Goal: Information Seeking & Learning: Compare options

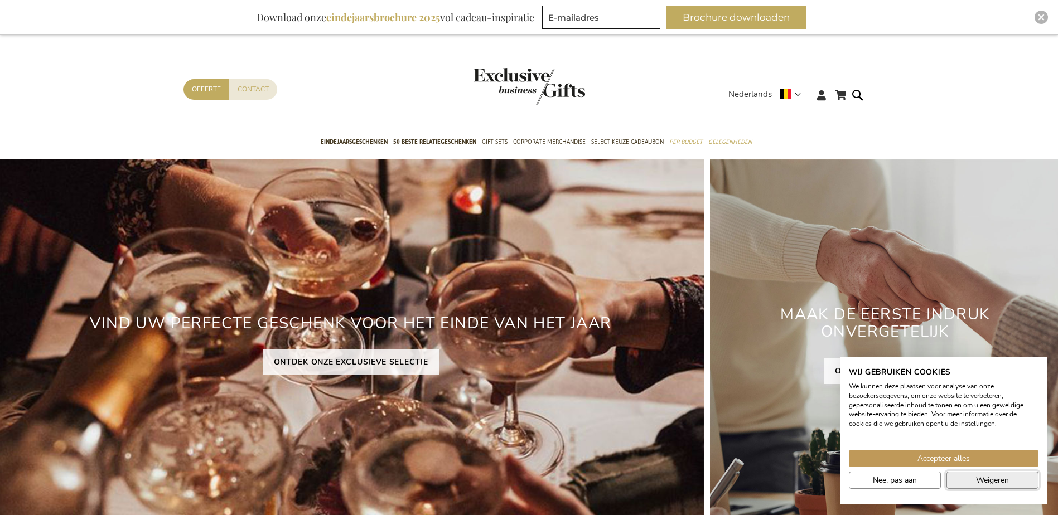
click at [998, 481] on span "Weigeren" at bounding box center [992, 480] width 33 height 12
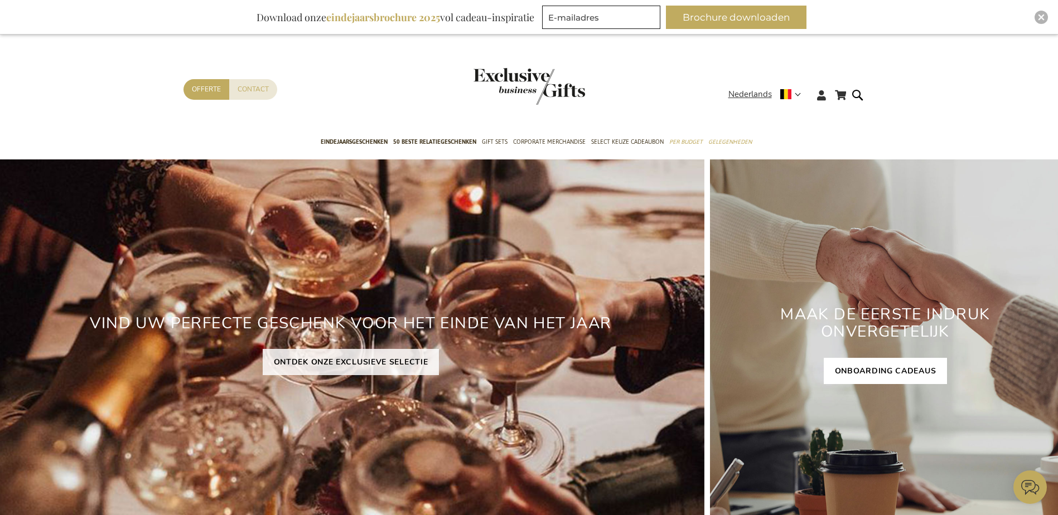
click at [892, 364] on link "ONBOARDING CADEAUS" at bounding box center [886, 371] width 124 height 26
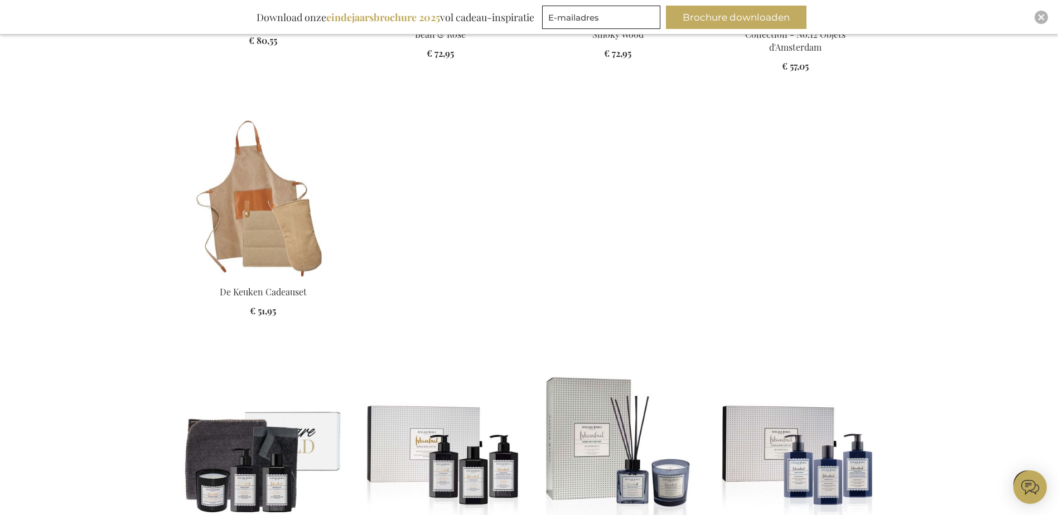
scroll to position [725, 0]
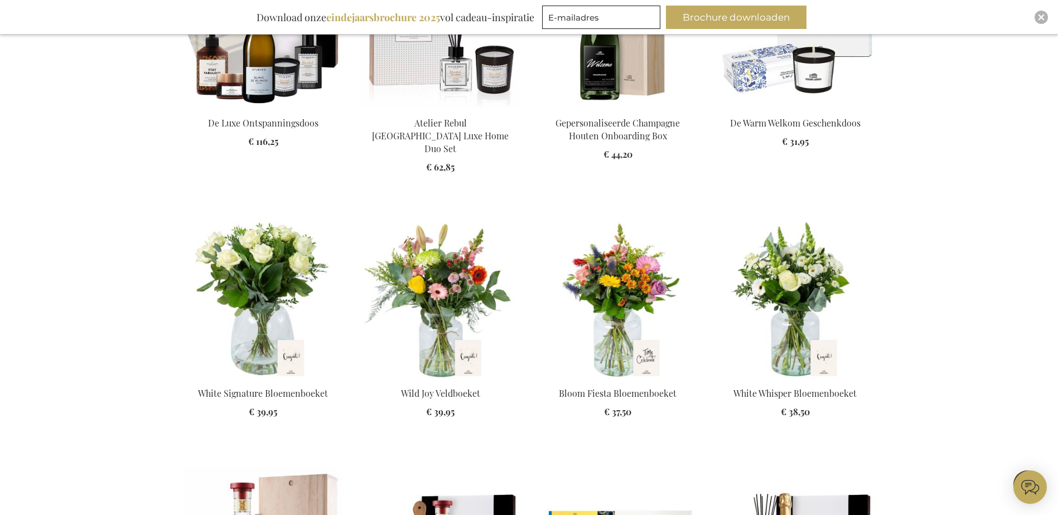
scroll to position [1505, 0]
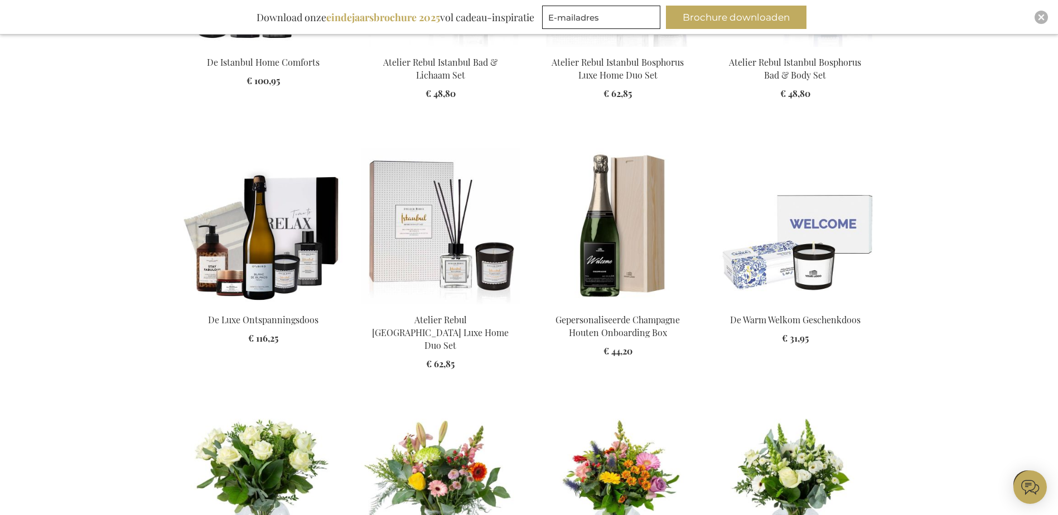
scroll to position [1004, 0]
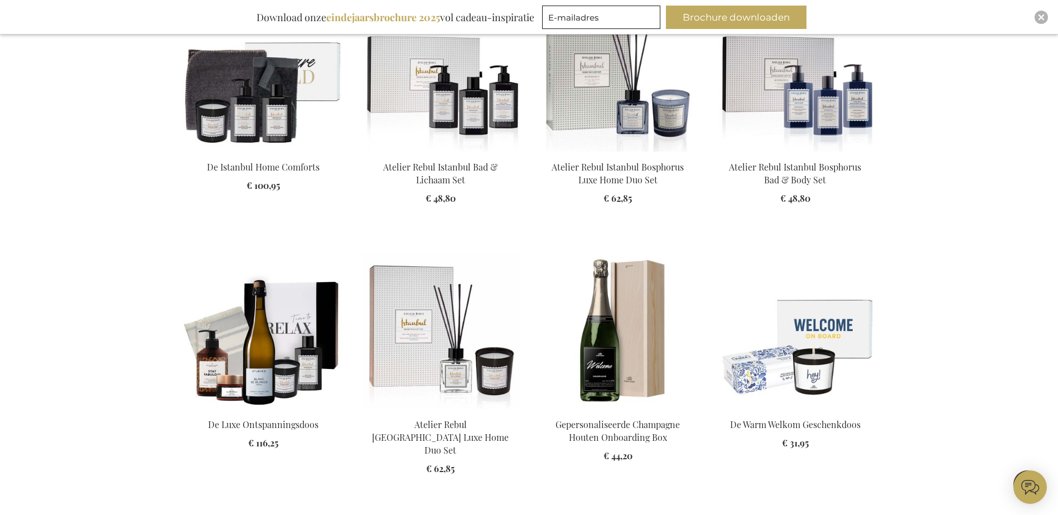
click at [819, 373] on img at bounding box center [794, 331] width 159 height 156
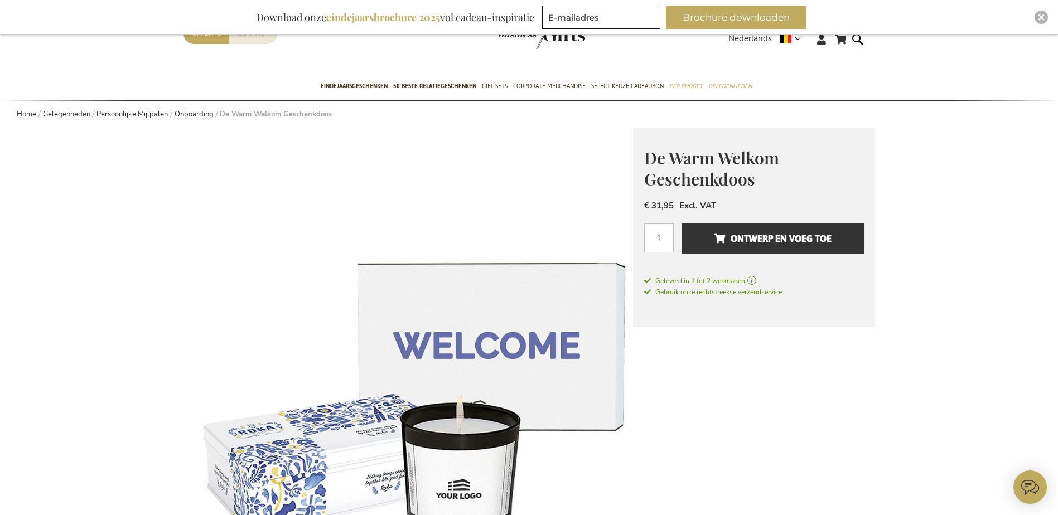
scroll to position [279, 0]
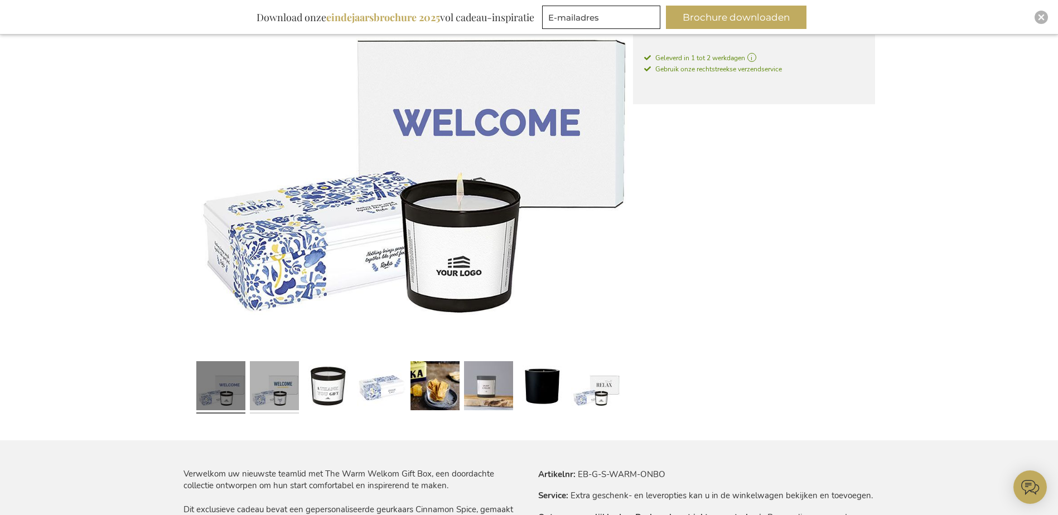
click at [277, 406] on link at bounding box center [274, 387] width 49 height 61
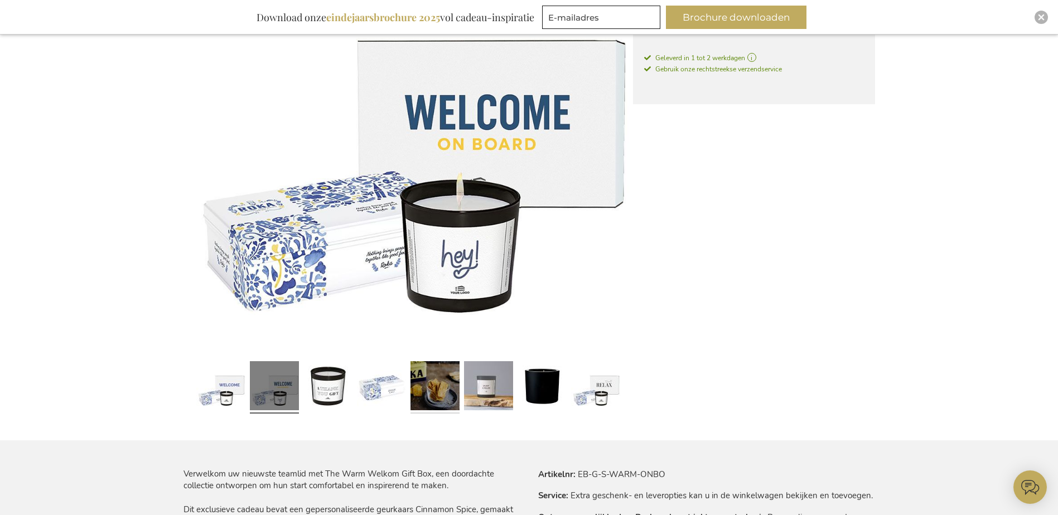
click at [419, 389] on link at bounding box center [434, 387] width 49 height 61
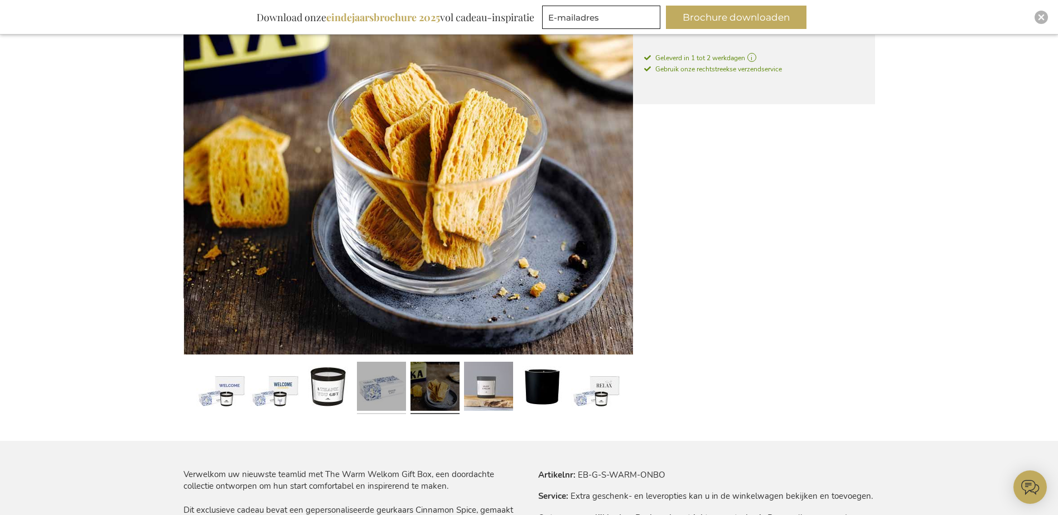
click at [385, 390] on link at bounding box center [381, 387] width 49 height 61
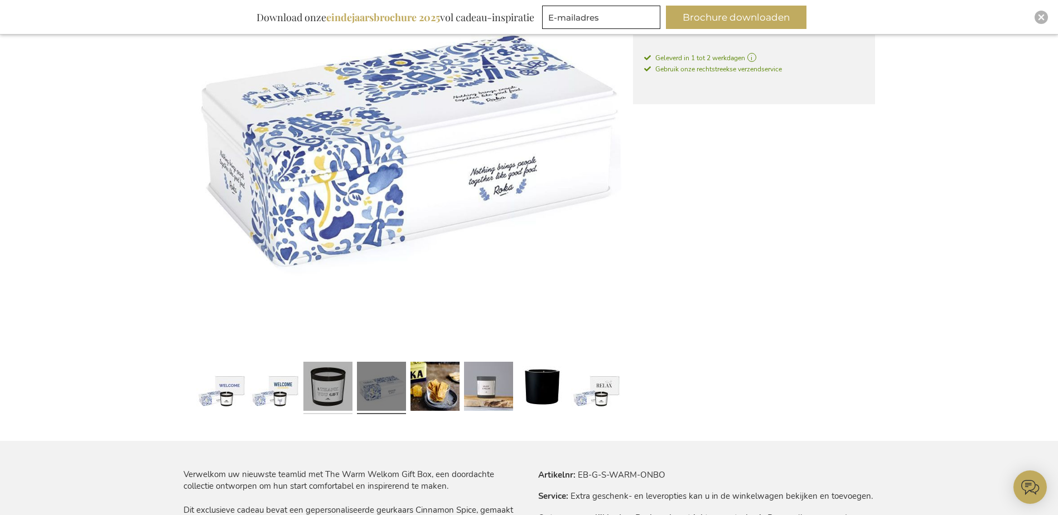
click at [334, 390] on link at bounding box center [327, 387] width 49 height 61
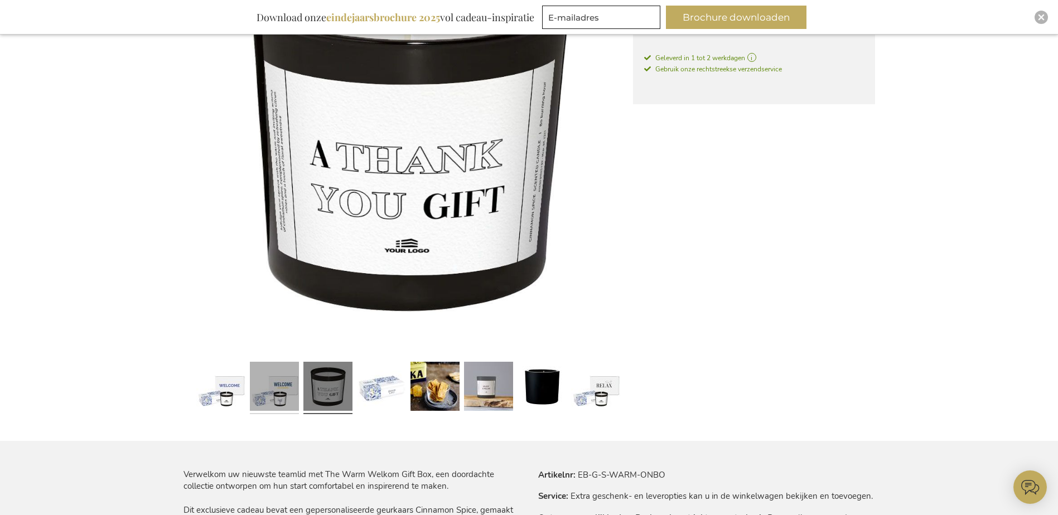
click at [287, 390] on link at bounding box center [274, 387] width 49 height 61
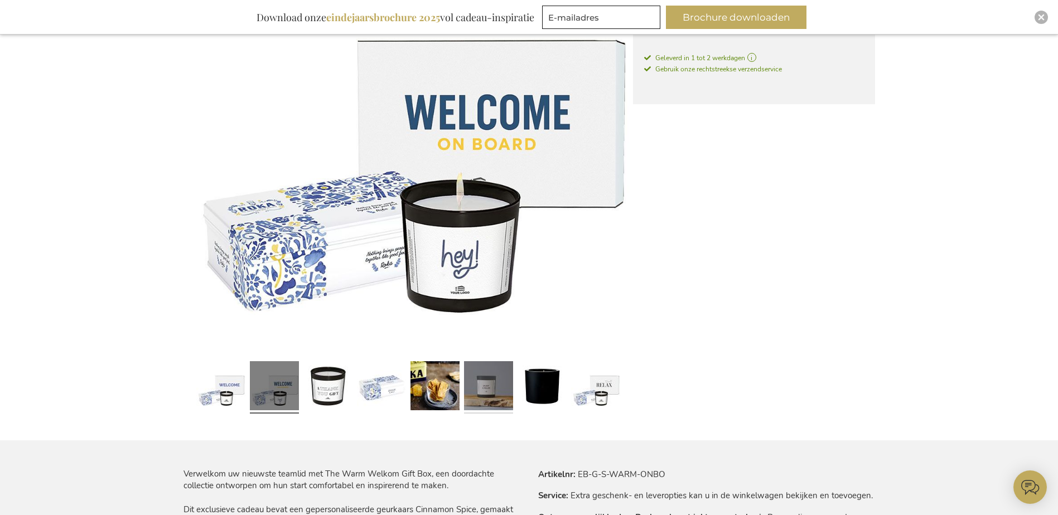
click at [478, 385] on link at bounding box center [488, 387] width 49 height 61
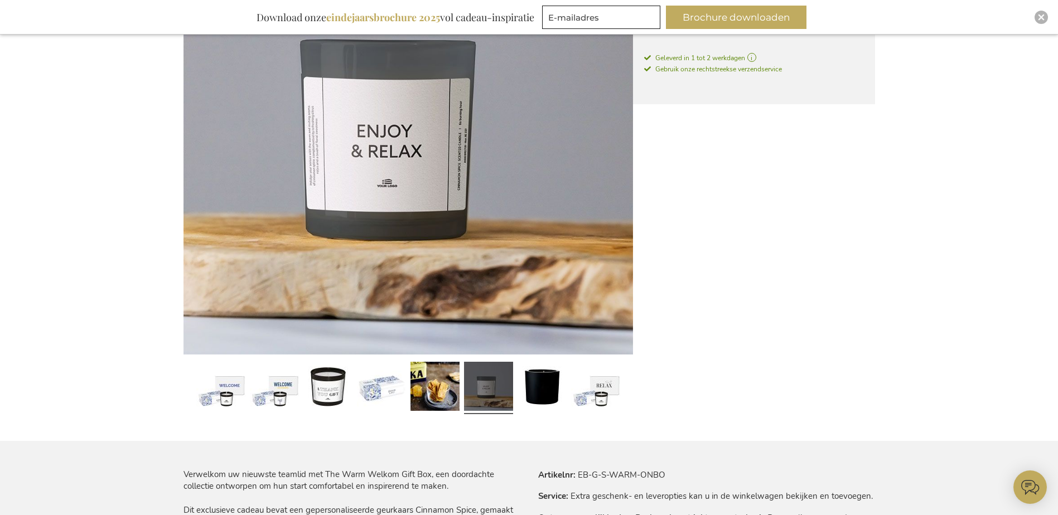
scroll to position [223, 0]
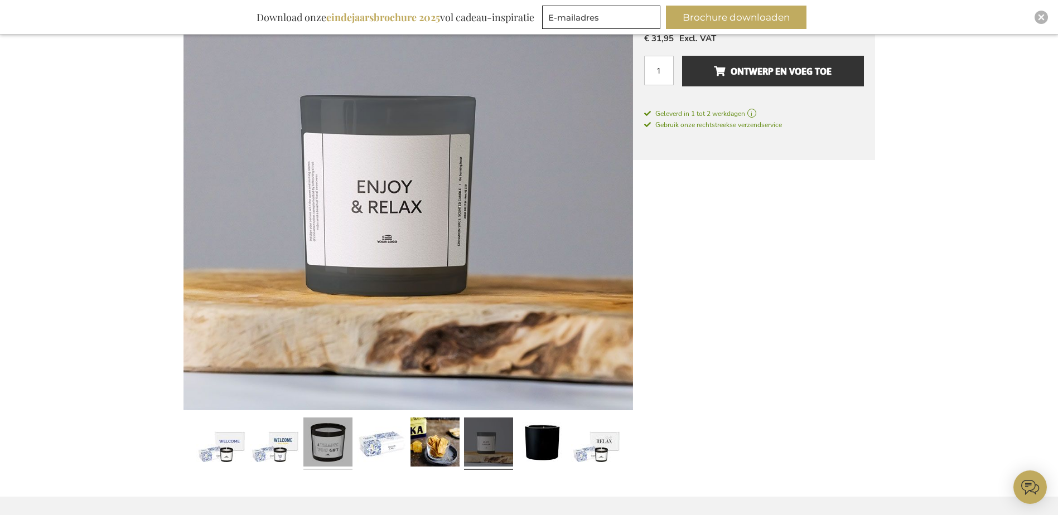
click at [305, 444] on link at bounding box center [327, 443] width 49 height 61
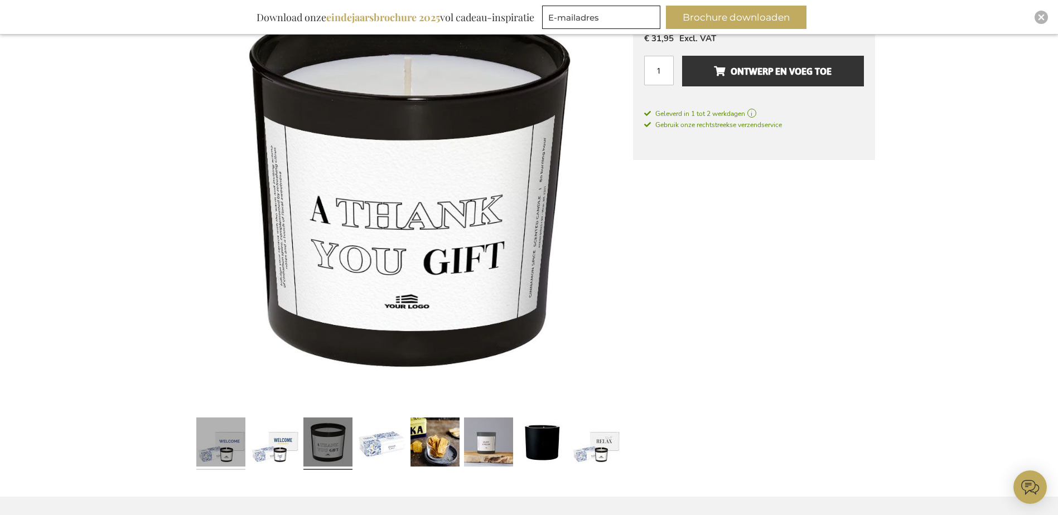
click at [225, 453] on link at bounding box center [220, 443] width 49 height 61
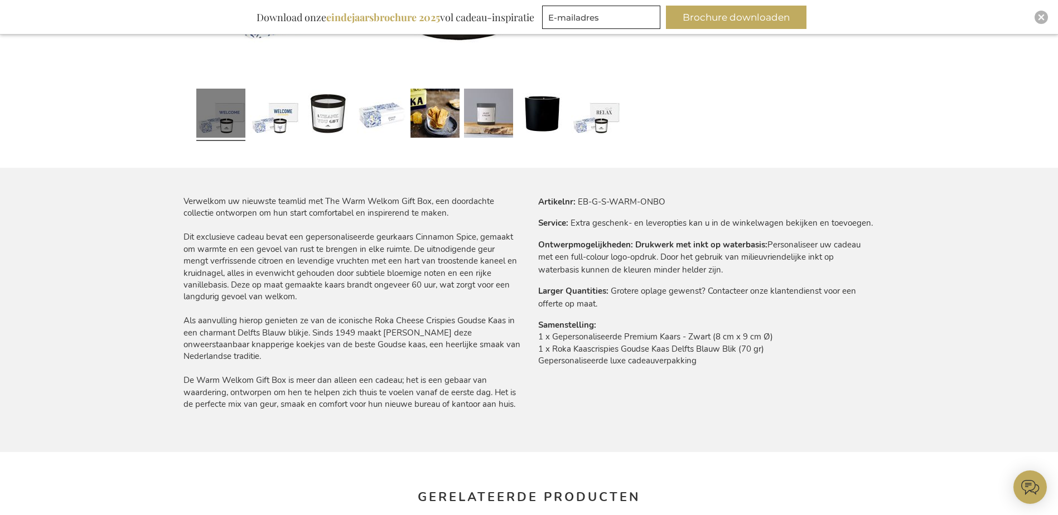
scroll to position [558, 0]
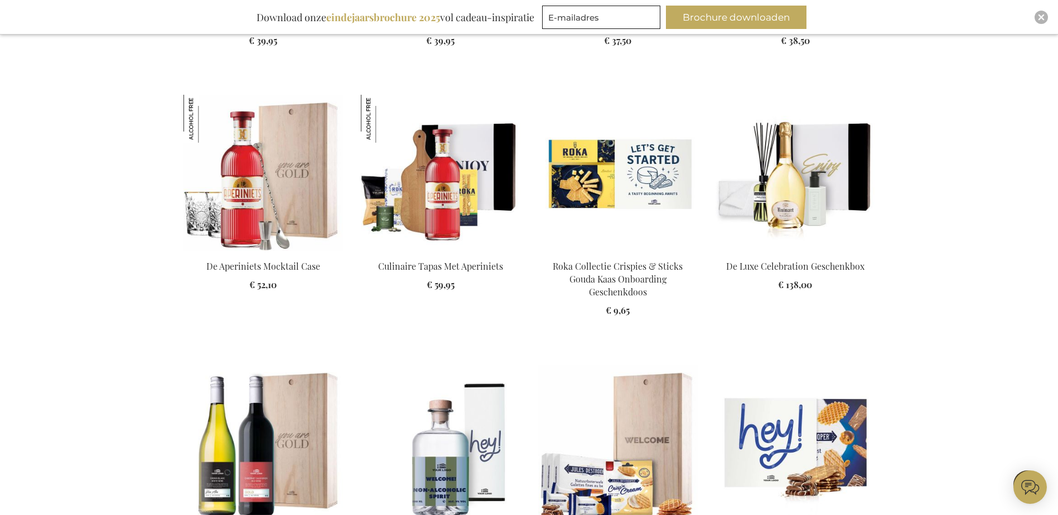
scroll to position [1578, 0]
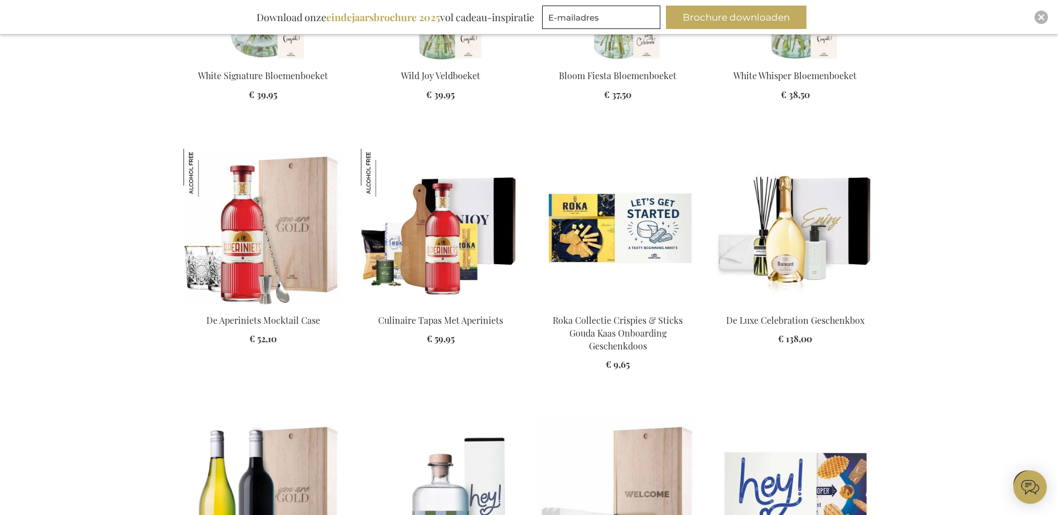
scroll to position [1188, 0]
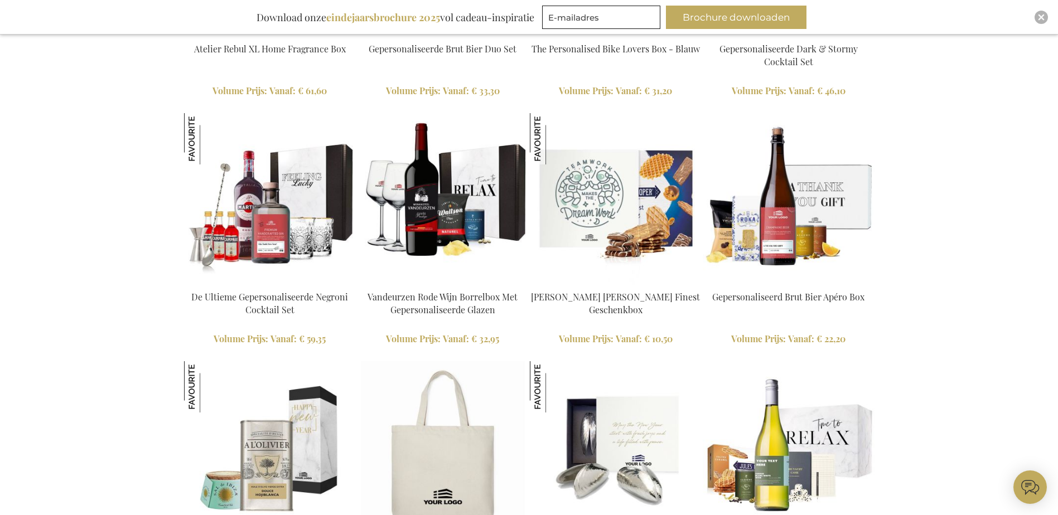
scroll to position [2621, 0]
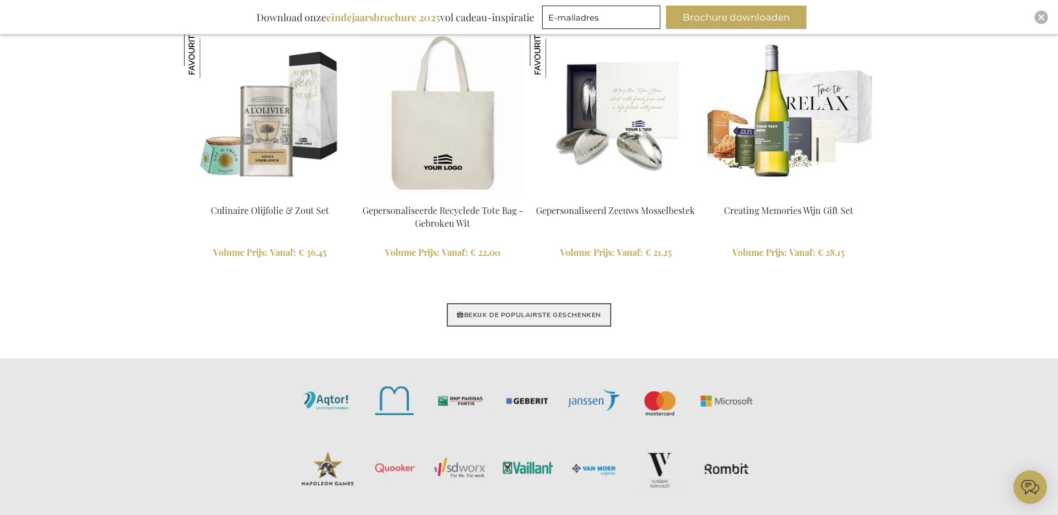
click at [521, 316] on link "BEKIJK DE POPULAIRSTE GESCHENKEN" at bounding box center [529, 314] width 164 height 23
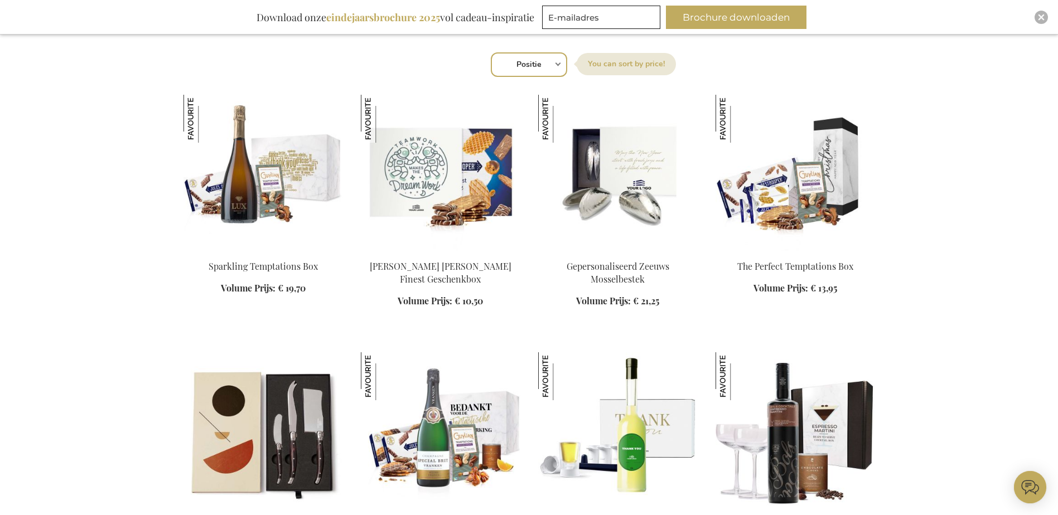
scroll to position [390, 0]
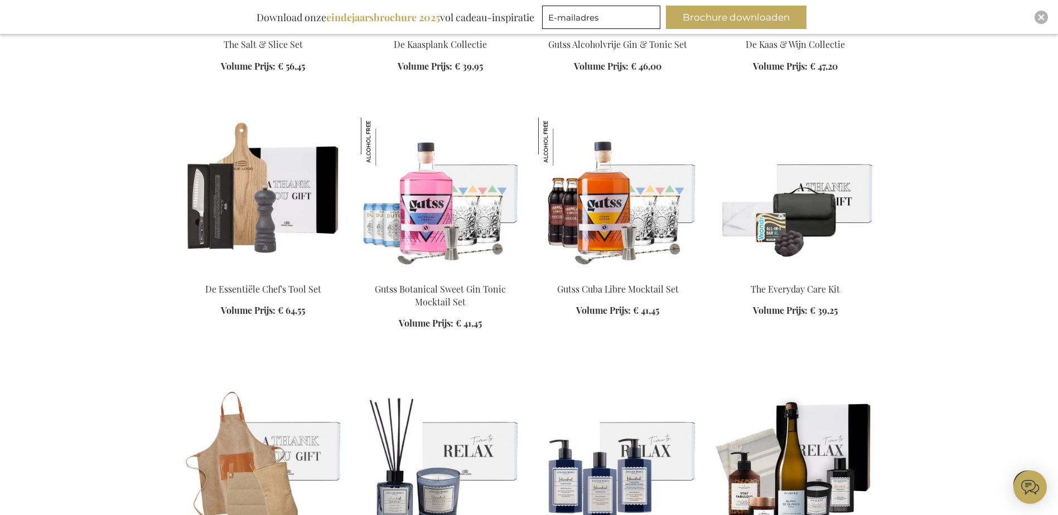
scroll to position [2676, 0]
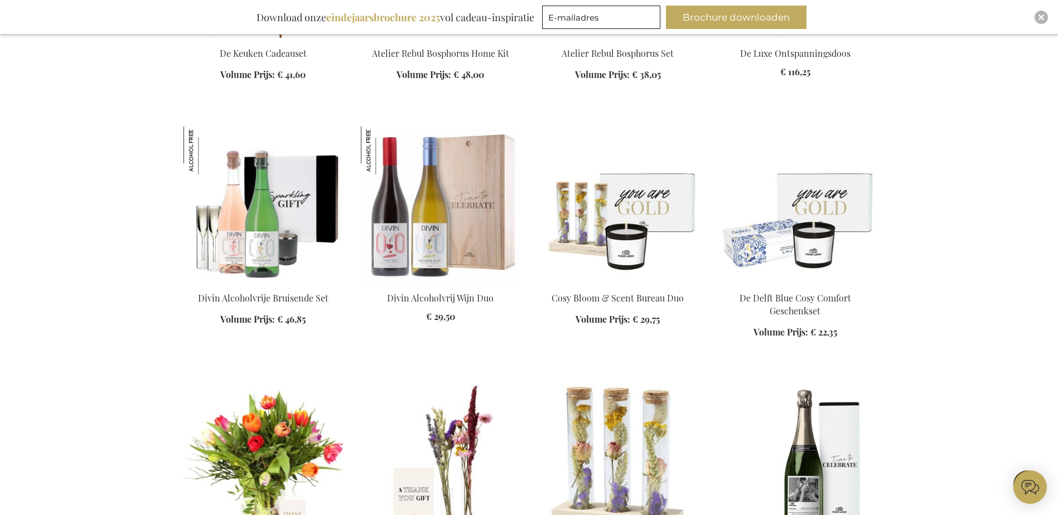
scroll to position [3234, 0]
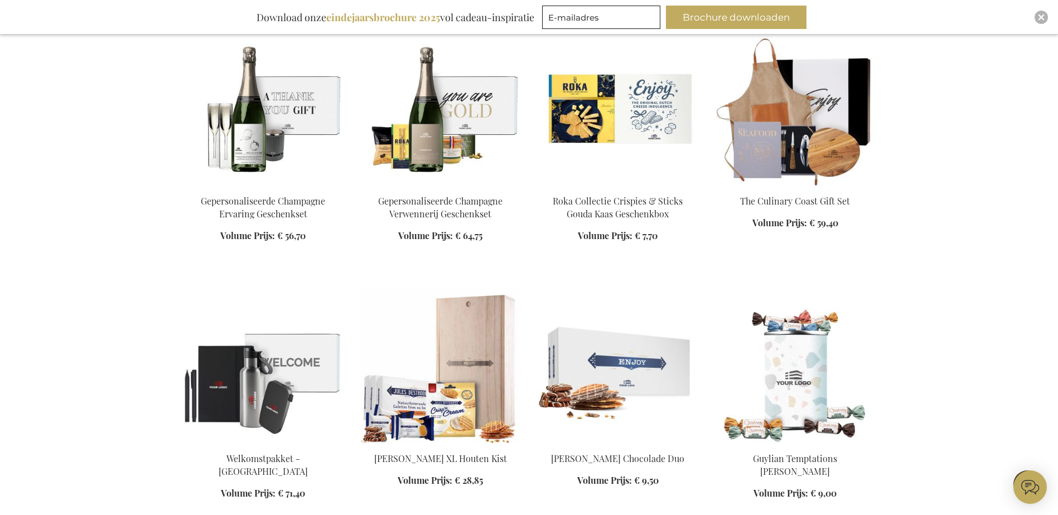
scroll to position [3847, 0]
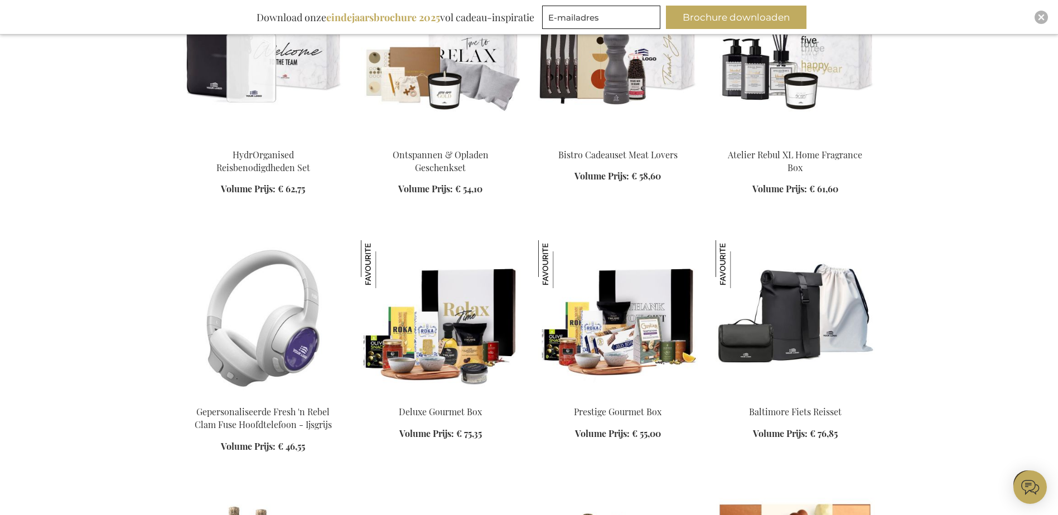
scroll to position [5018, 0]
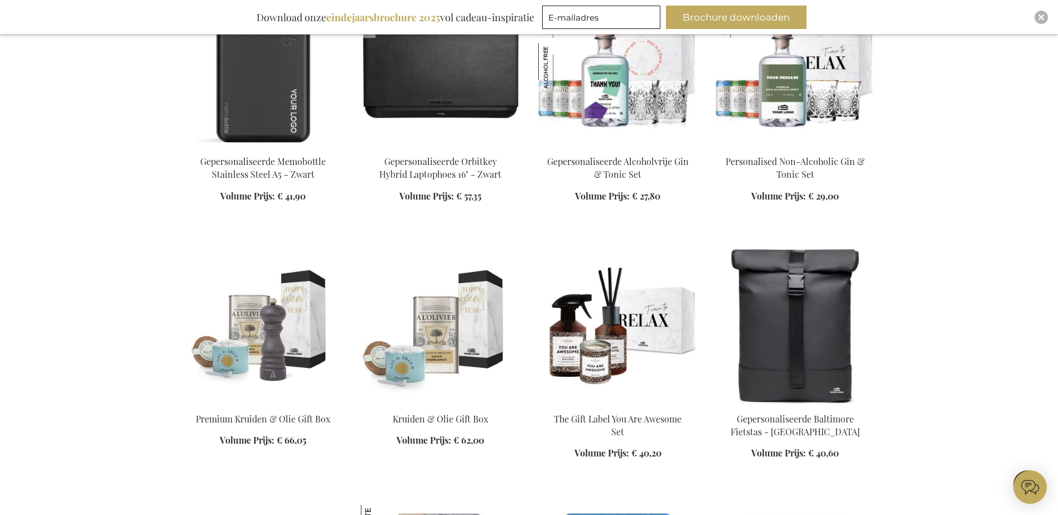
scroll to position [5855, 0]
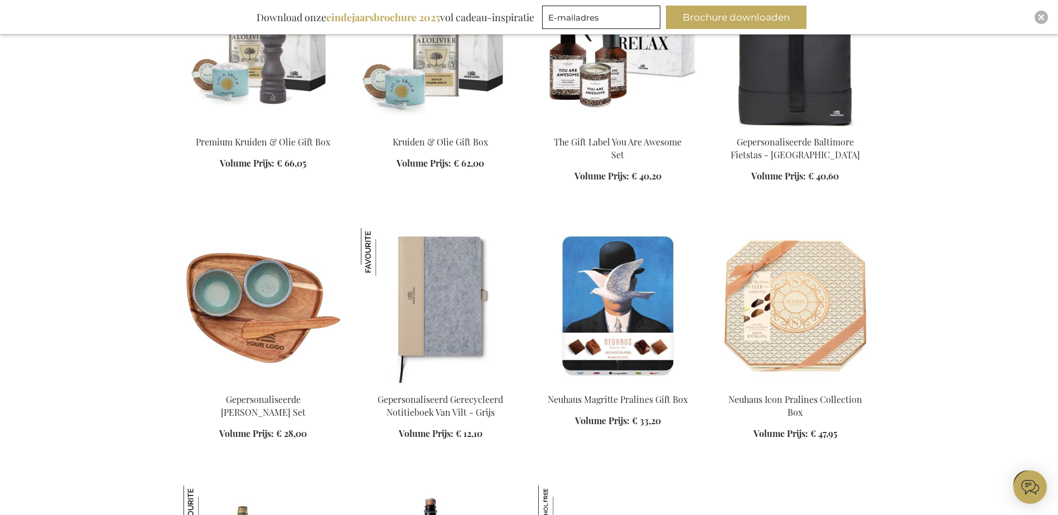
scroll to position [5910, 0]
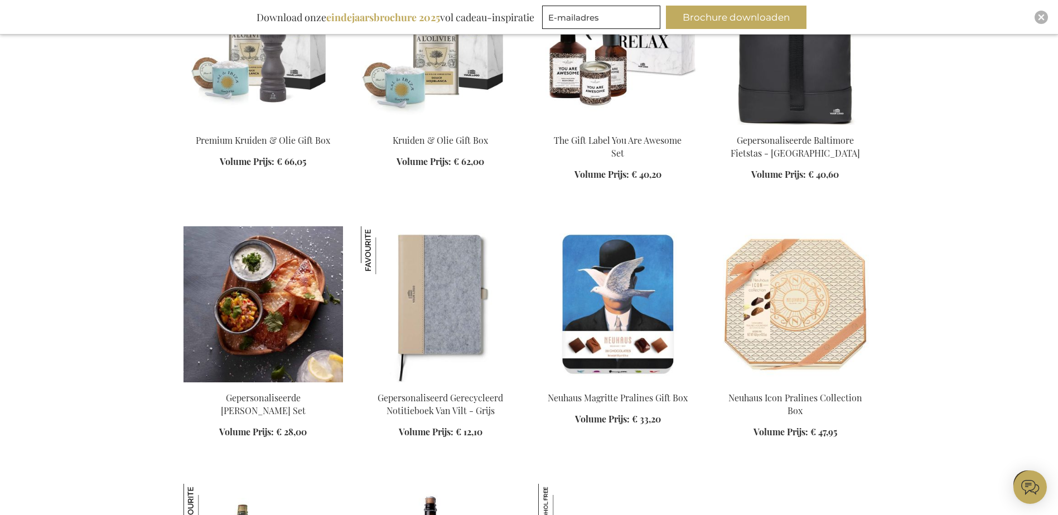
click at [234, 296] on img at bounding box center [262, 304] width 159 height 156
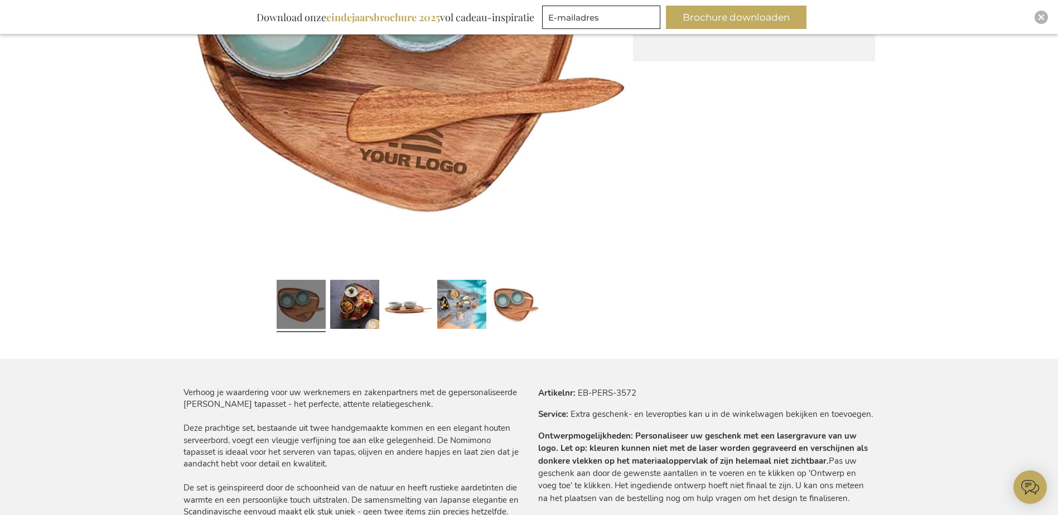
scroll to position [390, 0]
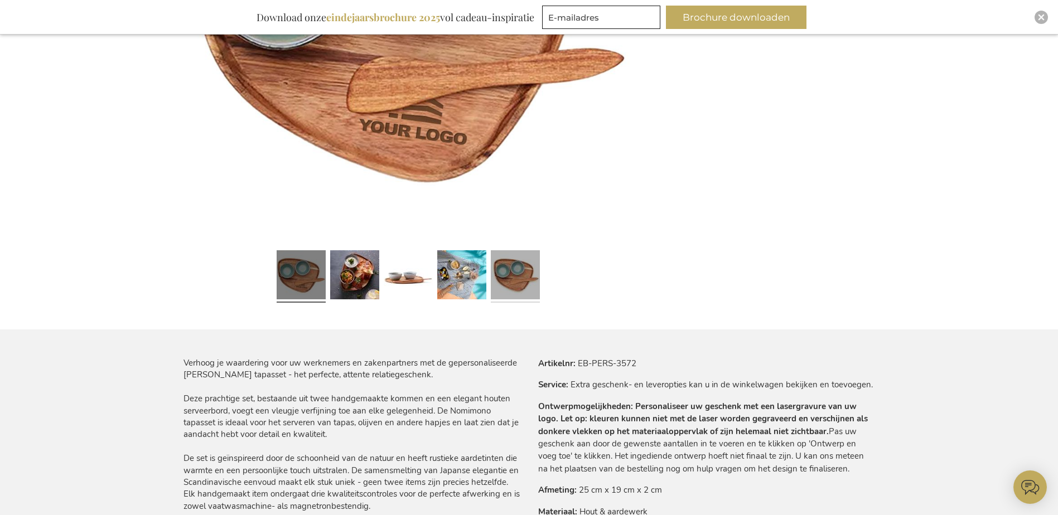
click at [508, 268] on link at bounding box center [515, 276] width 49 height 61
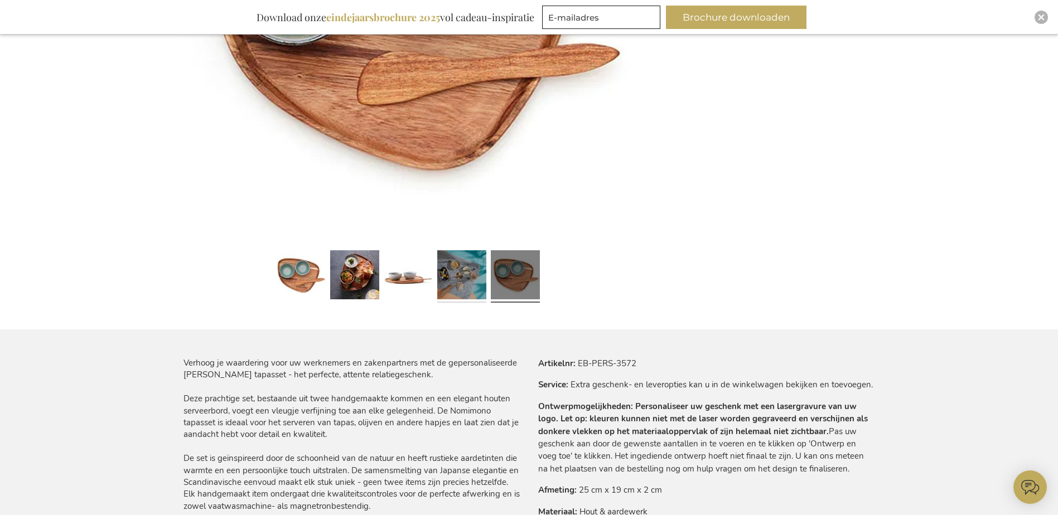
click at [452, 289] on link at bounding box center [461, 276] width 49 height 61
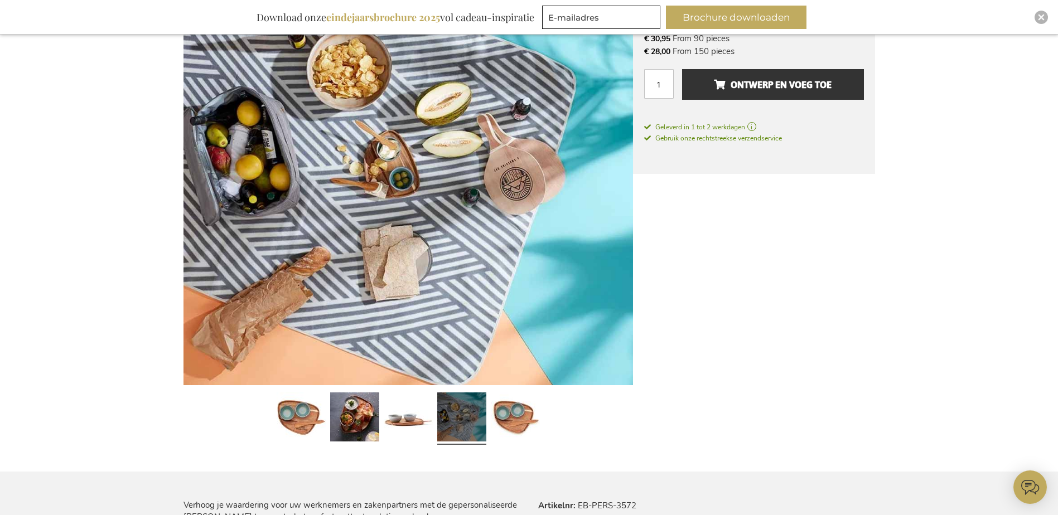
scroll to position [223, 0]
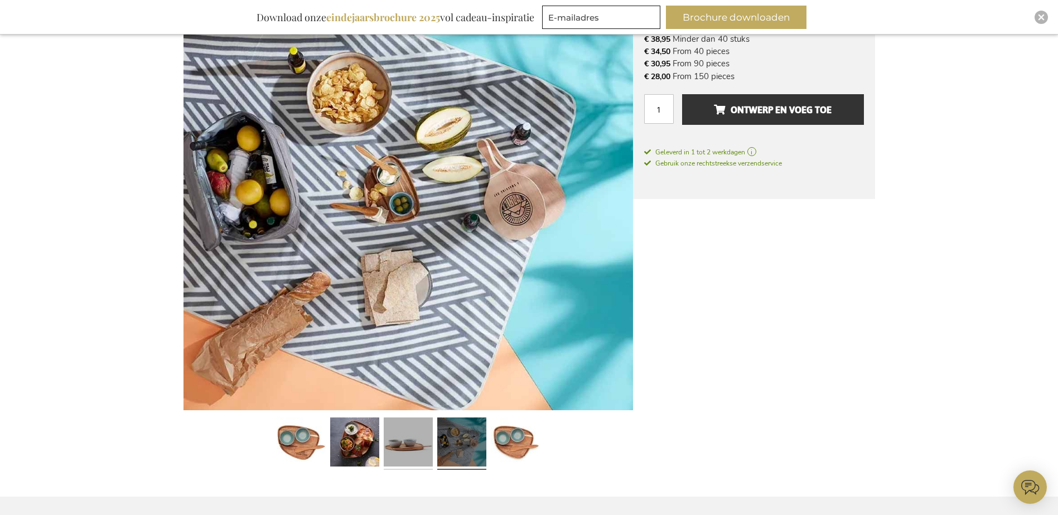
click at [407, 434] on link at bounding box center [408, 443] width 49 height 61
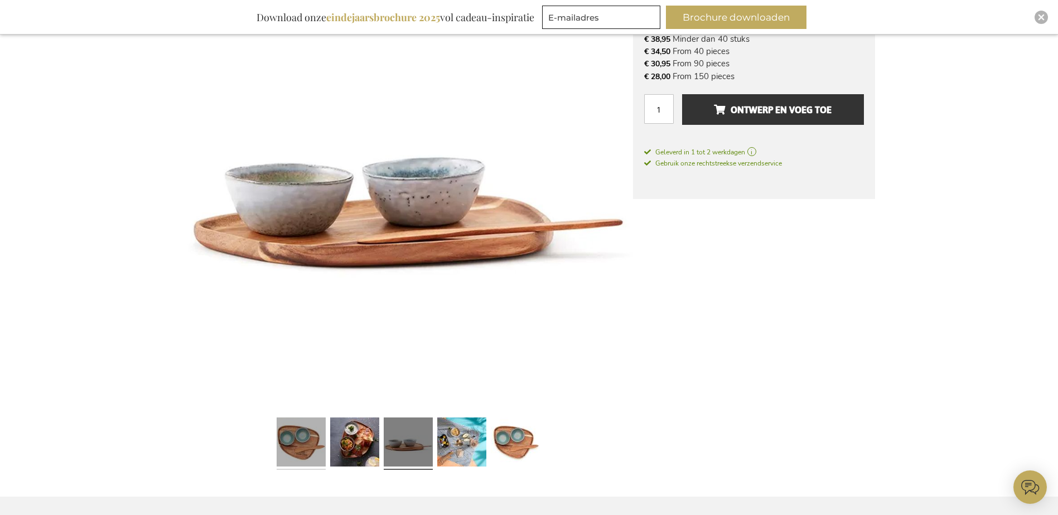
click at [308, 438] on link at bounding box center [301, 443] width 49 height 61
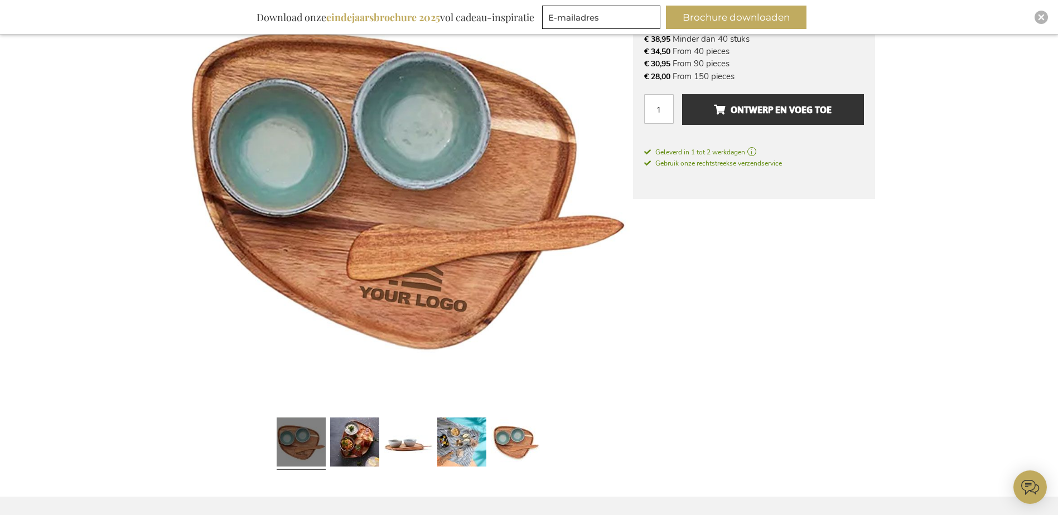
scroll to position [167, 0]
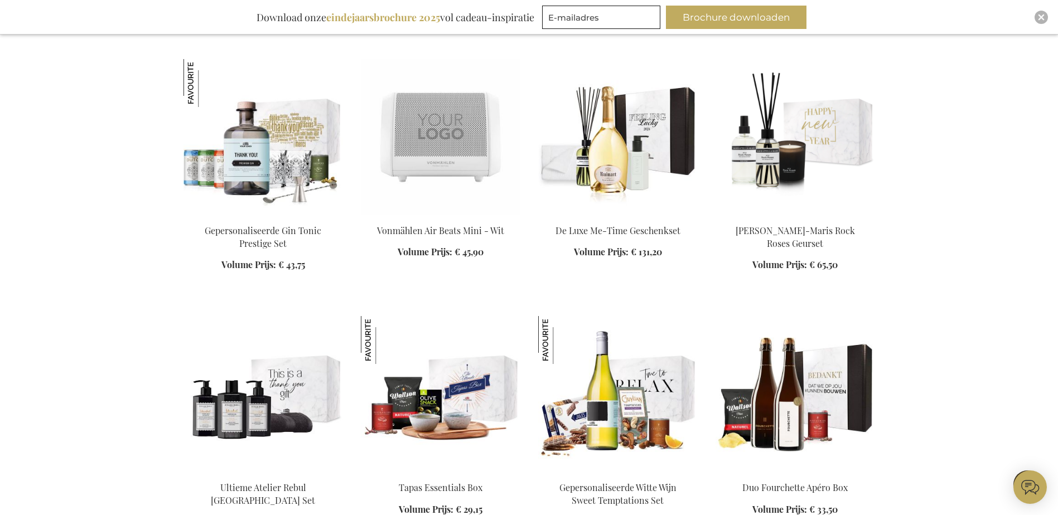
scroll to position [1801, 0]
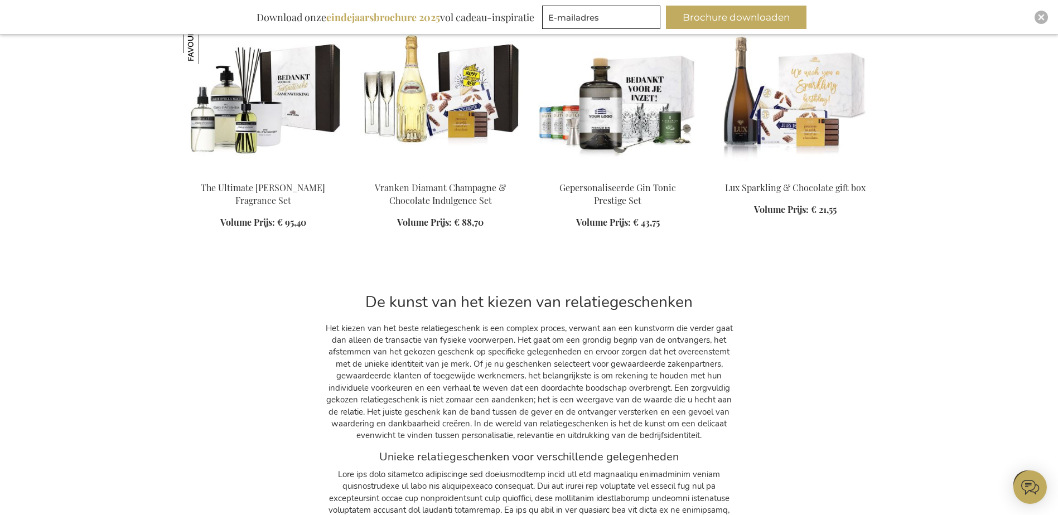
scroll to position [3529, 0]
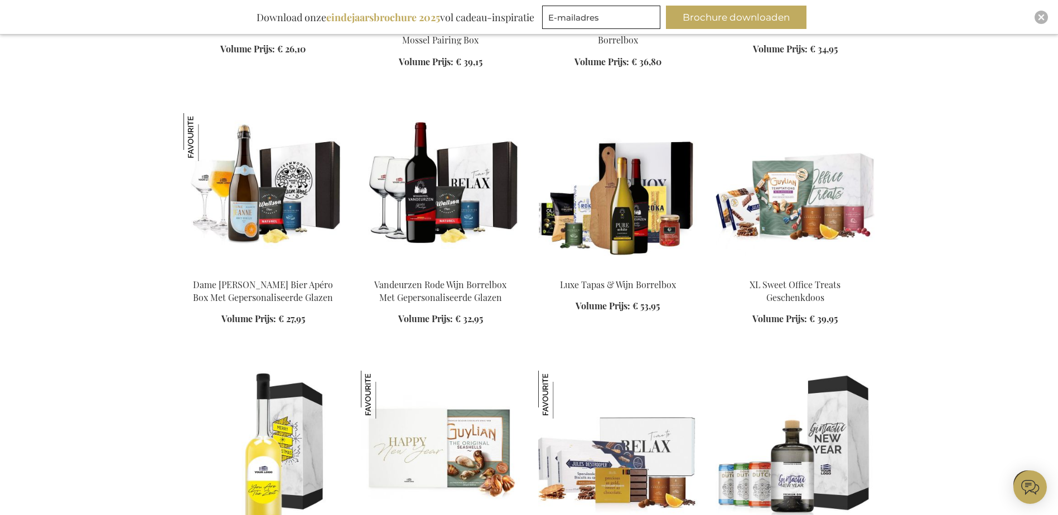
scroll to position [2637, 0]
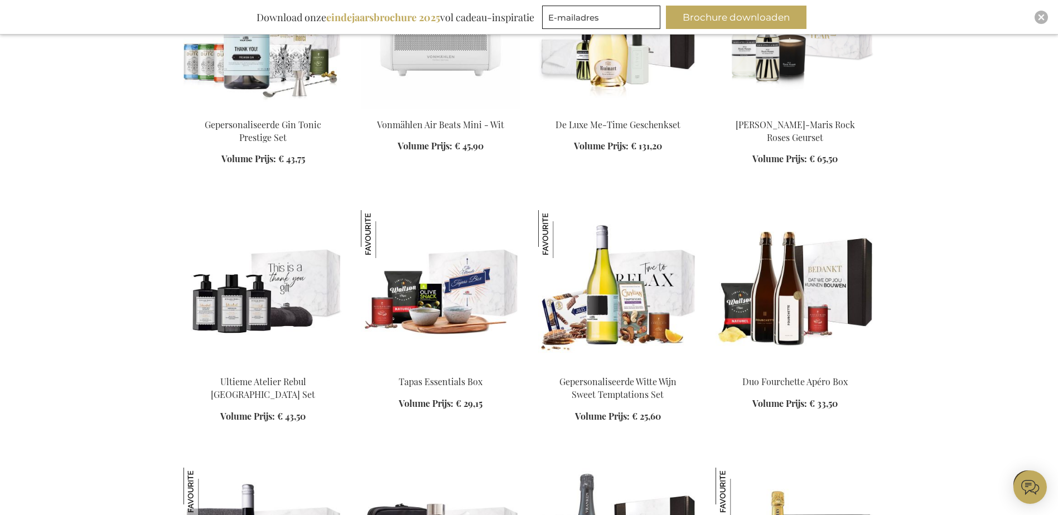
scroll to position [1801, 0]
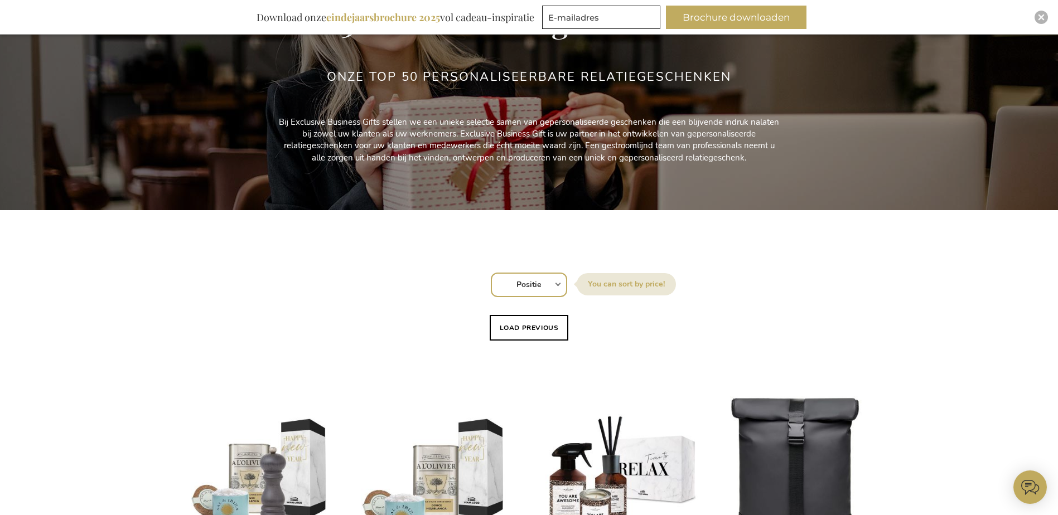
scroll to position [335, 0]
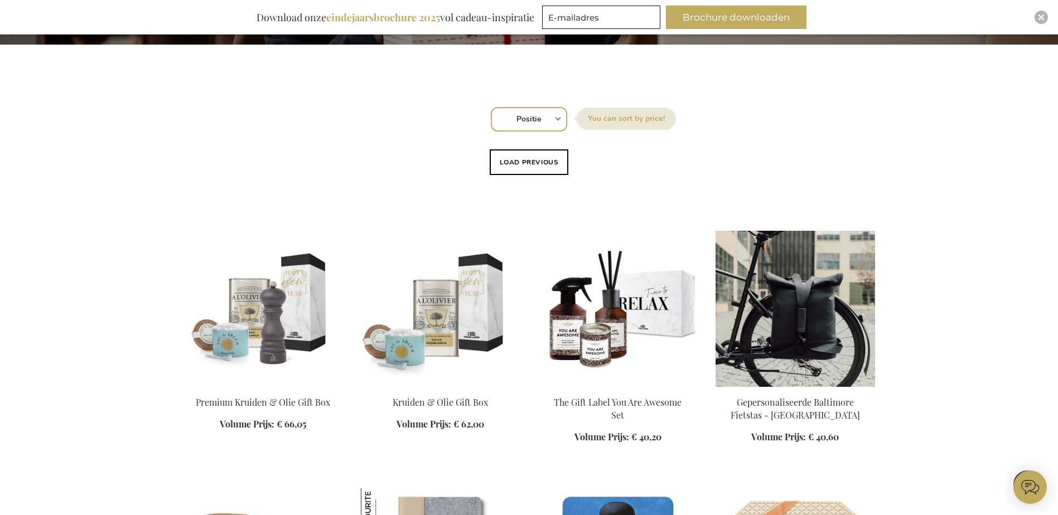
click at [805, 313] on img at bounding box center [794, 309] width 159 height 156
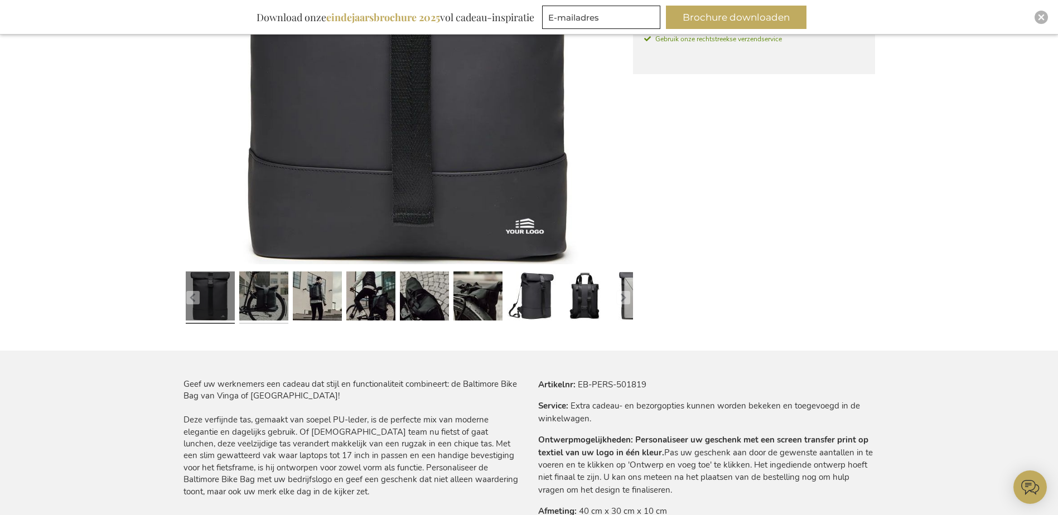
click at [246, 302] on link at bounding box center [263, 297] width 49 height 61
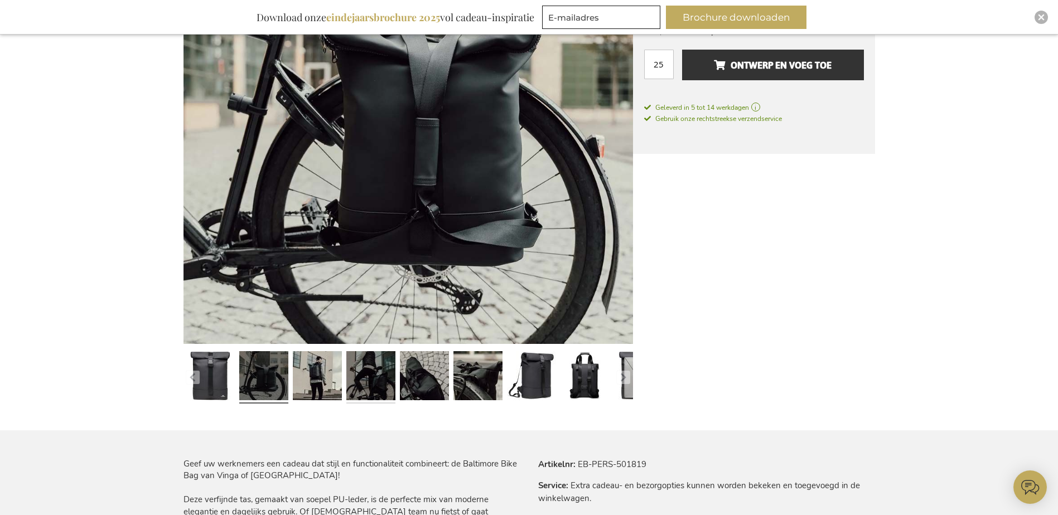
scroll to position [202, 0]
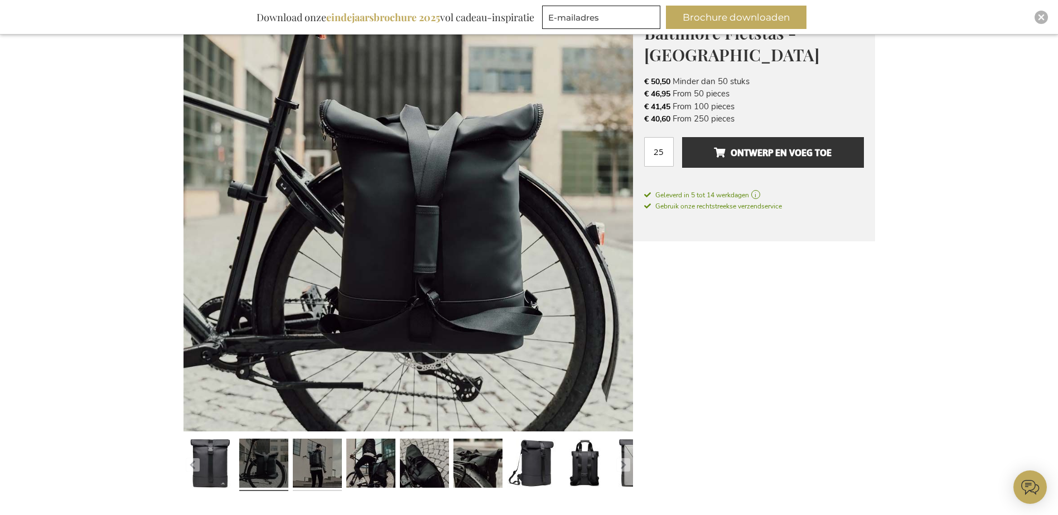
click at [311, 459] on link at bounding box center [317, 464] width 49 height 61
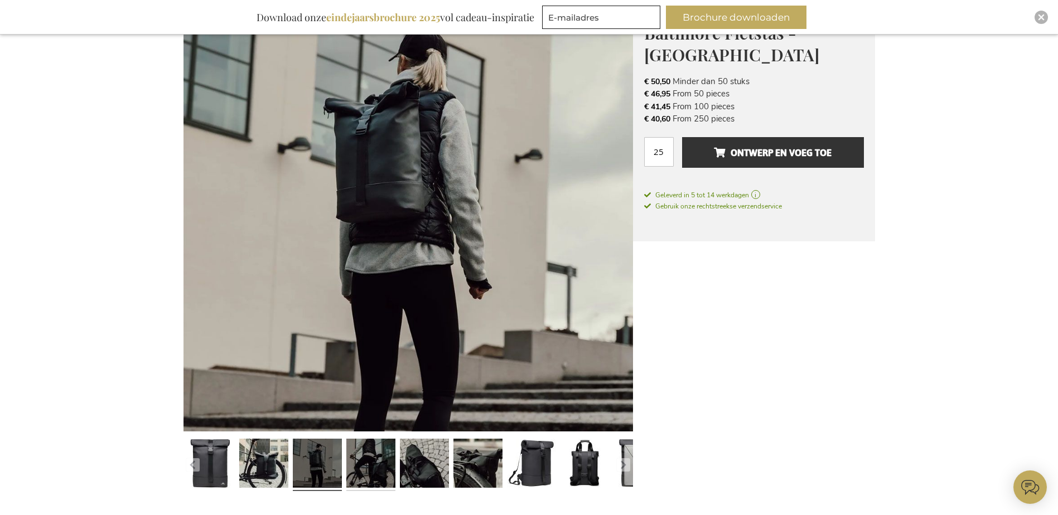
click at [356, 458] on link at bounding box center [370, 464] width 49 height 61
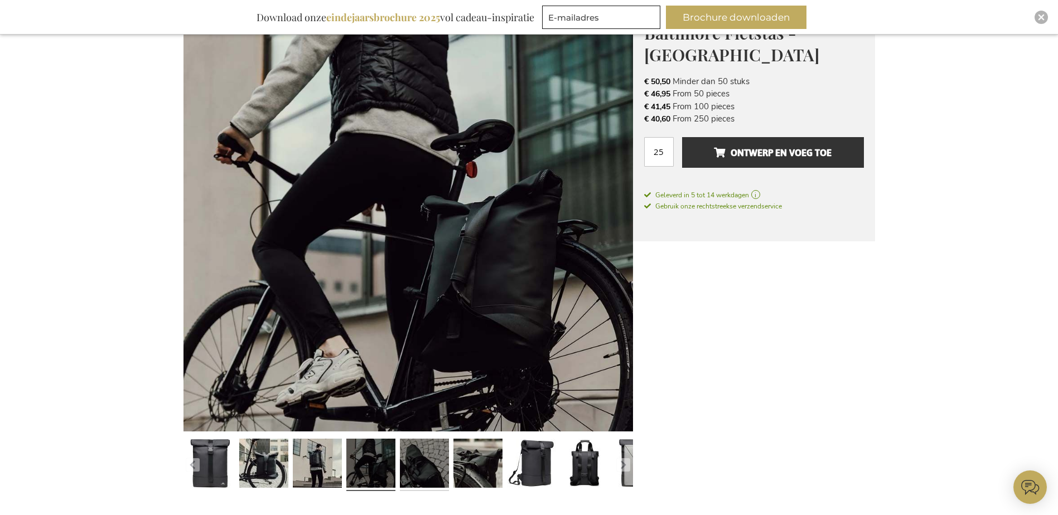
click at [418, 458] on link at bounding box center [424, 464] width 49 height 61
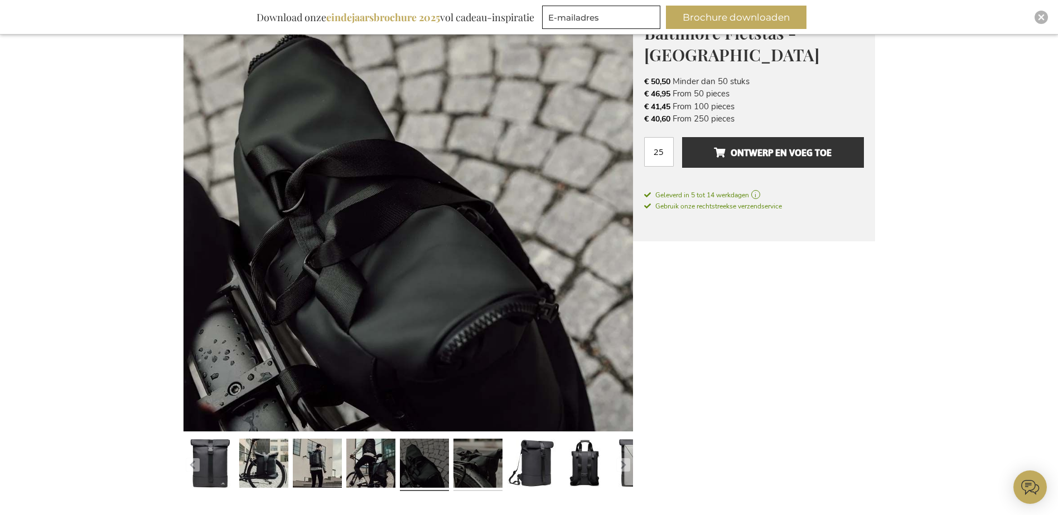
click at [476, 460] on link at bounding box center [477, 464] width 49 height 61
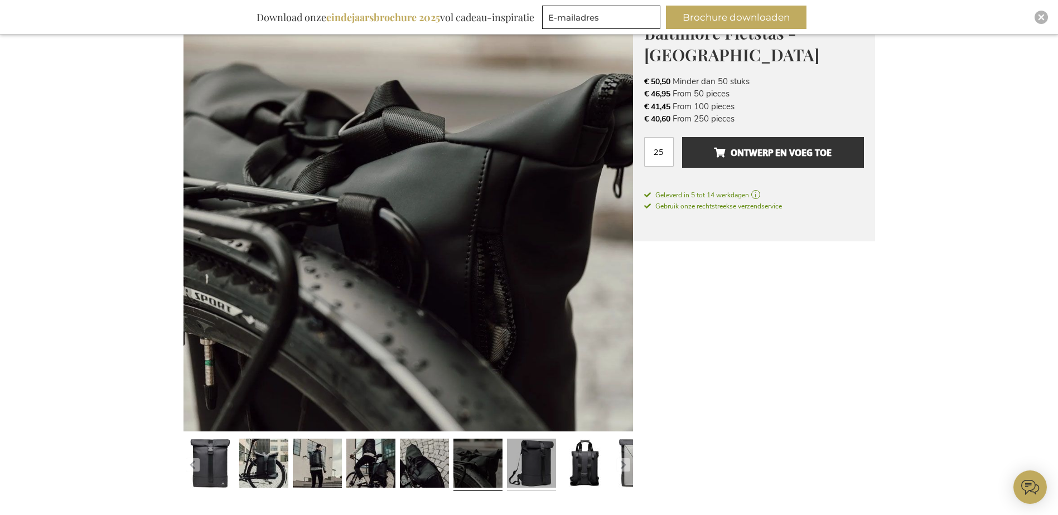
click at [539, 468] on link at bounding box center [531, 464] width 49 height 61
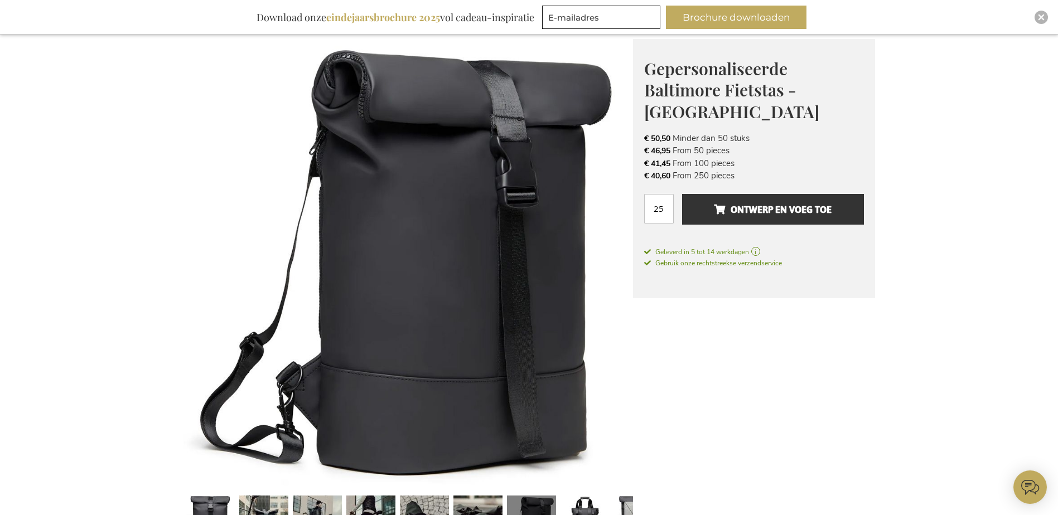
scroll to position [146, 0]
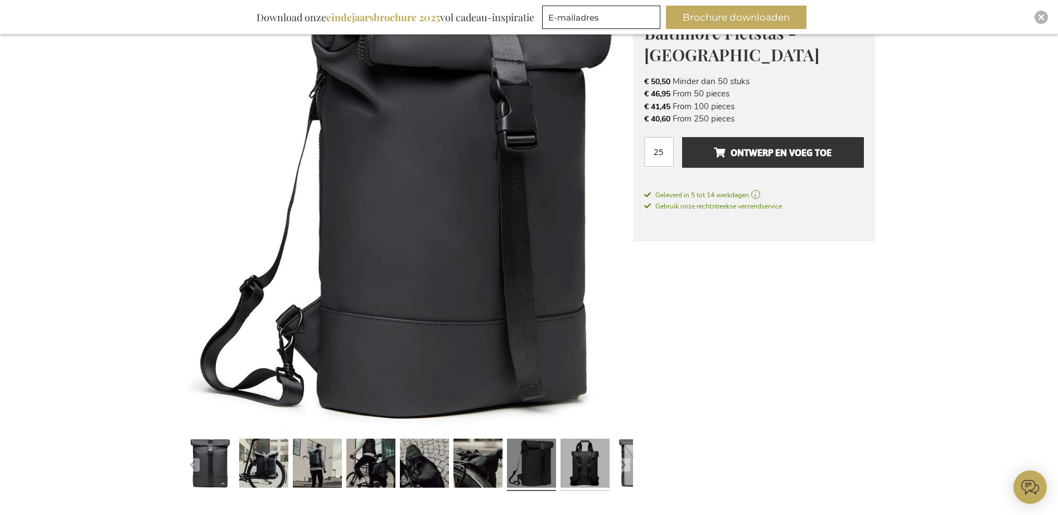
click at [587, 472] on link at bounding box center [584, 464] width 49 height 61
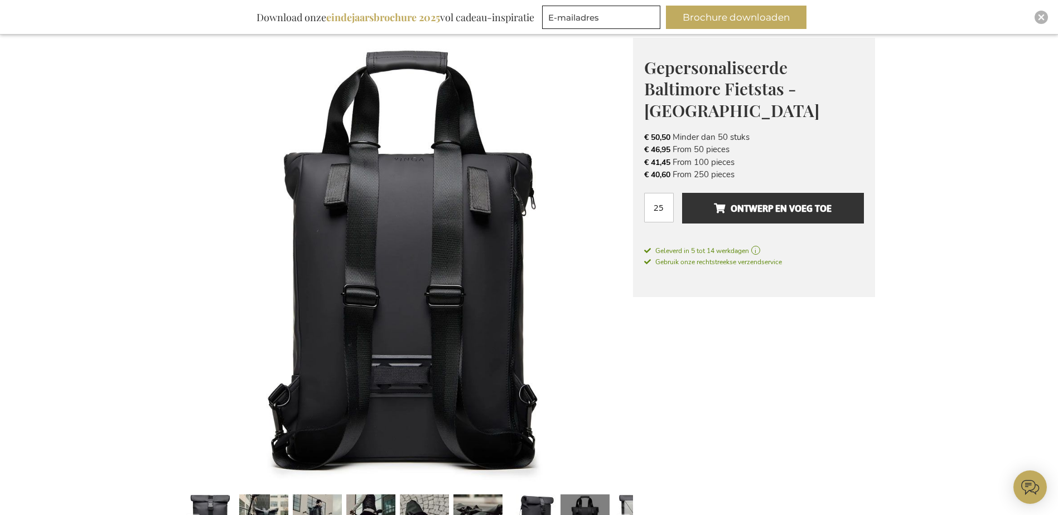
scroll to position [202, 0]
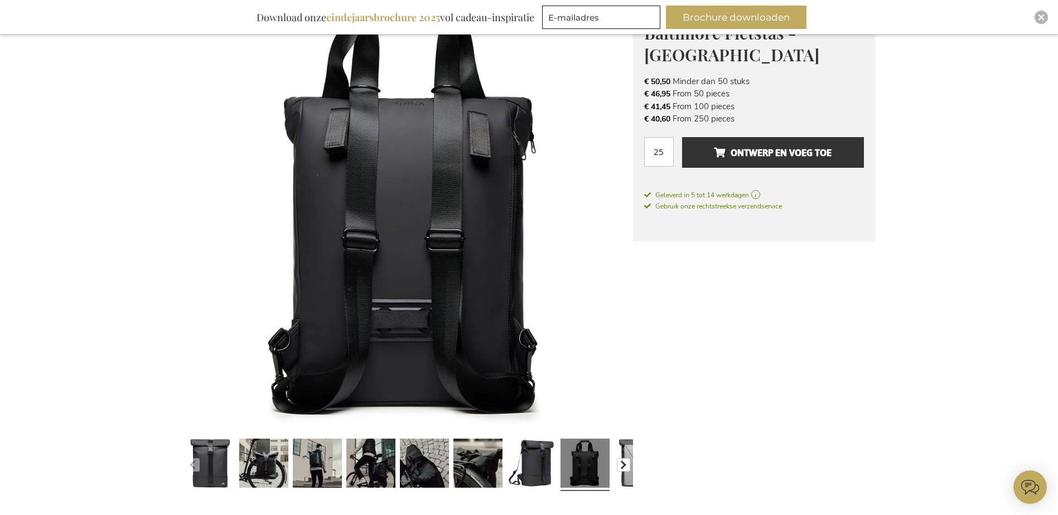
click at [625, 462] on button "button" at bounding box center [623, 464] width 13 height 13
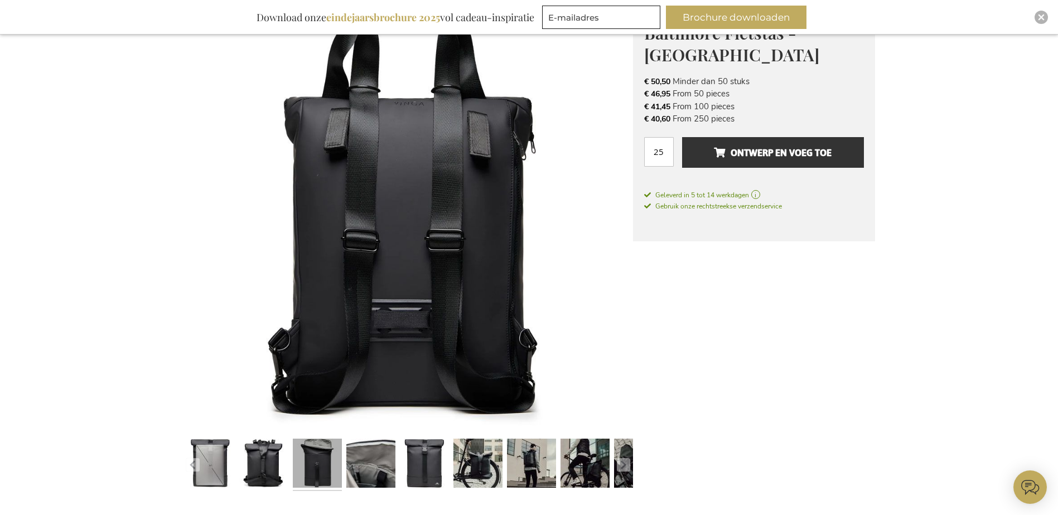
click at [302, 469] on link at bounding box center [317, 464] width 49 height 61
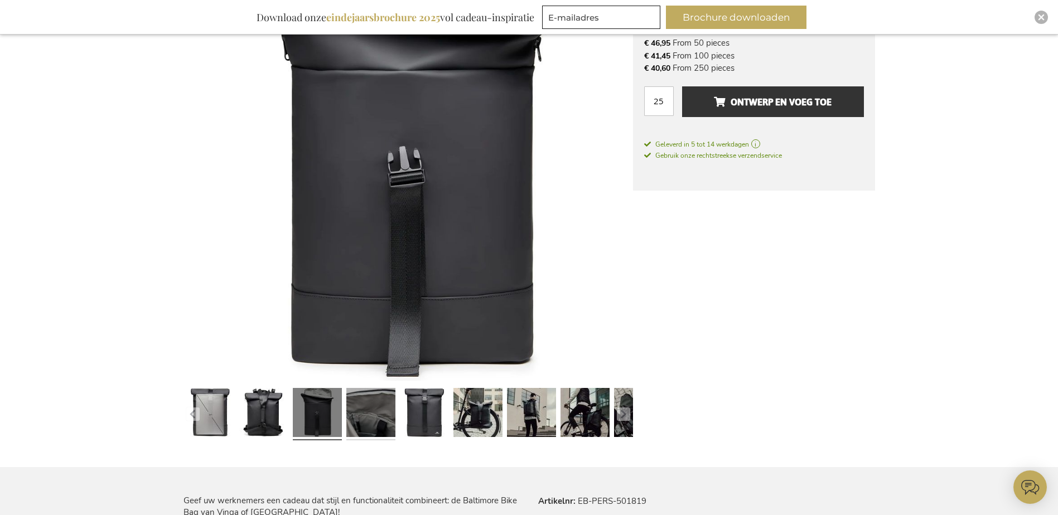
scroll to position [258, 0]
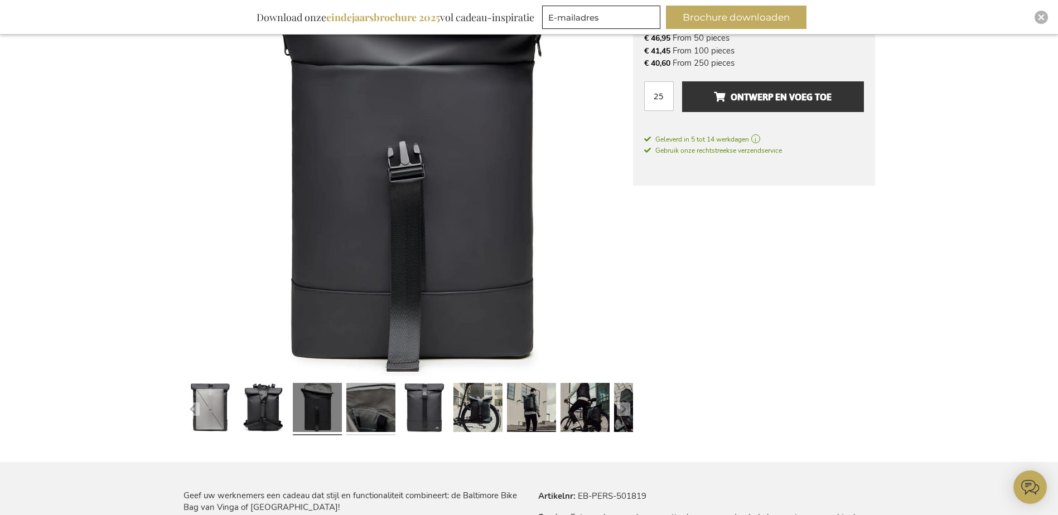
click at [367, 427] on link at bounding box center [370, 409] width 49 height 61
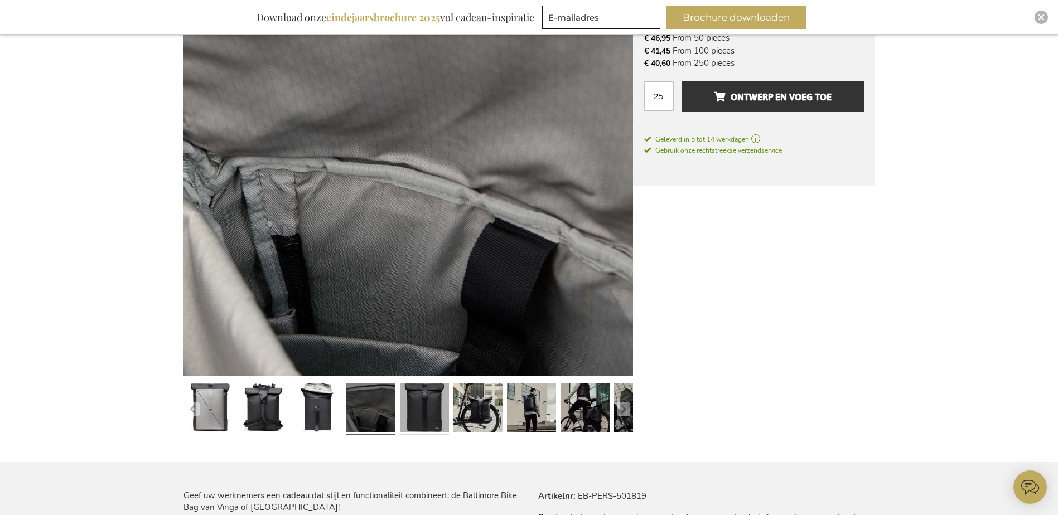
click at [430, 417] on link at bounding box center [424, 409] width 49 height 61
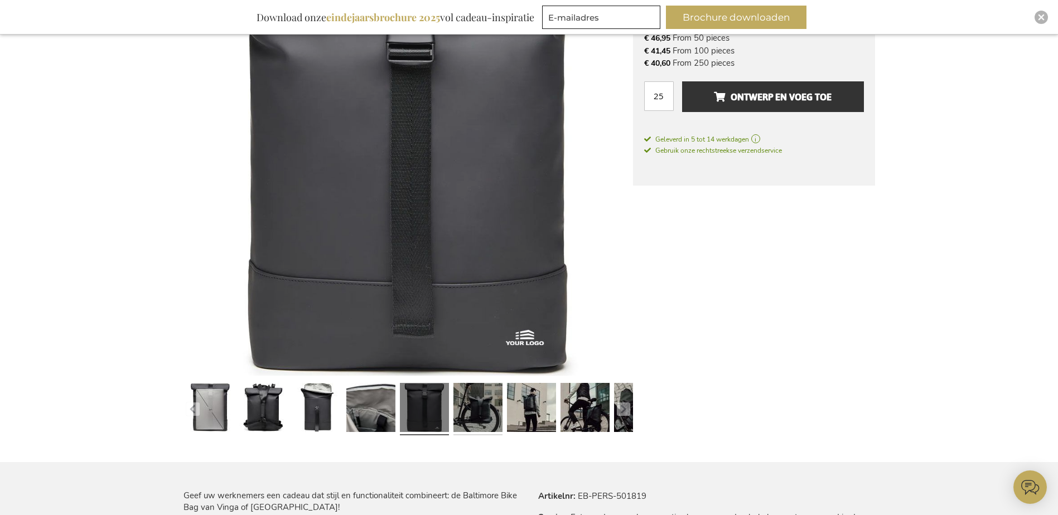
click at [481, 425] on link at bounding box center [477, 409] width 49 height 61
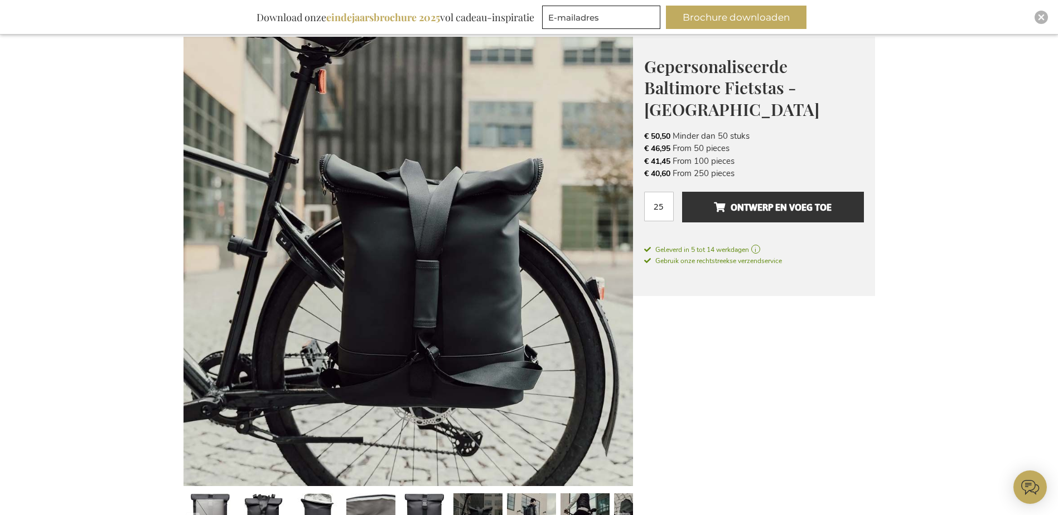
scroll to position [146, 0]
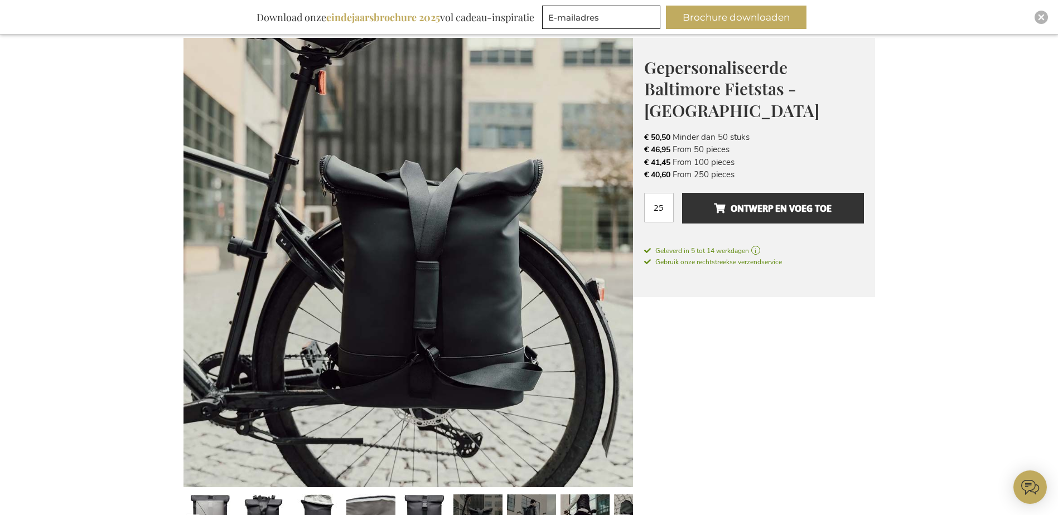
click at [523, 503] on link at bounding box center [531, 520] width 49 height 61
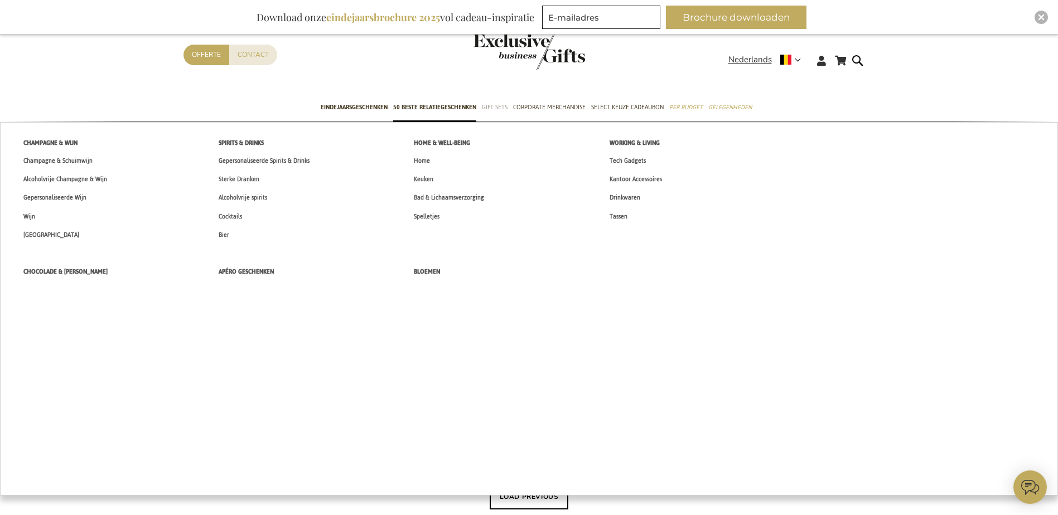
click at [490, 104] on span "Gift Sets" at bounding box center [495, 107] width 26 height 12
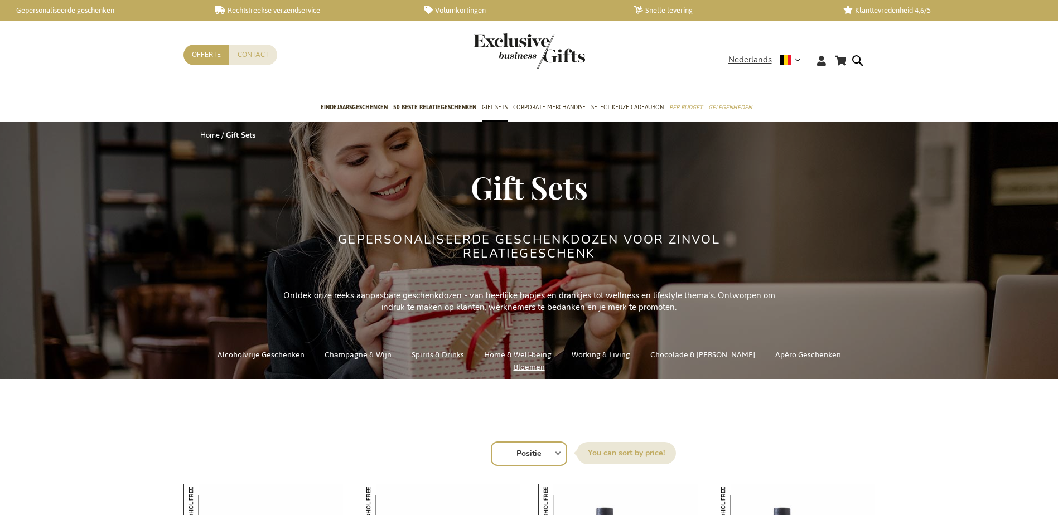
click at [344, 104] on span "Eindejaarsgeschenken" at bounding box center [354, 107] width 67 height 12
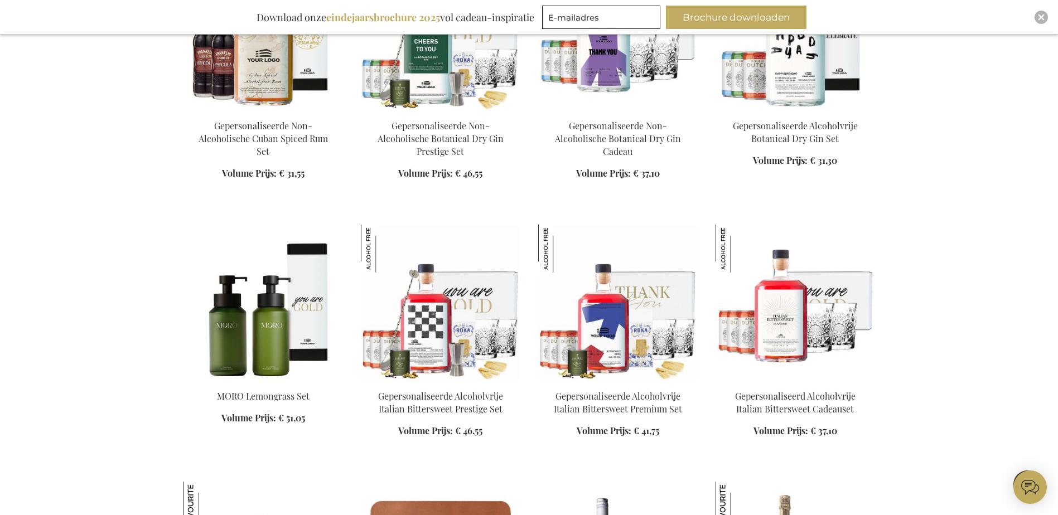
scroll to position [1282, 0]
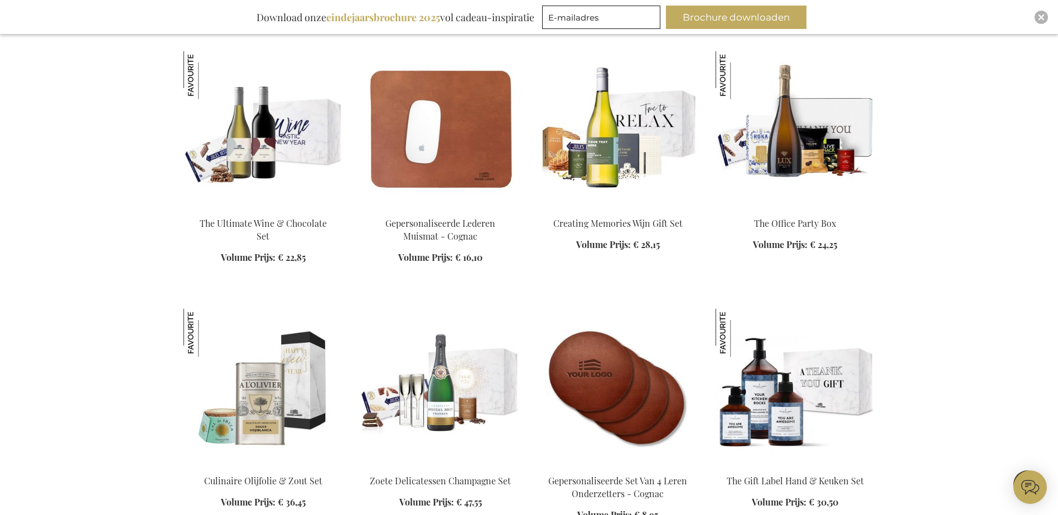
scroll to position [1617, 0]
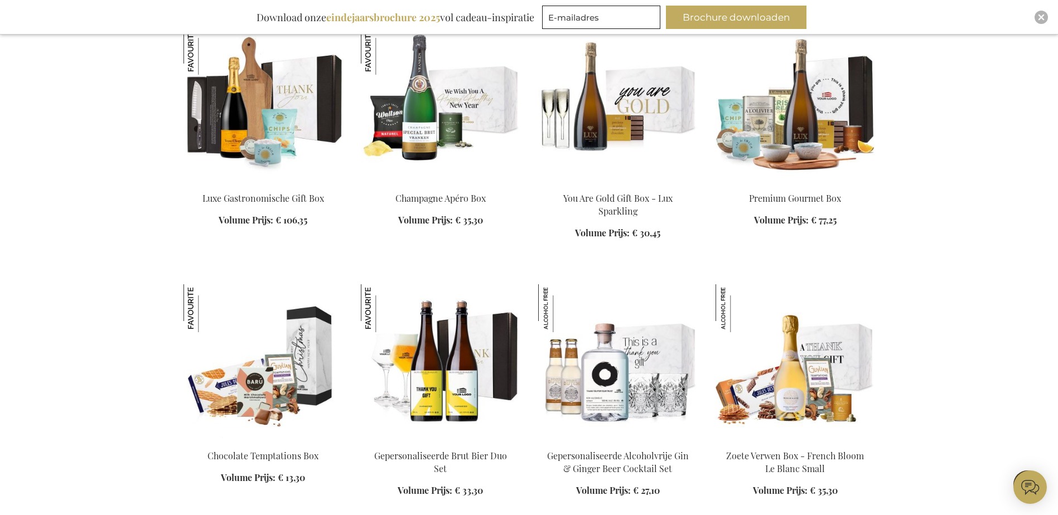
scroll to position [2788, 0]
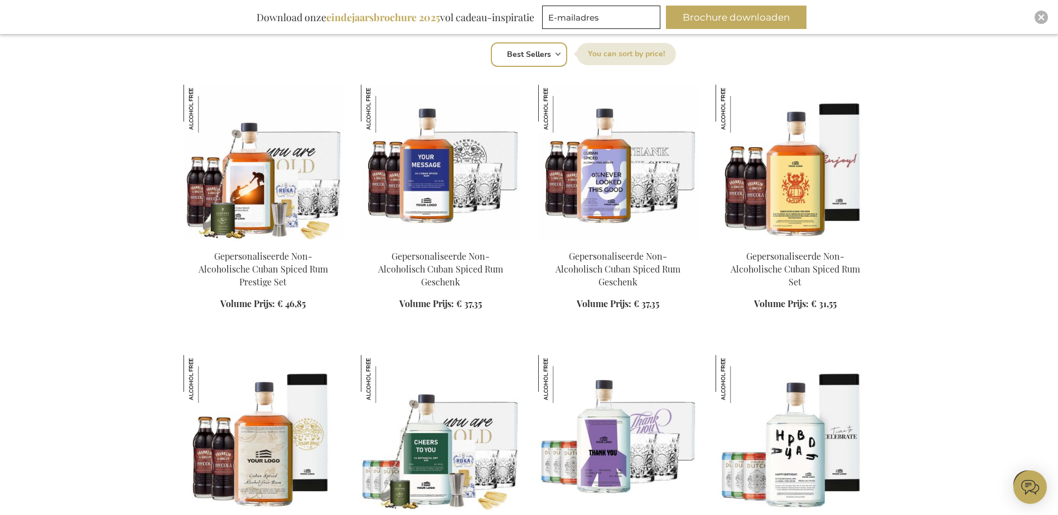
scroll to position [502, 0]
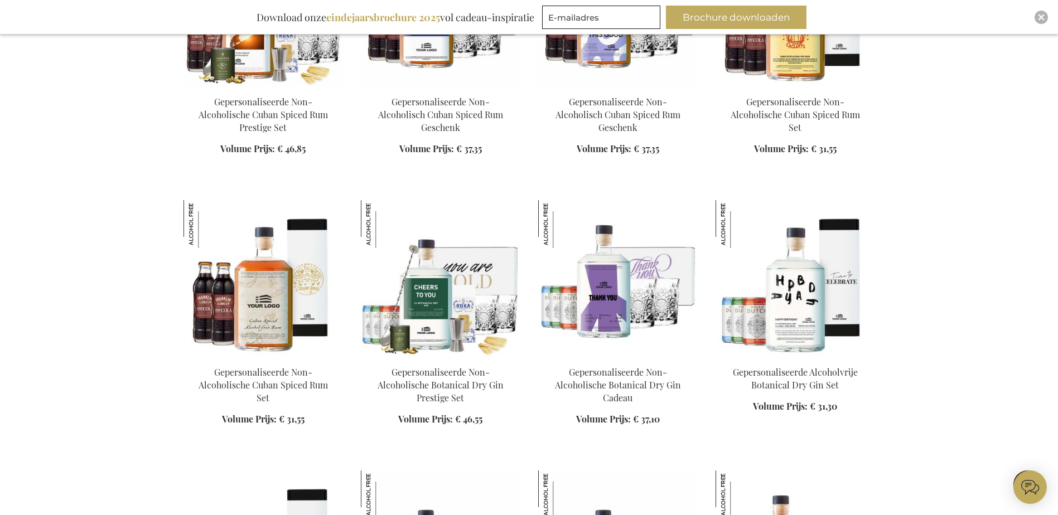
scroll to position [3870, 0]
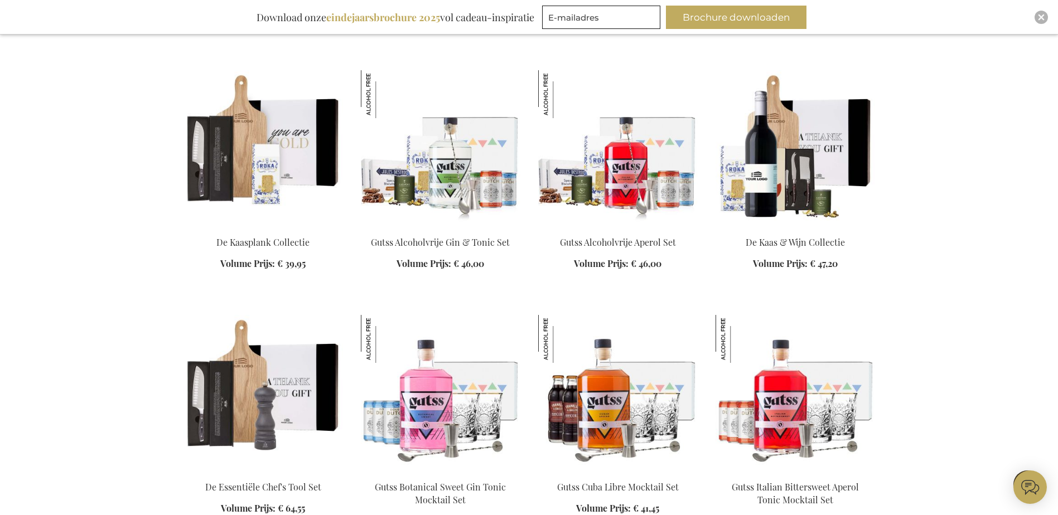
scroll to position [4686, 0]
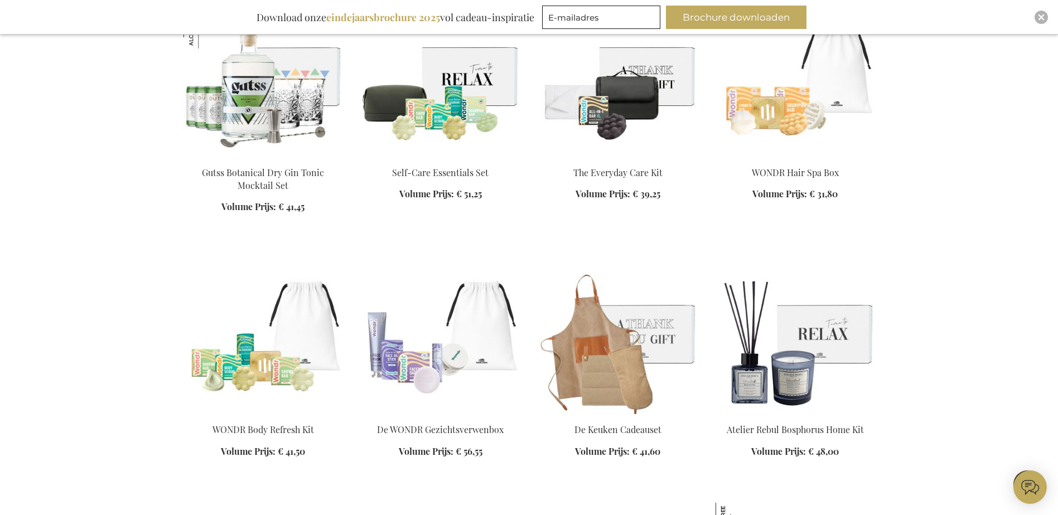
scroll to position [5244, 0]
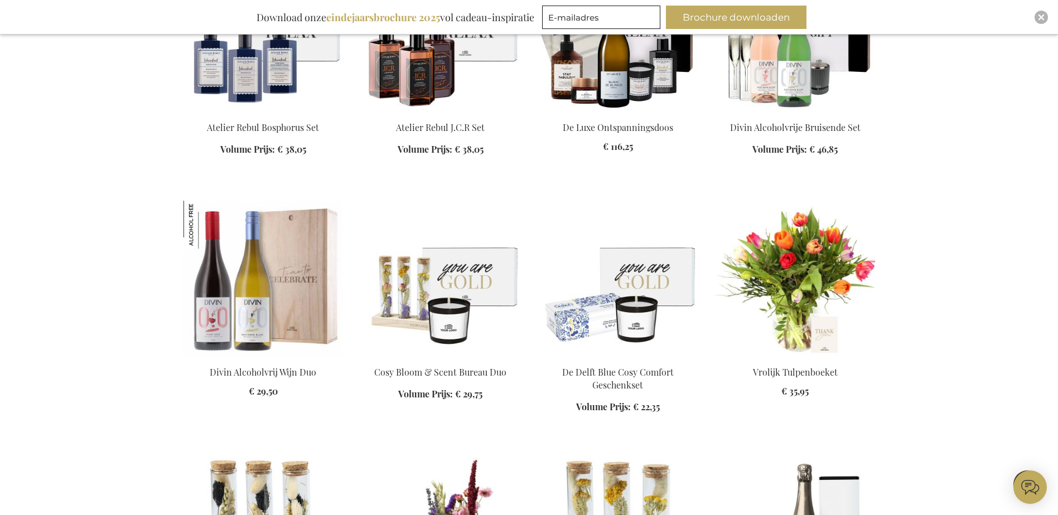
scroll to position [5802, 0]
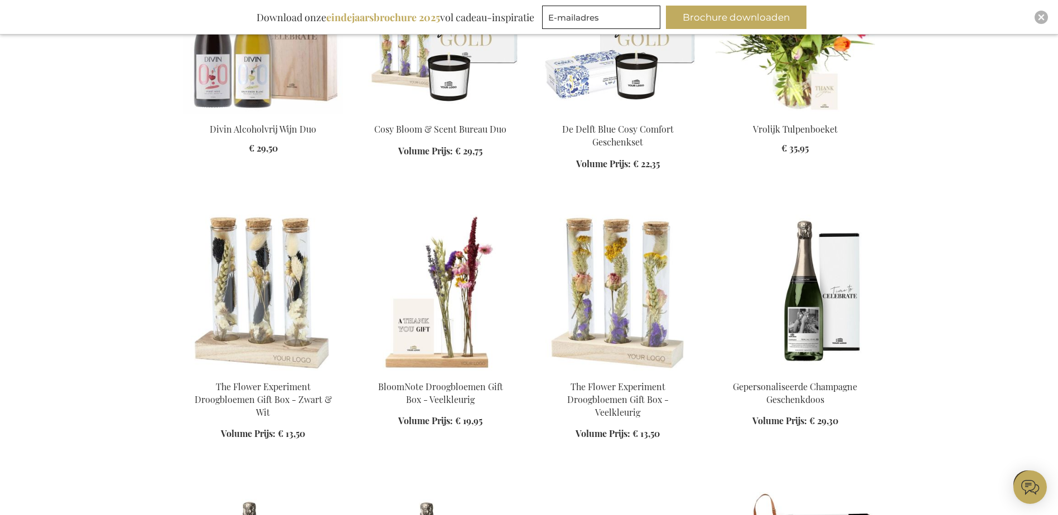
scroll to position [6303, 0]
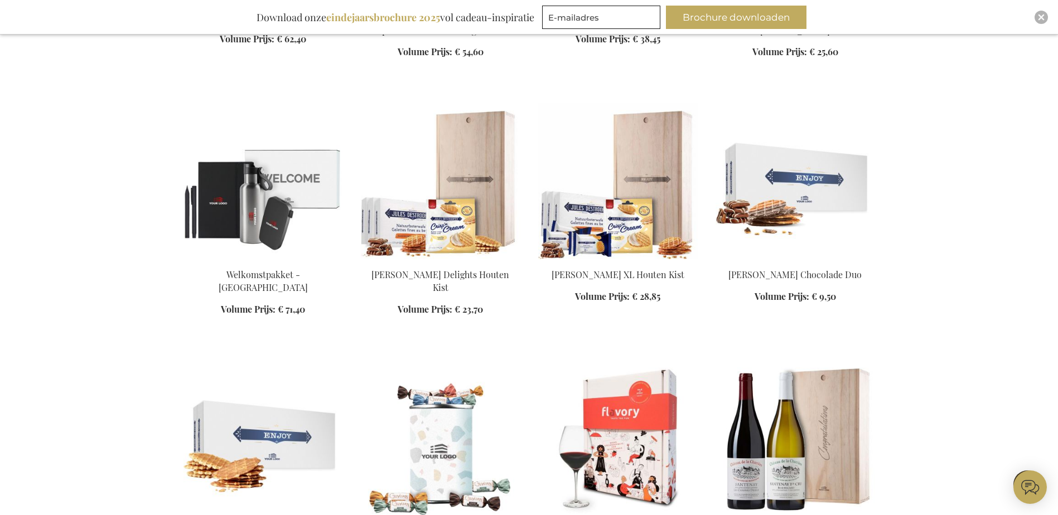
scroll to position [7028, 0]
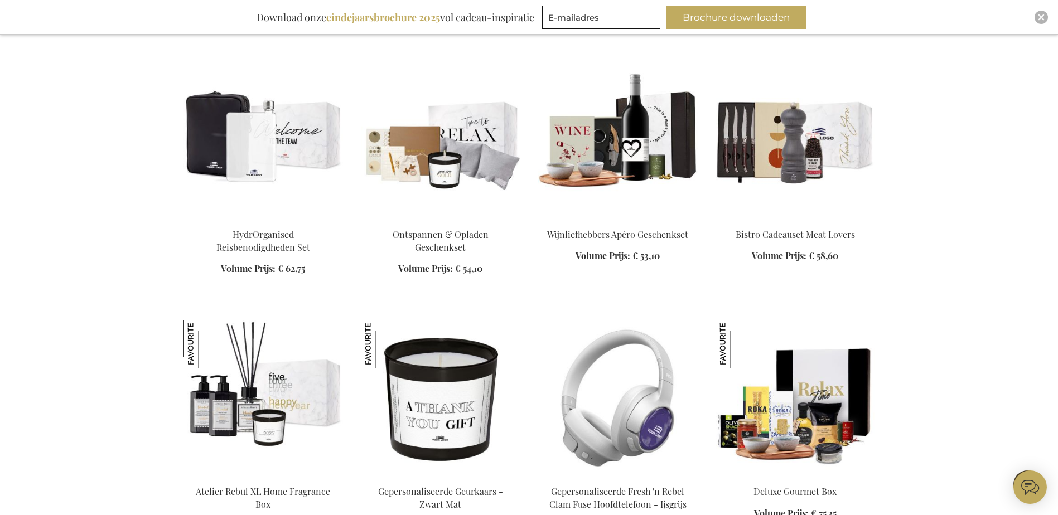
scroll to position [8255, 0]
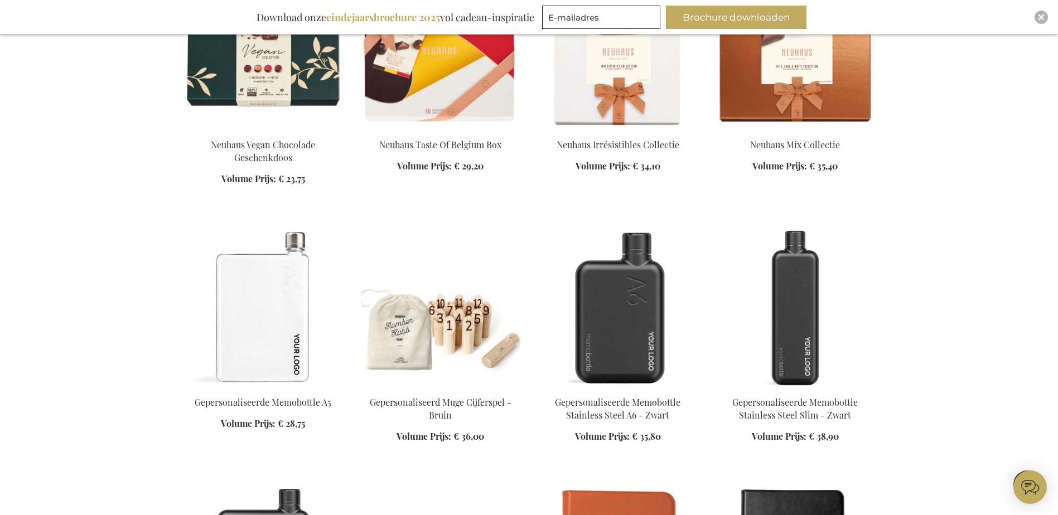
scroll to position [9370, 0]
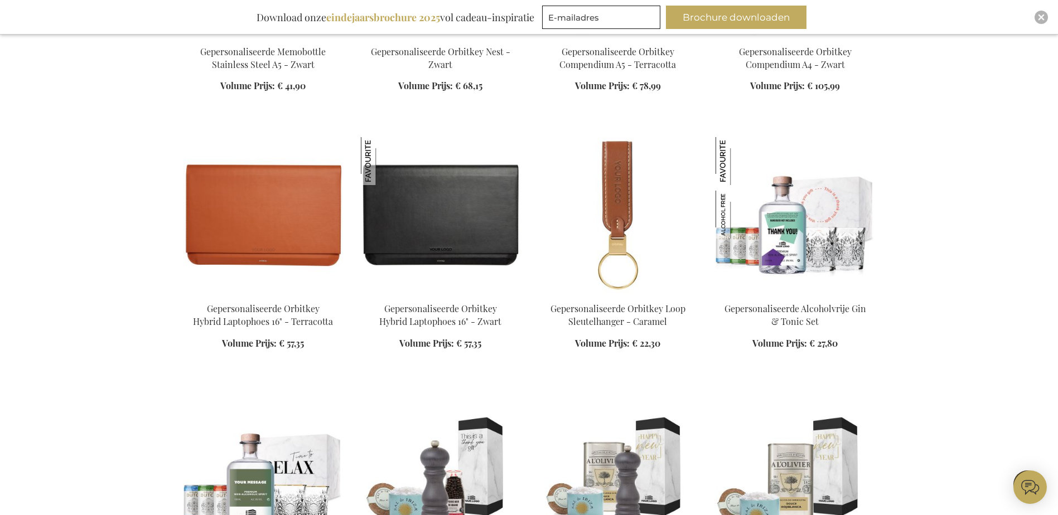
scroll to position [10039, 0]
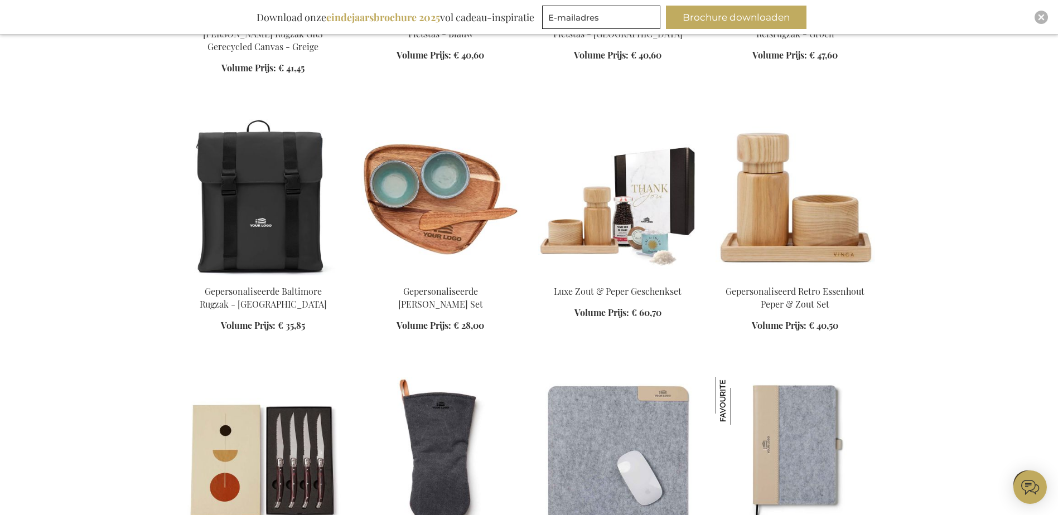
scroll to position [11600, 0]
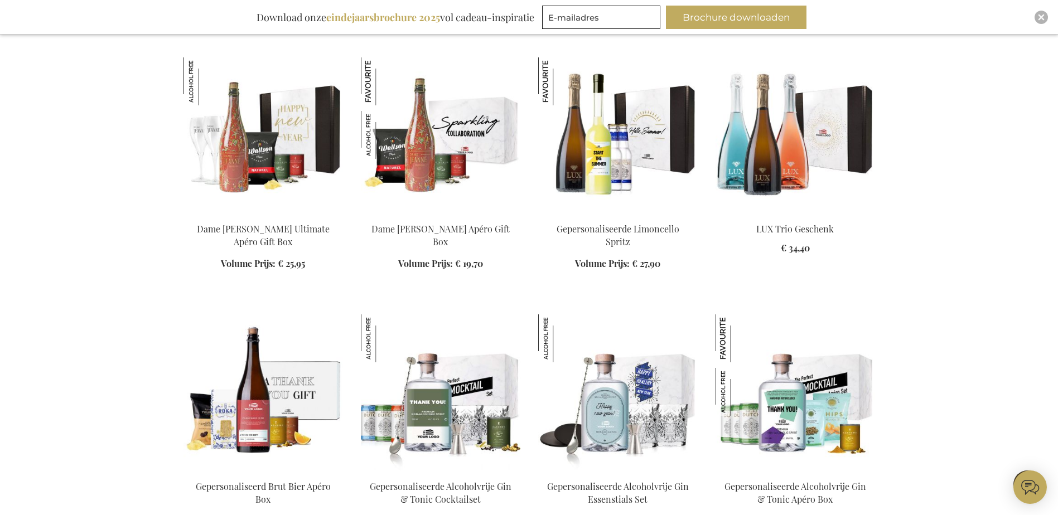
scroll to position [12158, 0]
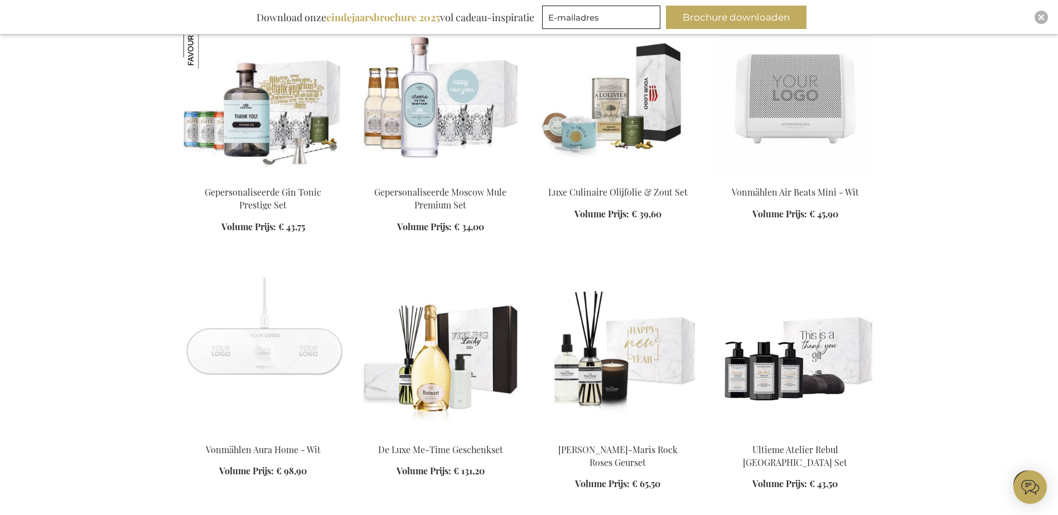
scroll to position [13775, 0]
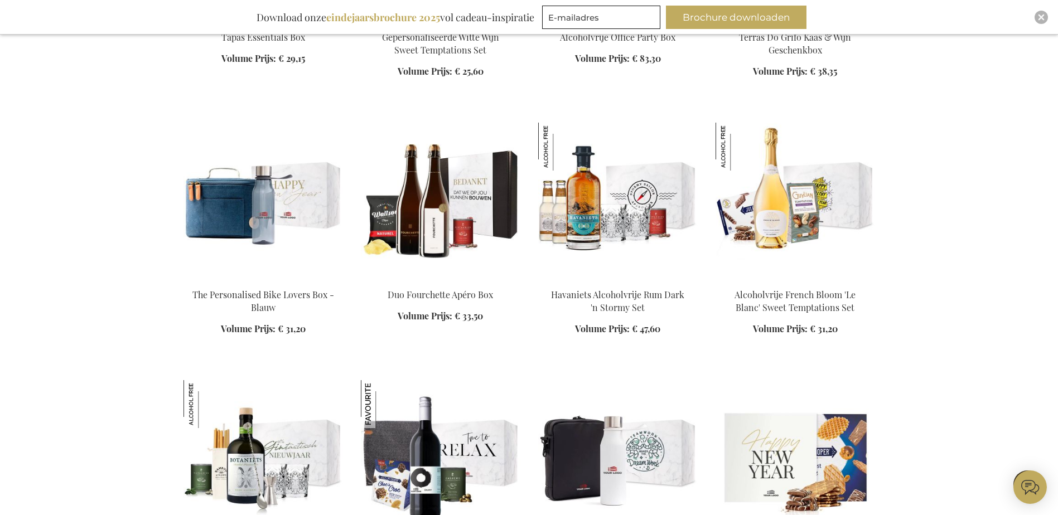
scroll to position [14444, 0]
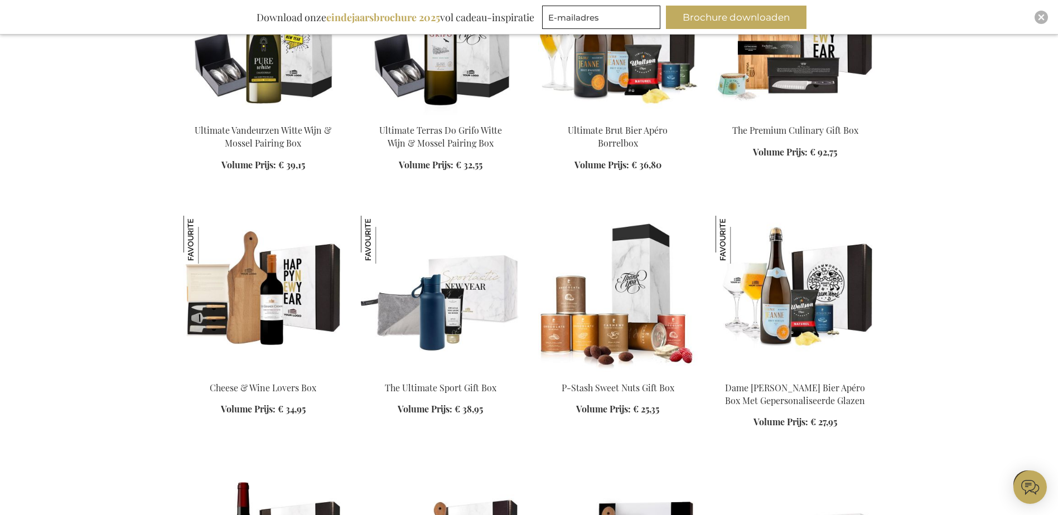
scroll to position [15392, 0]
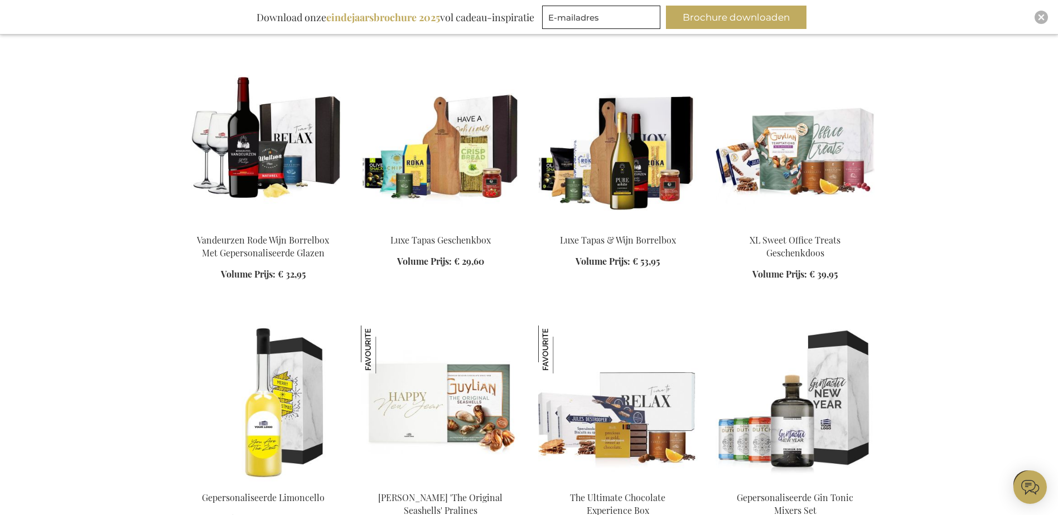
scroll to position [15949, 0]
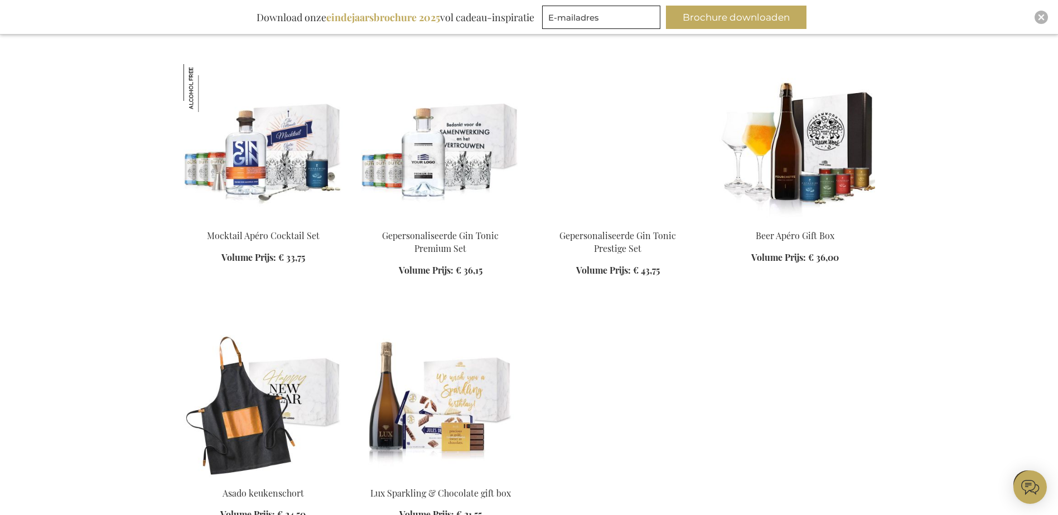
scroll to position [16786, 0]
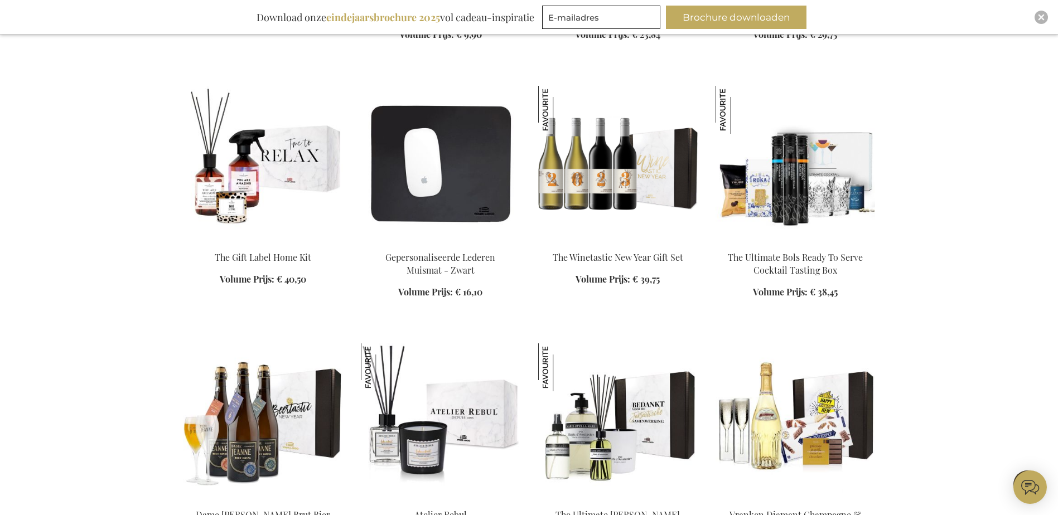
scroll to position [16228, 0]
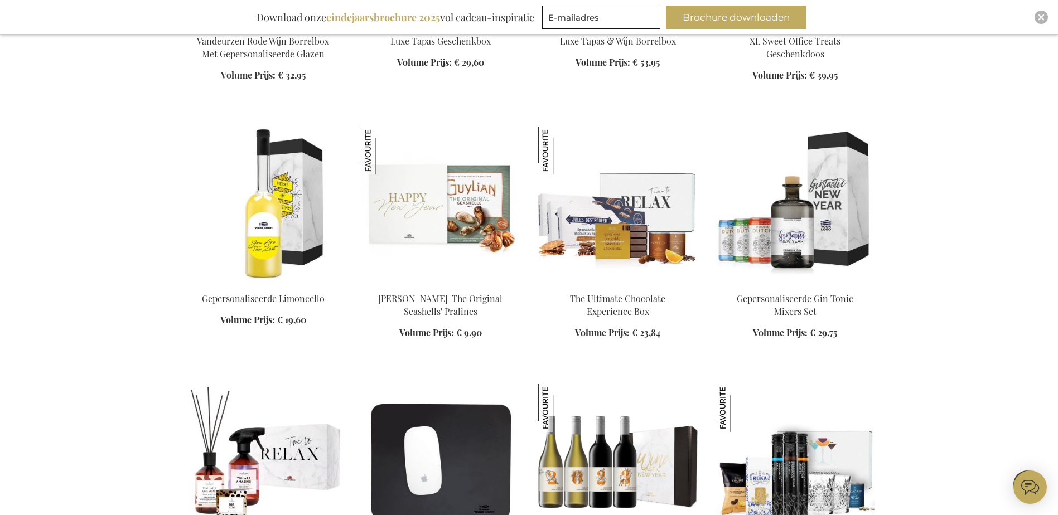
scroll to position [15726, 0]
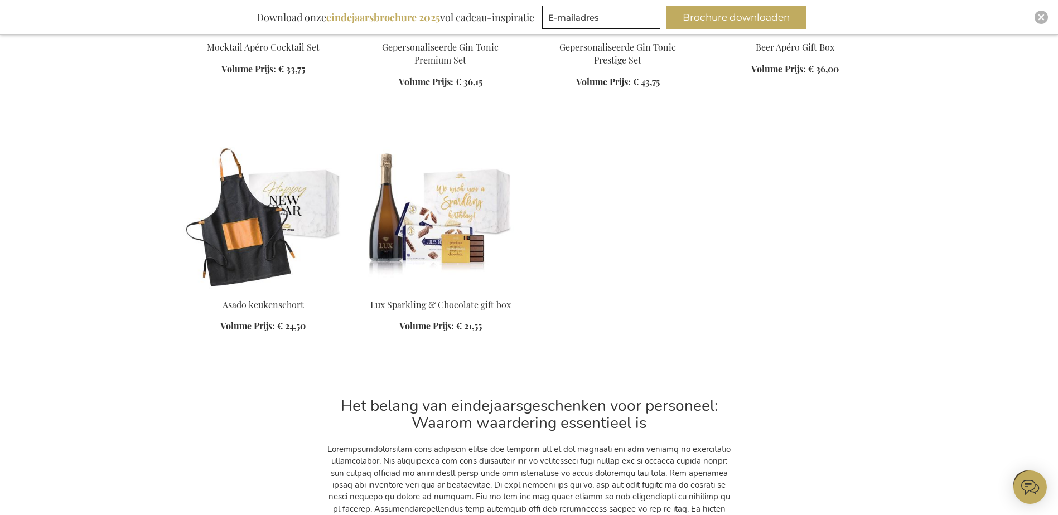
scroll to position [16694, 0]
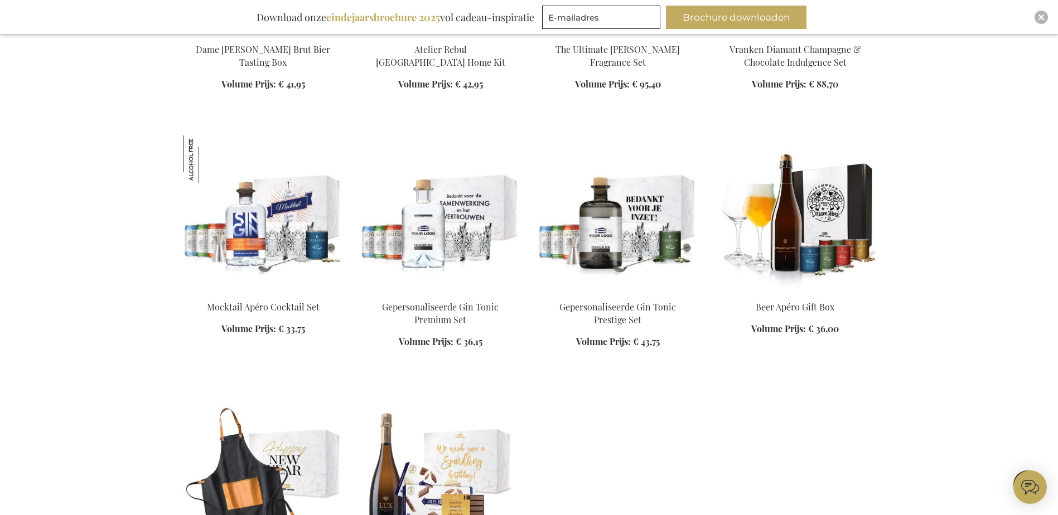
scroll to position [16694, 0]
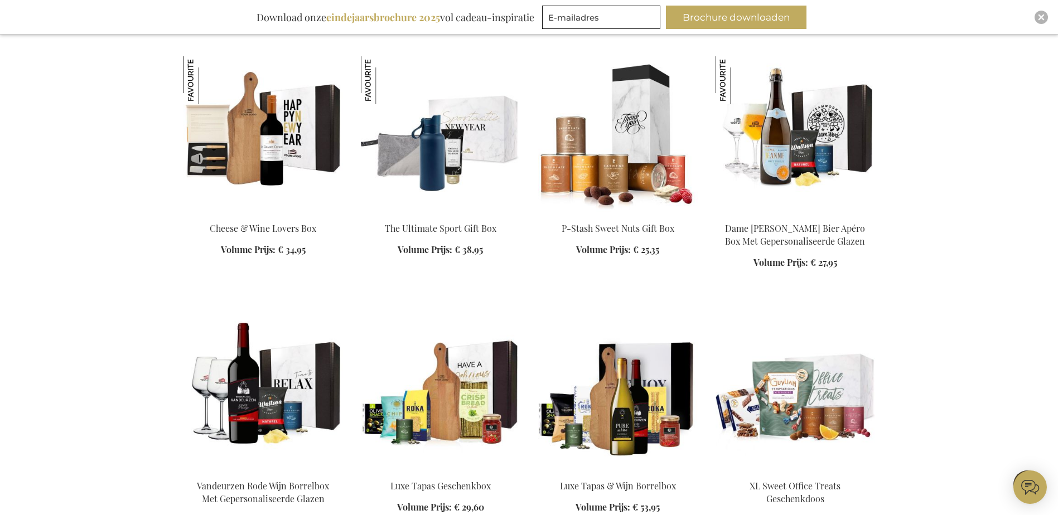
scroll to position [15462, 0]
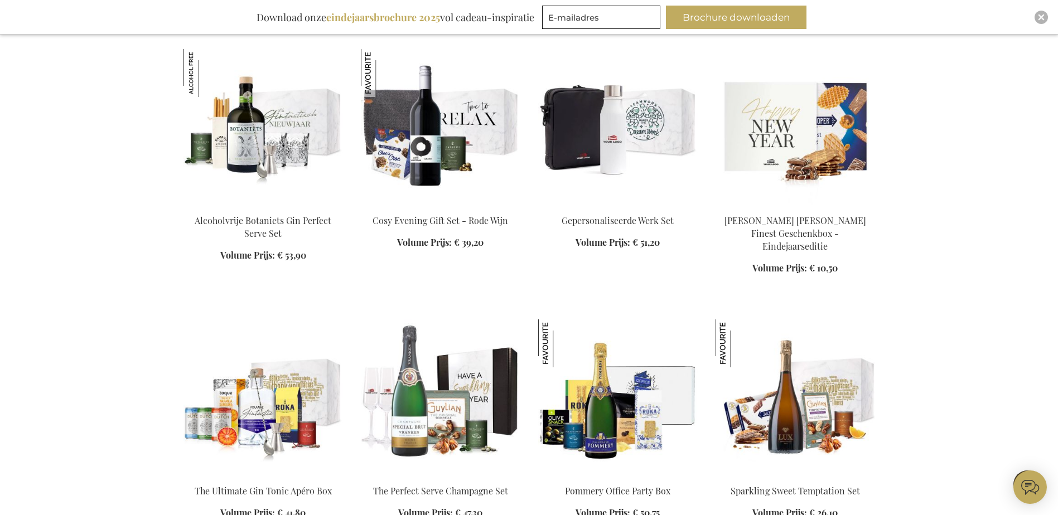
scroll to position [14697, 0]
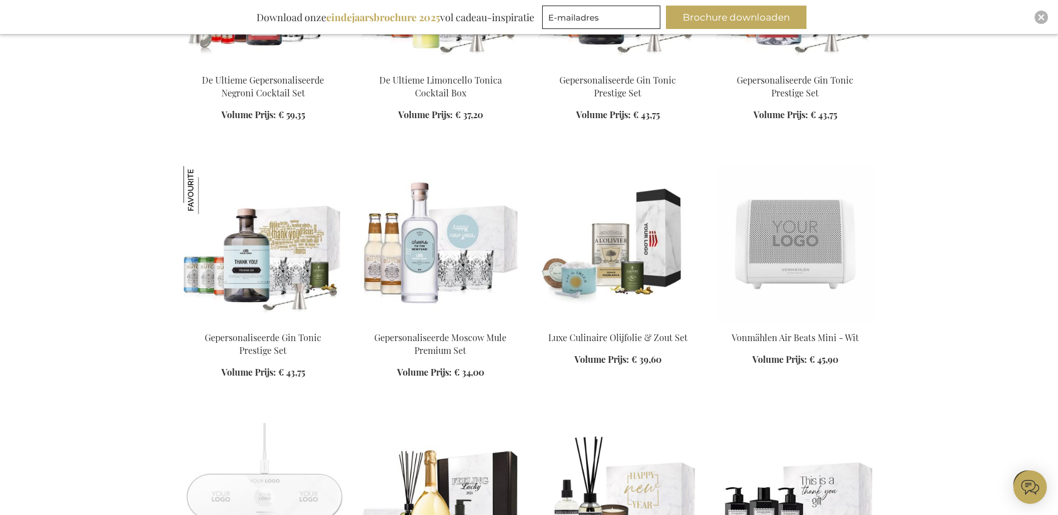
scroll to position [13401, 0]
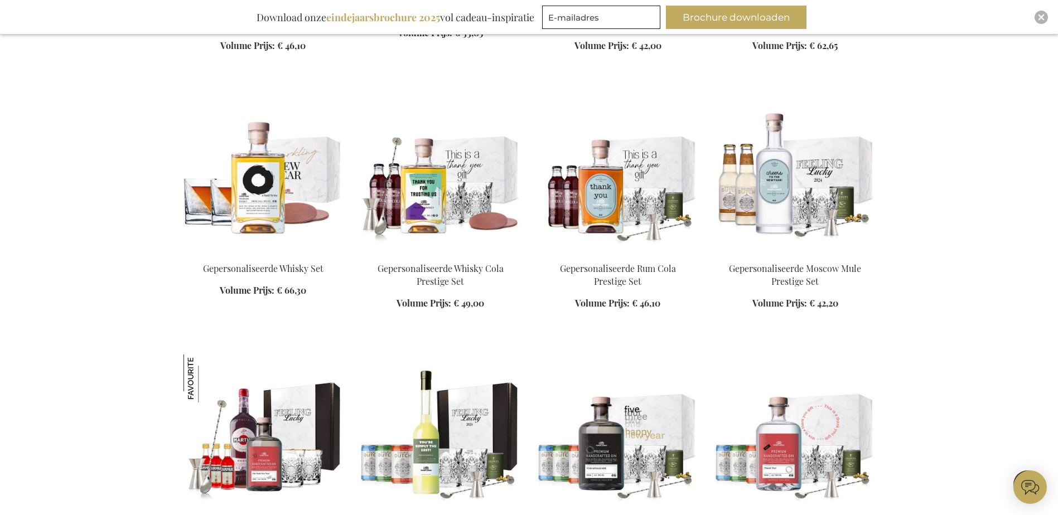
scroll to position [13168, 0]
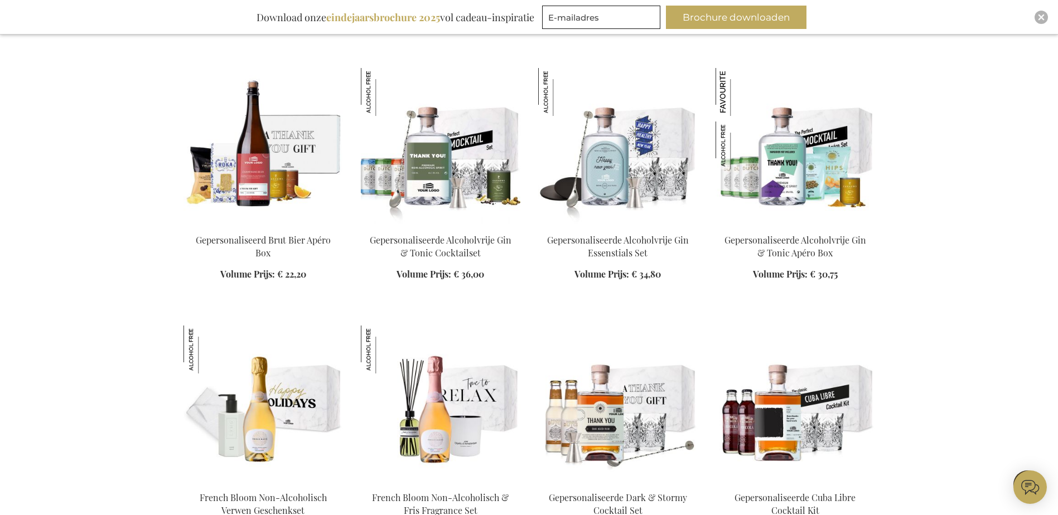
scroll to position [12381, 0]
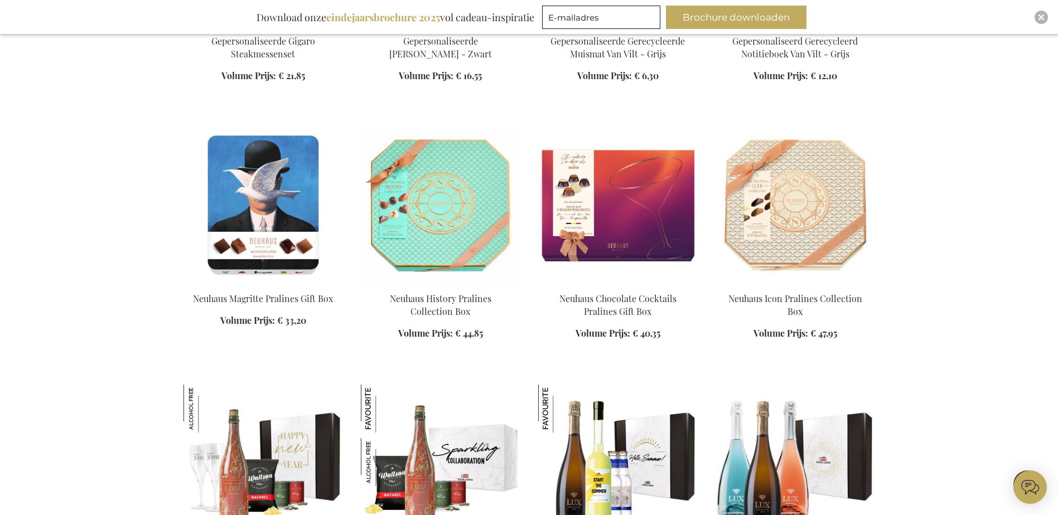
scroll to position [11850, 0]
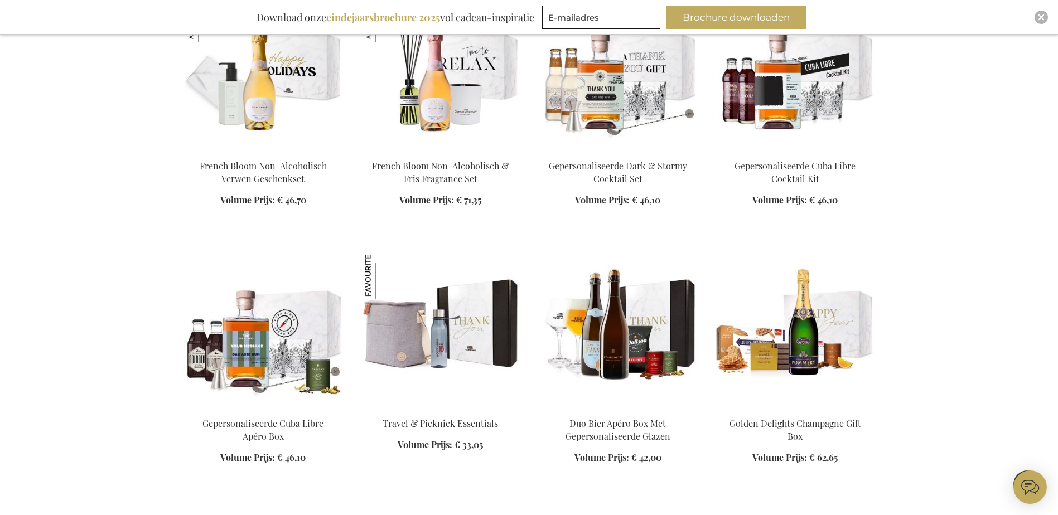
scroll to position [12742, 0]
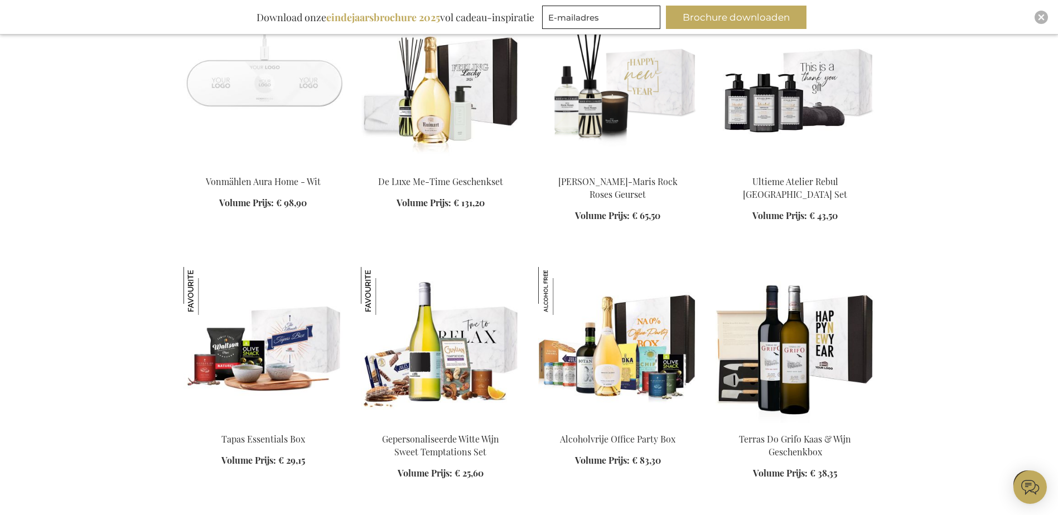
scroll to position [13913, 0]
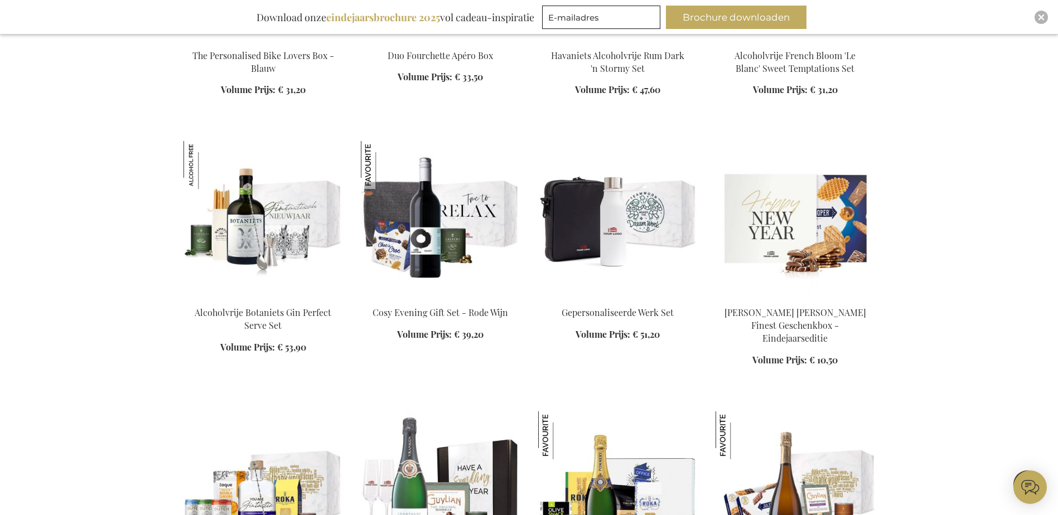
scroll to position [14805, 0]
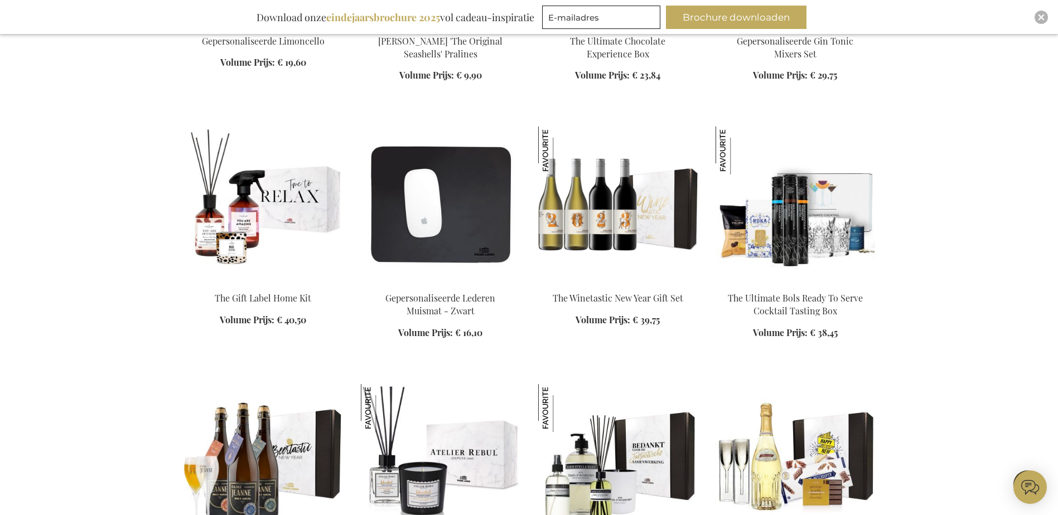
scroll to position [16366, 0]
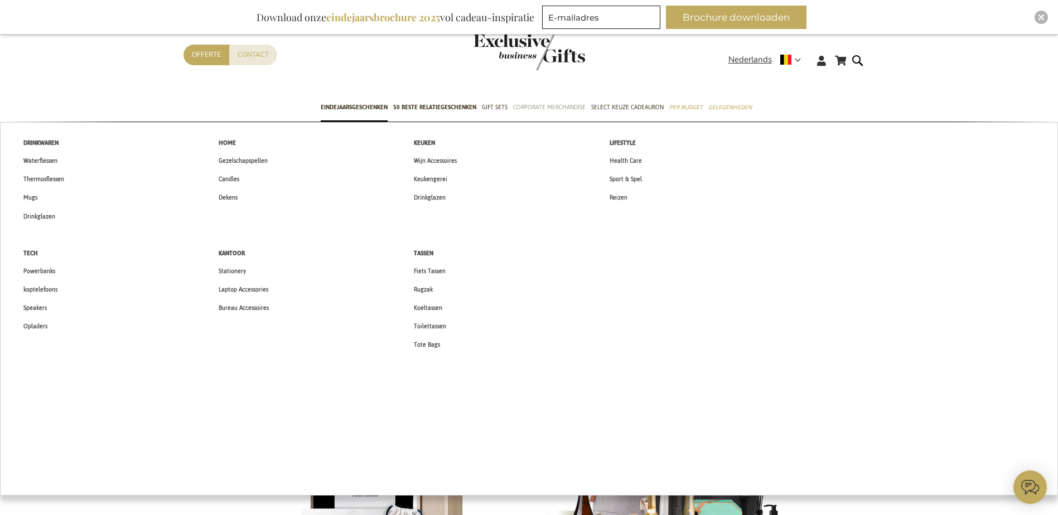
click at [553, 107] on span "Corporate Merchandise" at bounding box center [549, 107] width 72 height 12
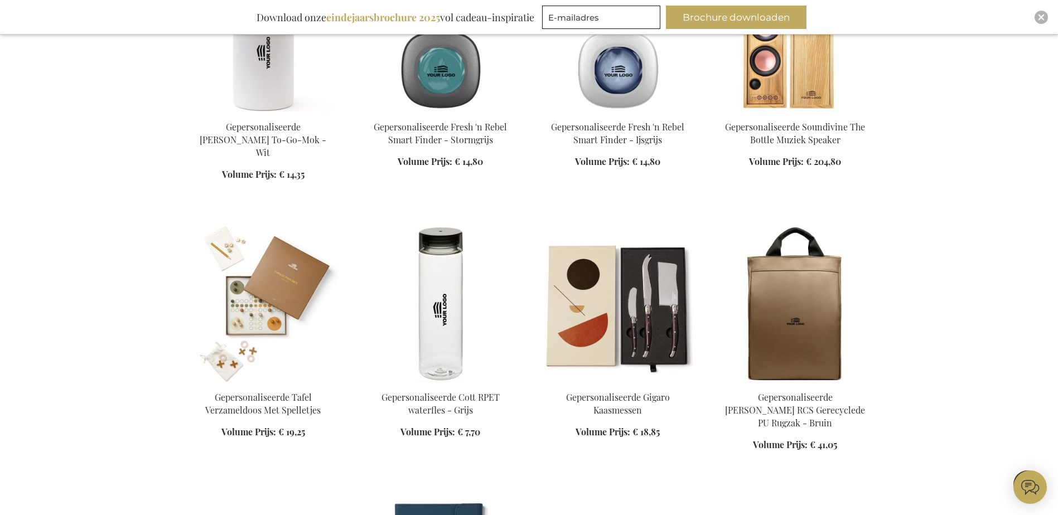
scroll to position [558, 0]
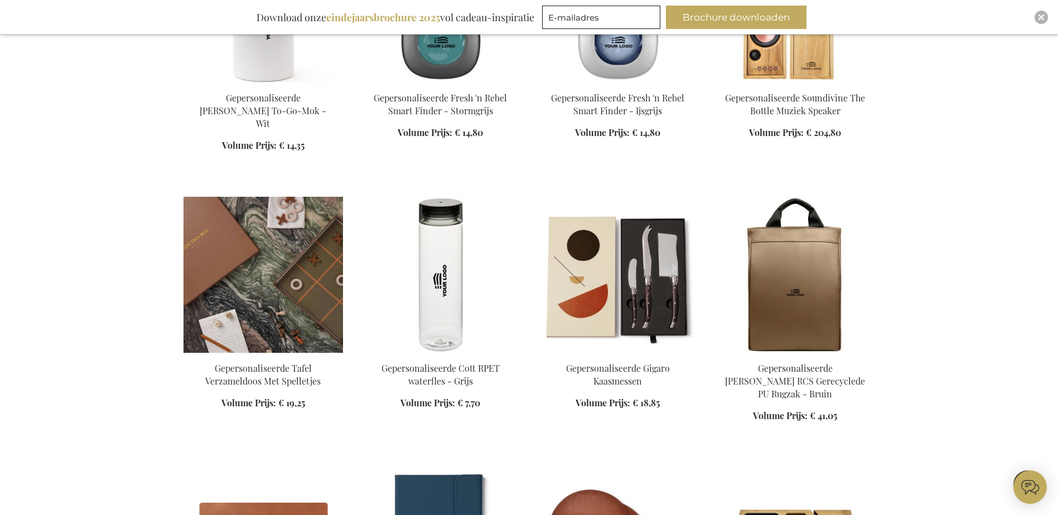
click at [233, 259] on img at bounding box center [262, 275] width 159 height 156
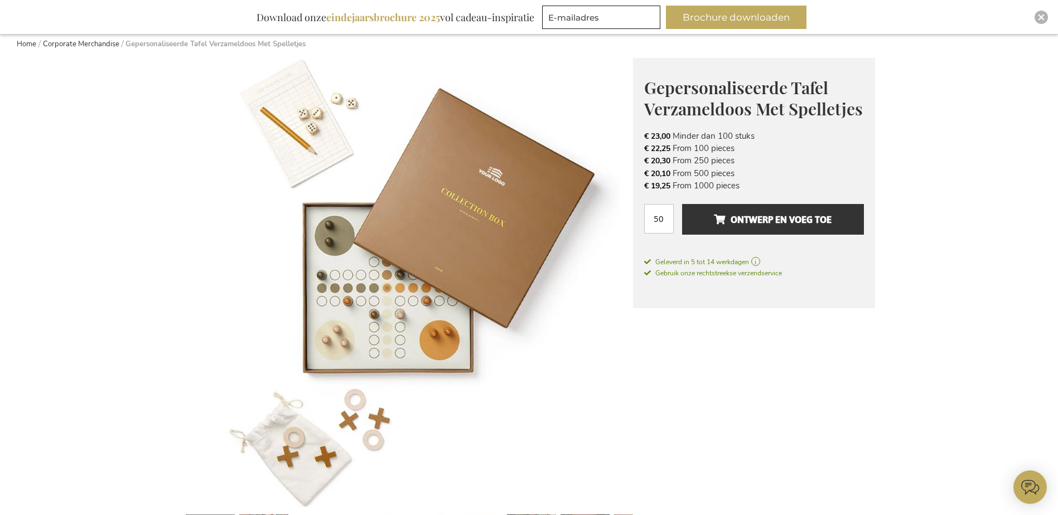
scroll to position [112, 0]
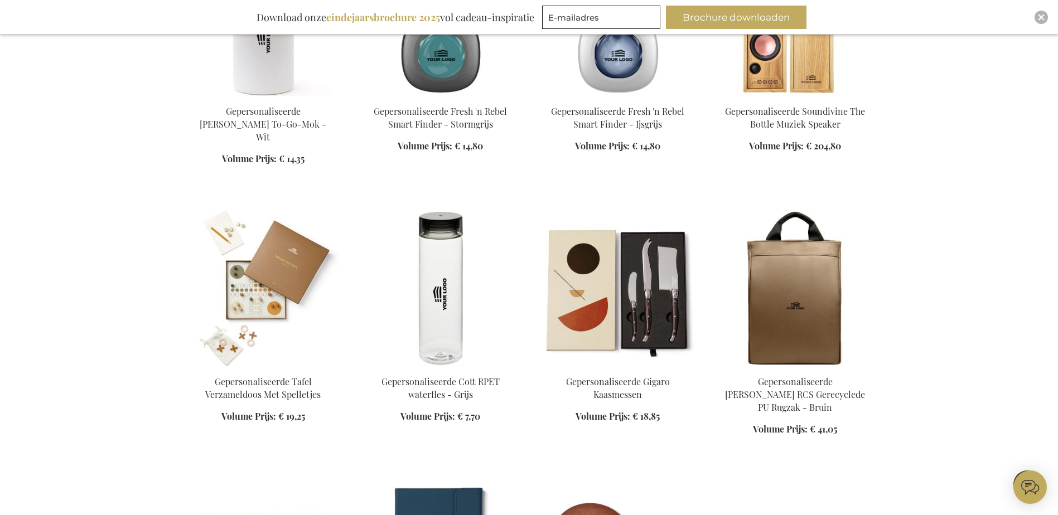
scroll to position [630, 0]
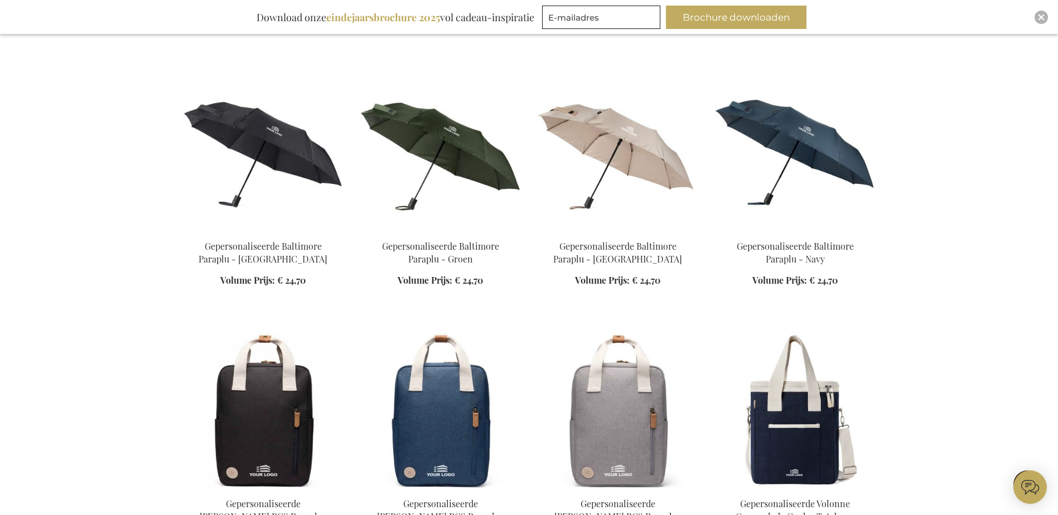
scroll to position [1466, 0]
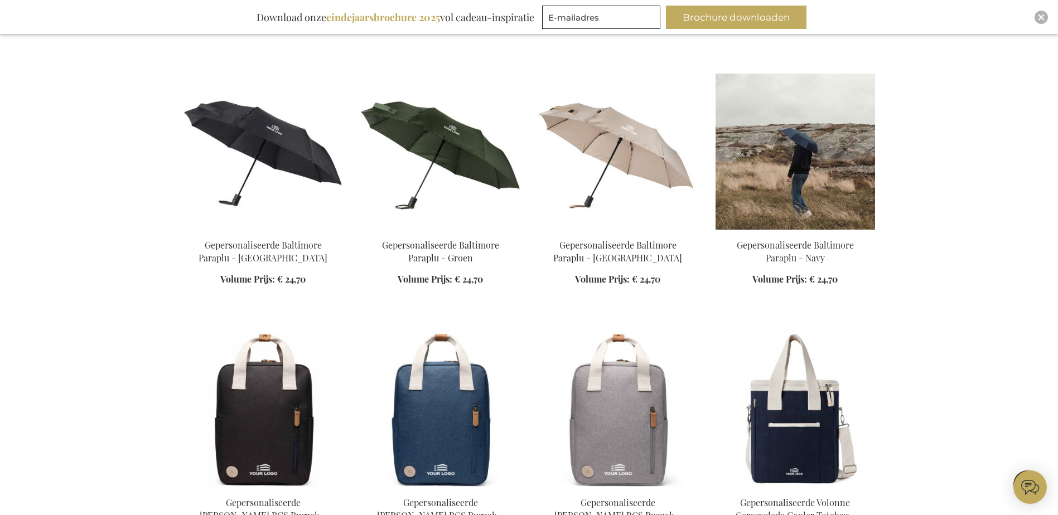
click at [785, 139] on img at bounding box center [794, 152] width 159 height 156
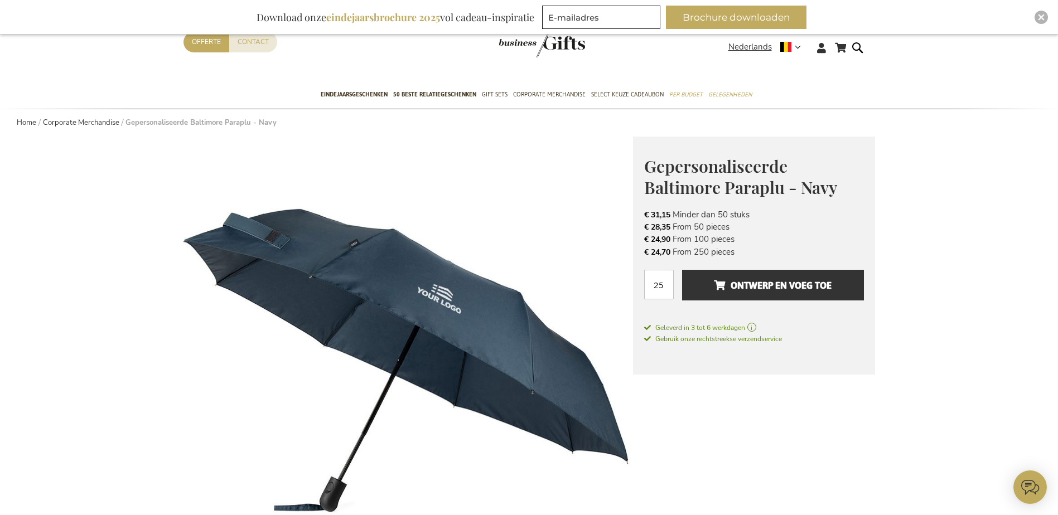
scroll to position [112, 0]
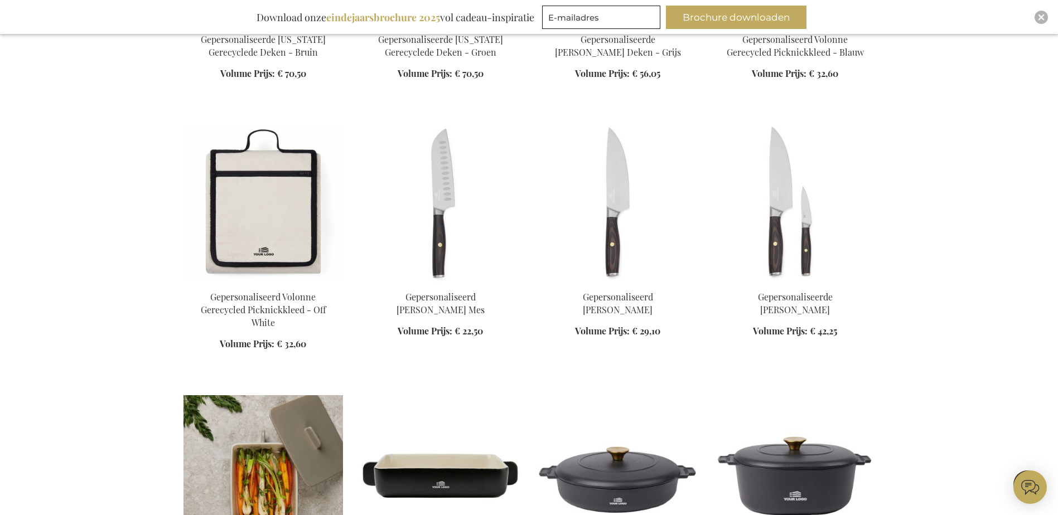
scroll to position [1933, 0]
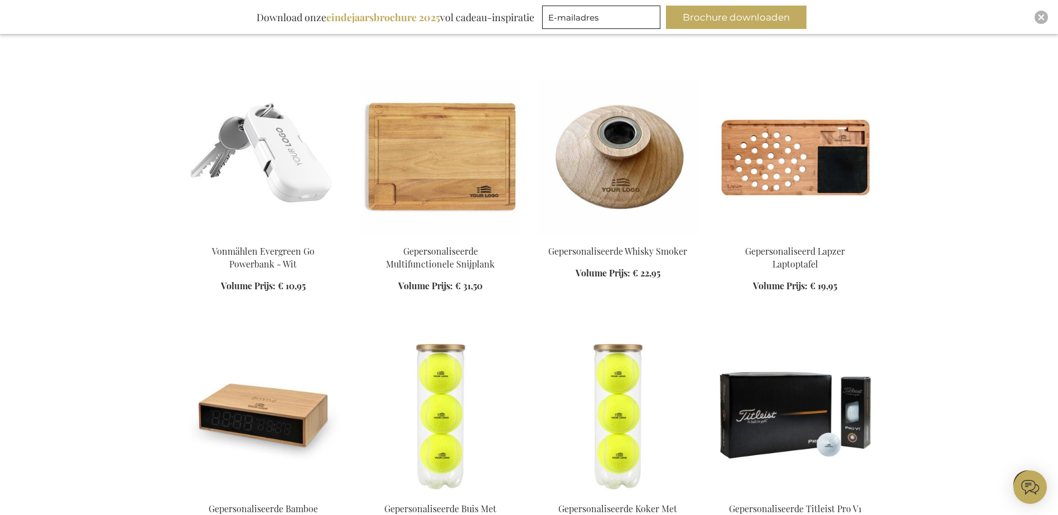
scroll to position [2769, 0]
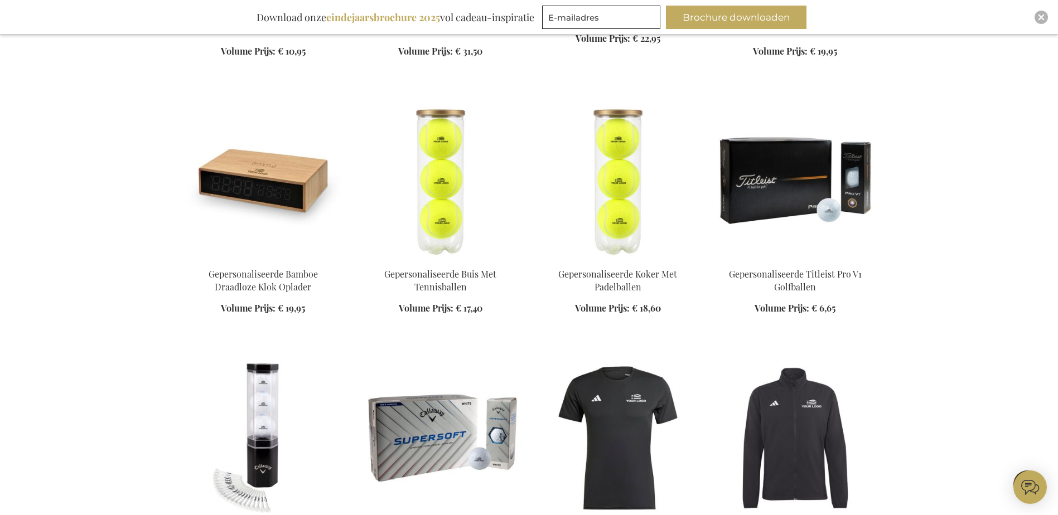
scroll to position [2825, 0]
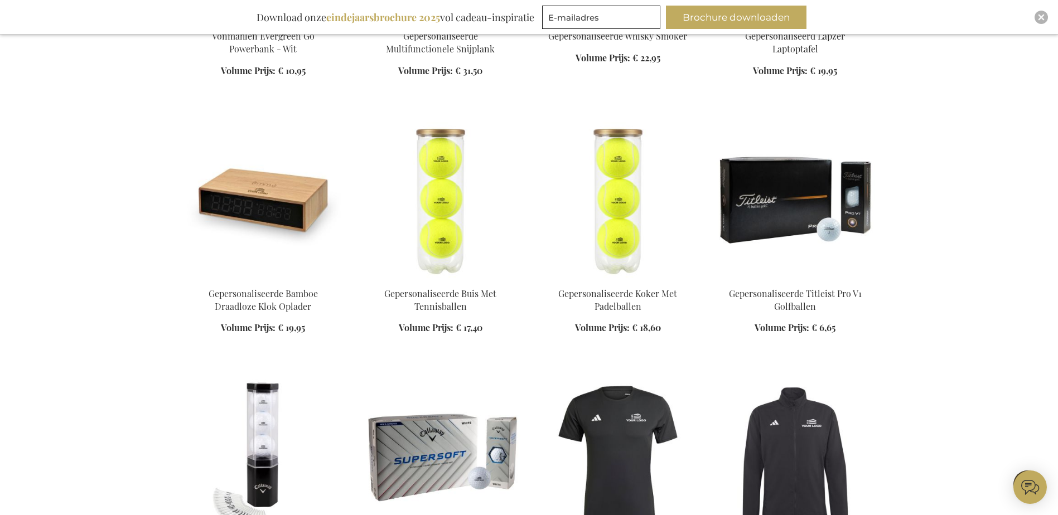
click at [772, 185] on img at bounding box center [794, 200] width 159 height 156
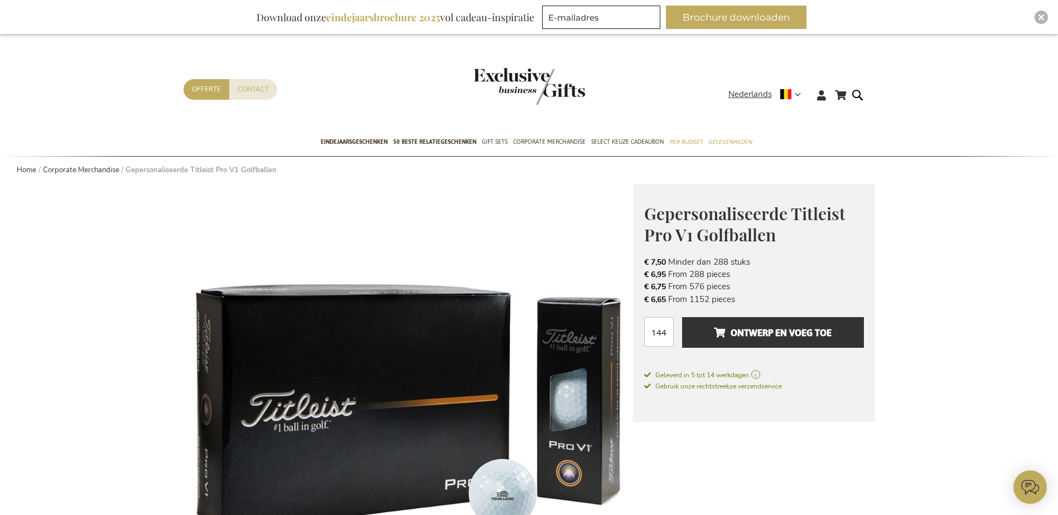
scroll to position [112, 0]
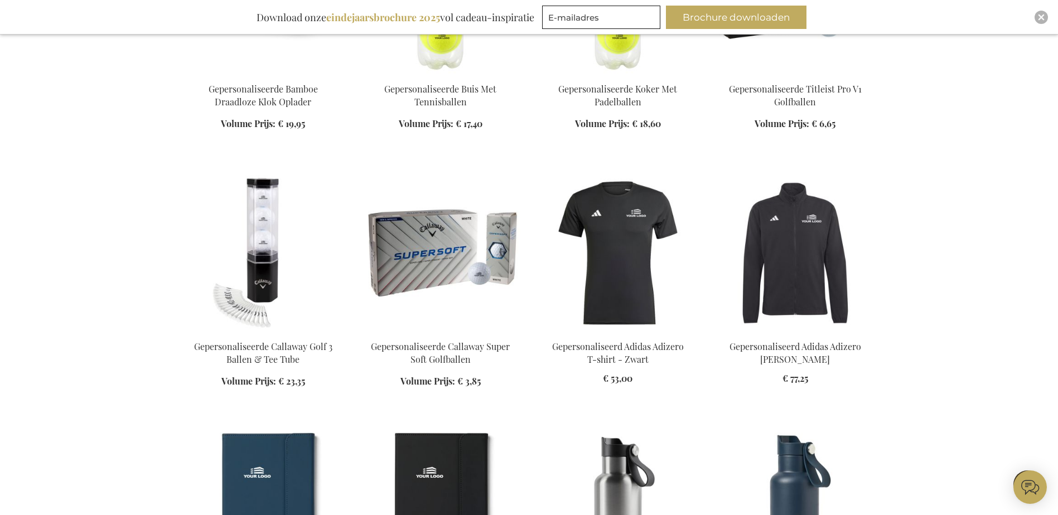
scroll to position [651, 0]
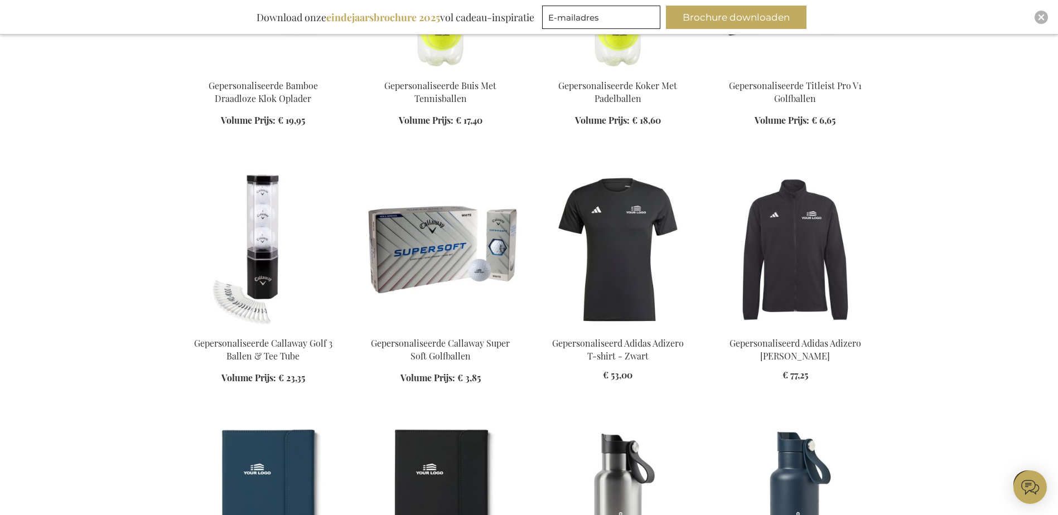
click at [275, 257] on img at bounding box center [262, 250] width 159 height 156
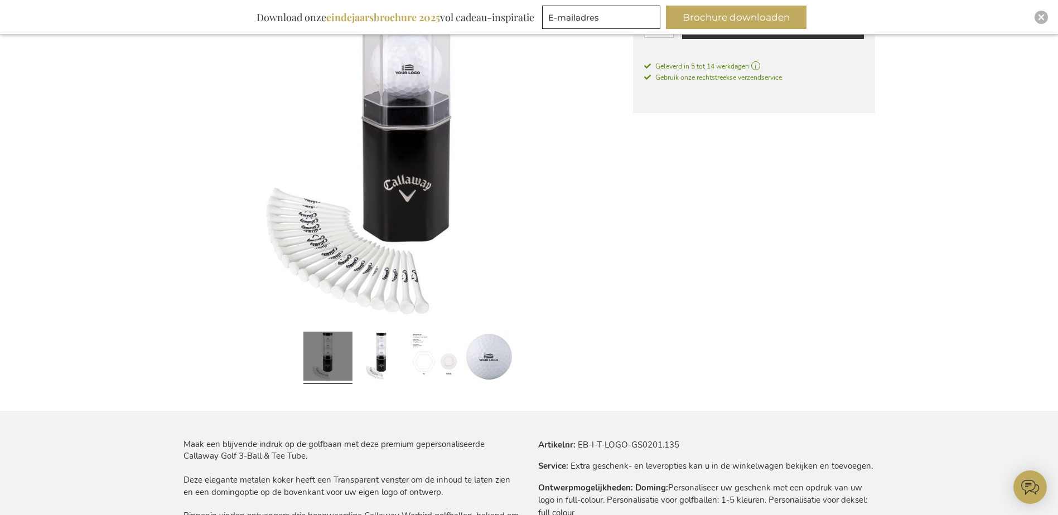
scroll to position [392, 0]
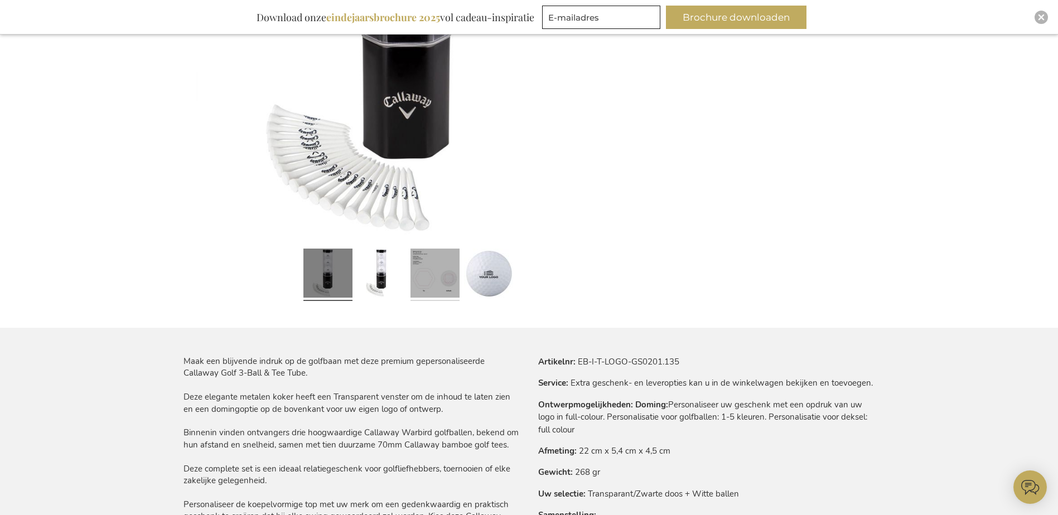
click at [437, 274] on link at bounding box center [434, 274] width 49 height 61
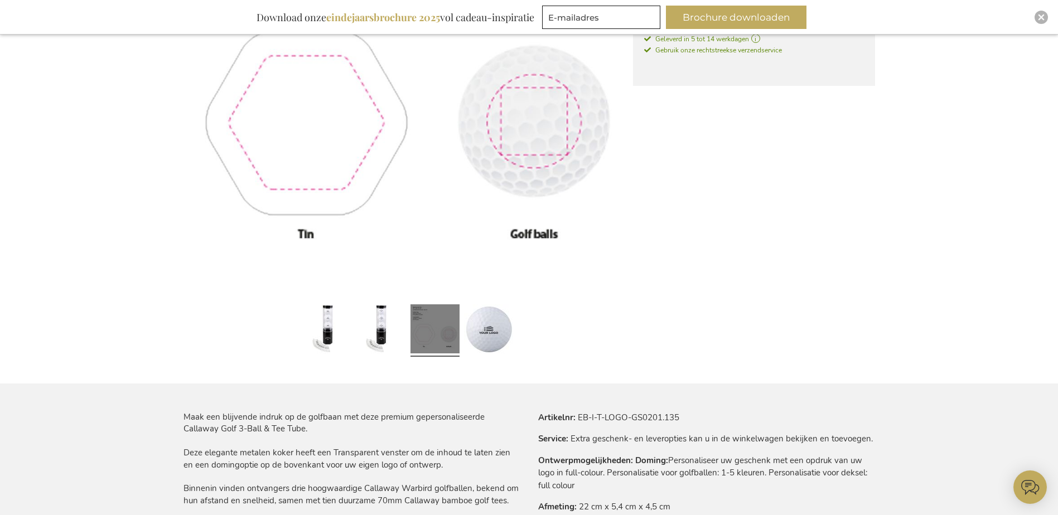
scroll to position [225, 0]
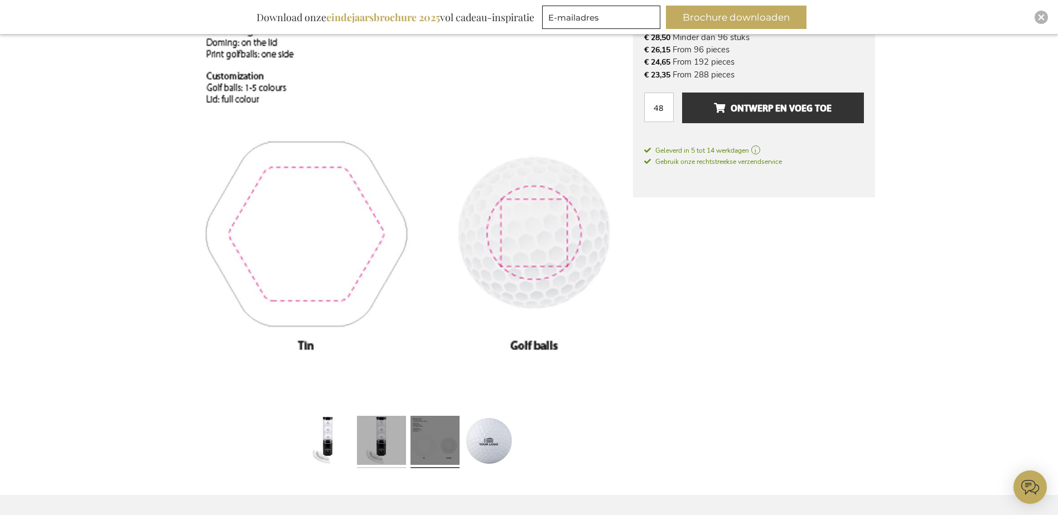
click at [393, 427] on link at bounding box center [381, 441] width 49 height 61
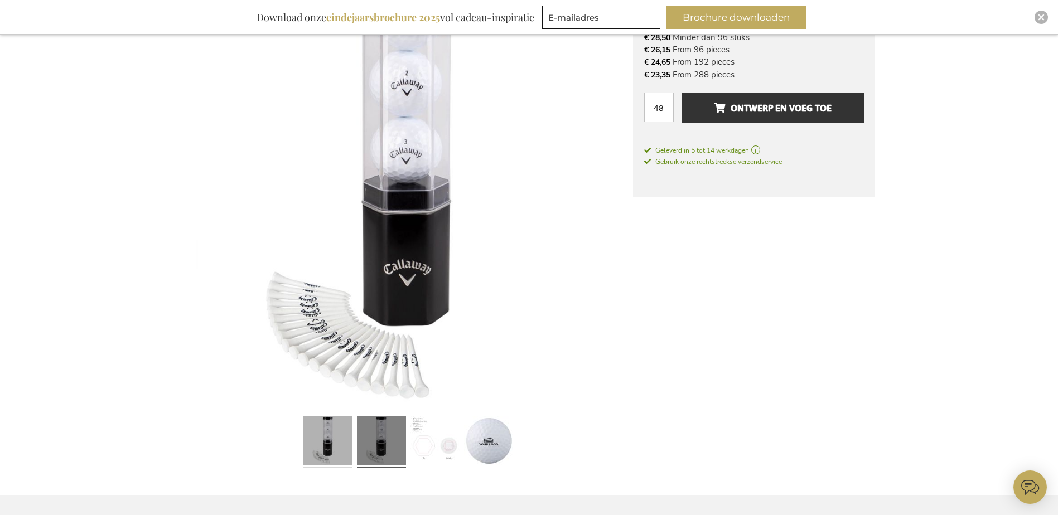
click at [318, 434] on link at bounding box center [327, 441] width 49 height 61
click at [400, 435] on link at bounding box center [381, 441] width 49 height 61
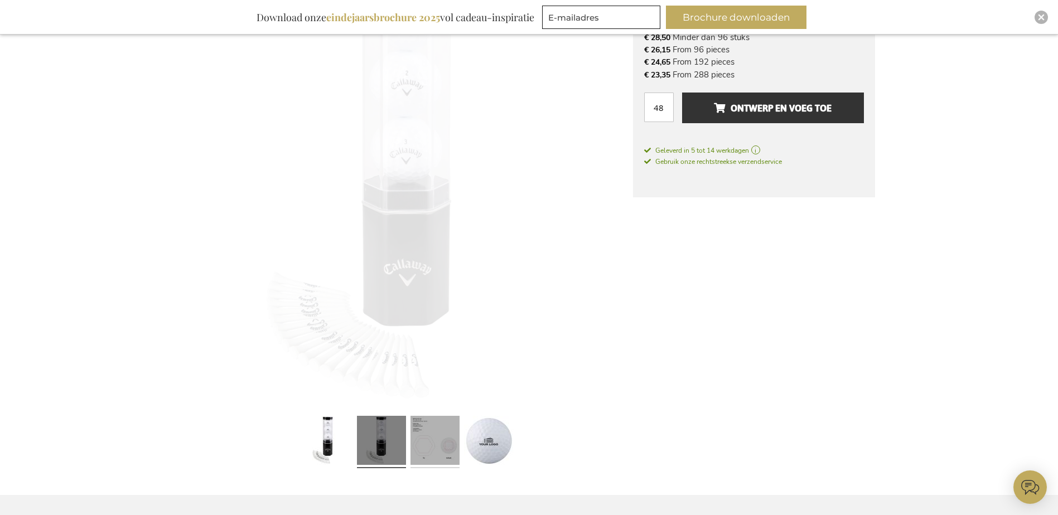
click at [440, 432] on link at bounding box center [434, 441] width 49 height 61
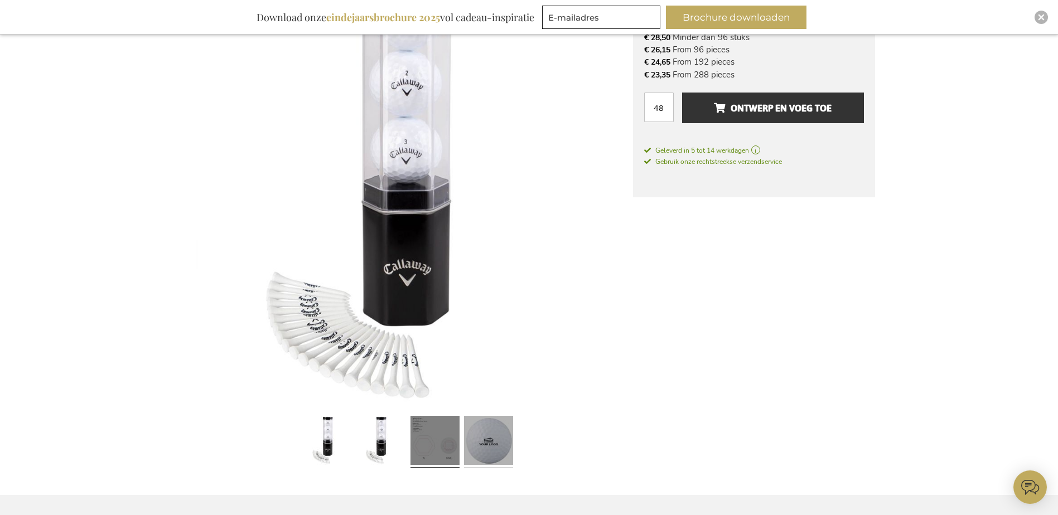
click at [483, 430] on link at bounding box center [488, 441] width 49 height 61
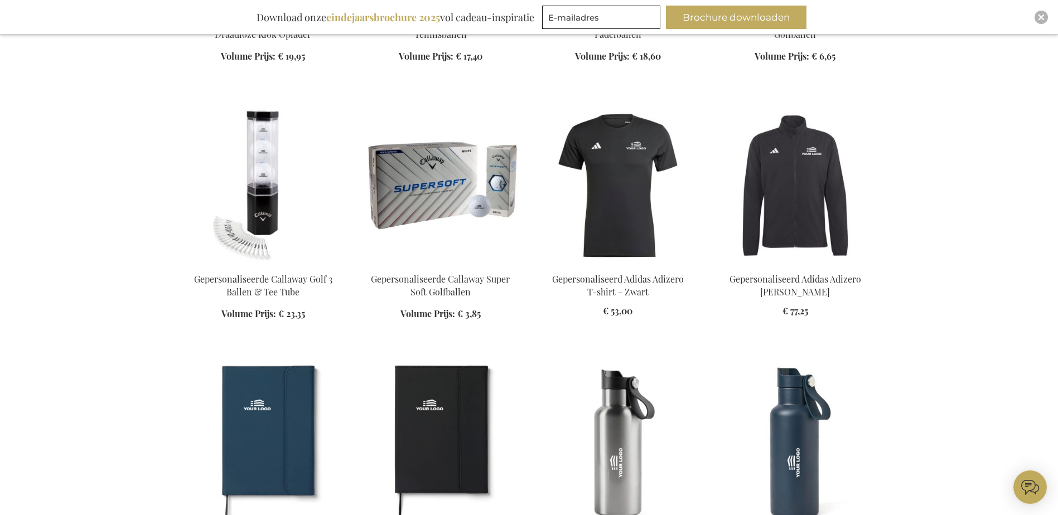
scroll to position [742, 0]
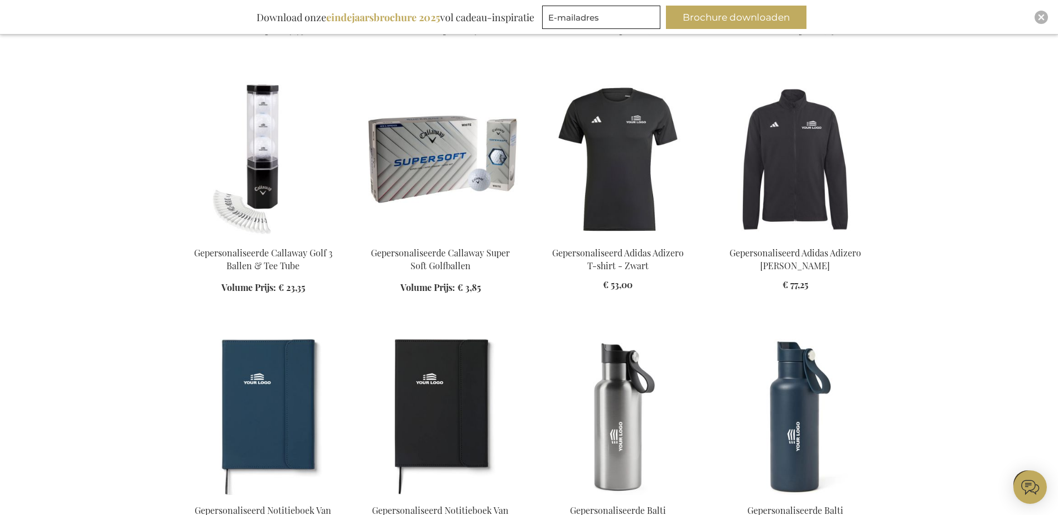
click at [443, 204] on img at bounding box center [440, 159] width 159 height 156
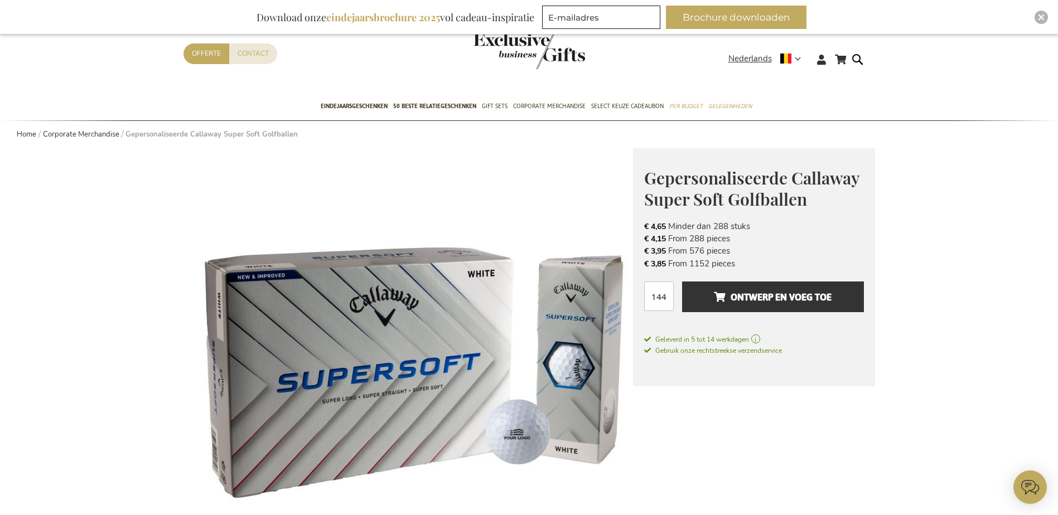
scroll to position [56, 0]
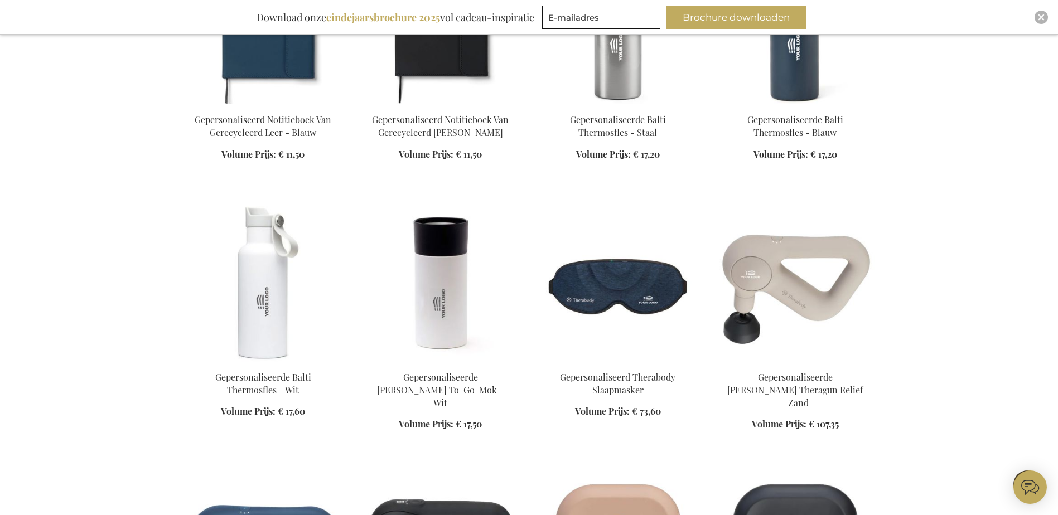
scroll to position [1299, 0]
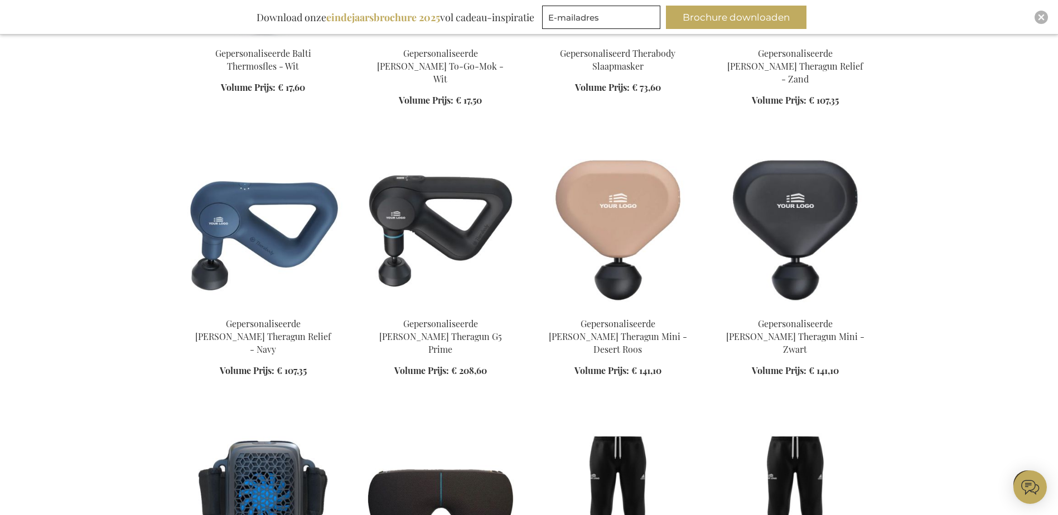
scroll to position [1634, 0]
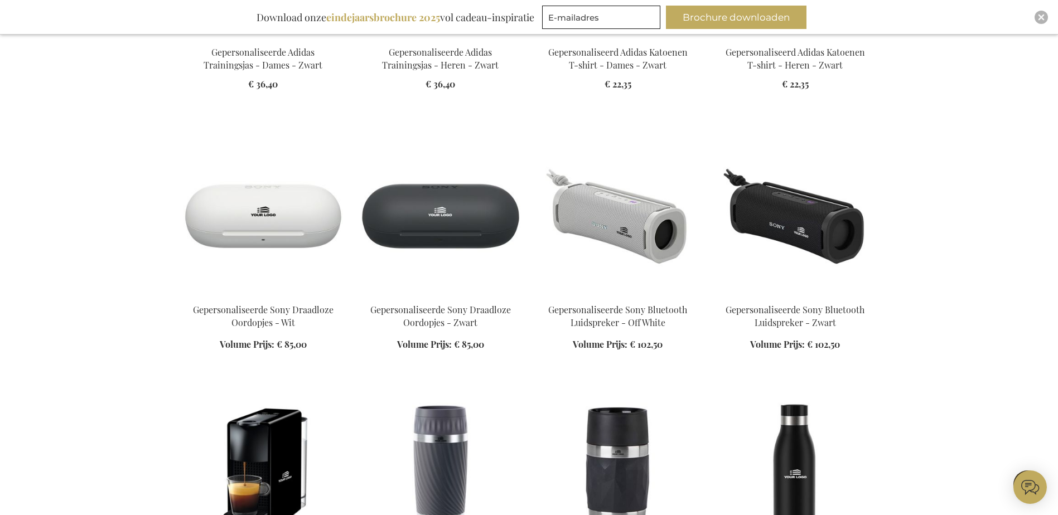
scroll to position [2805, 0]
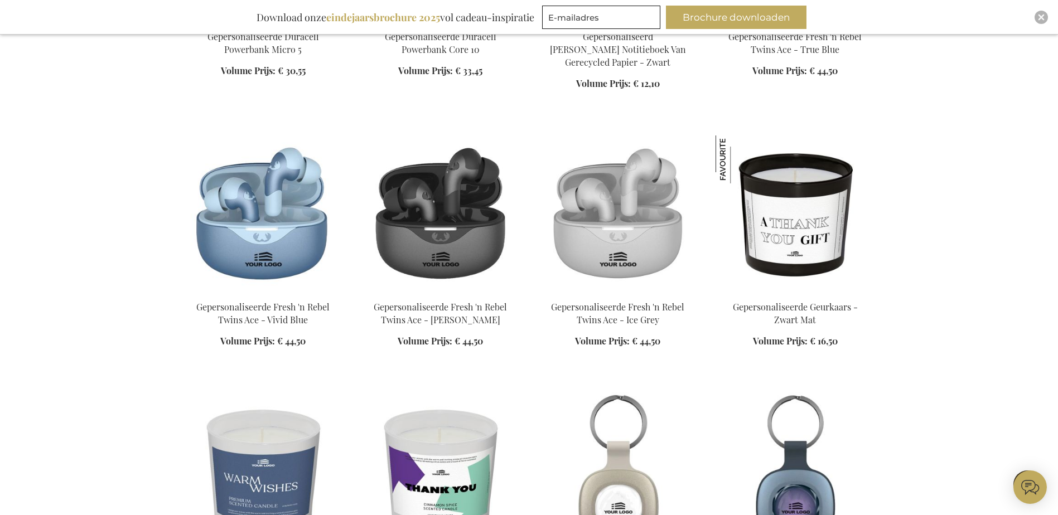
scroll to position [3474, 0]
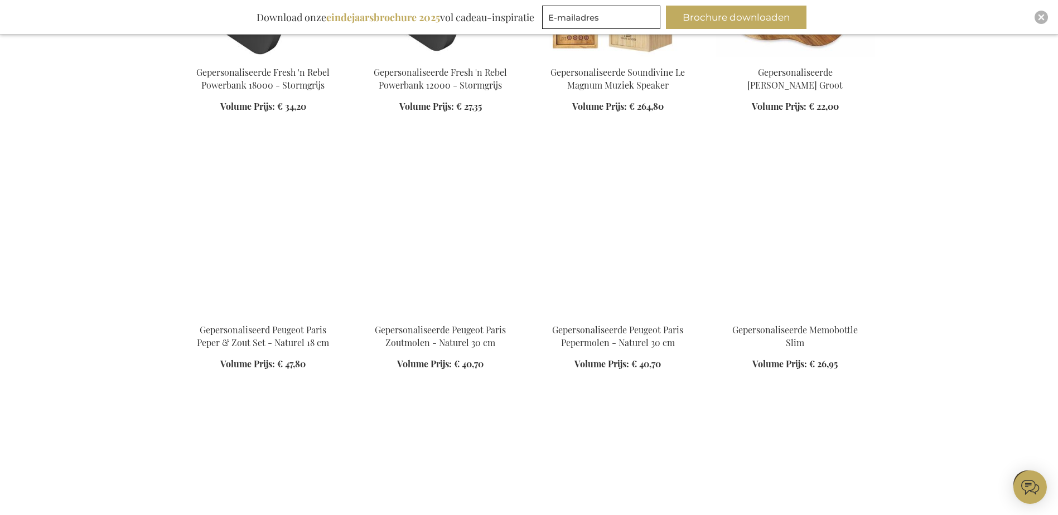
scroll to position [4868, 0]
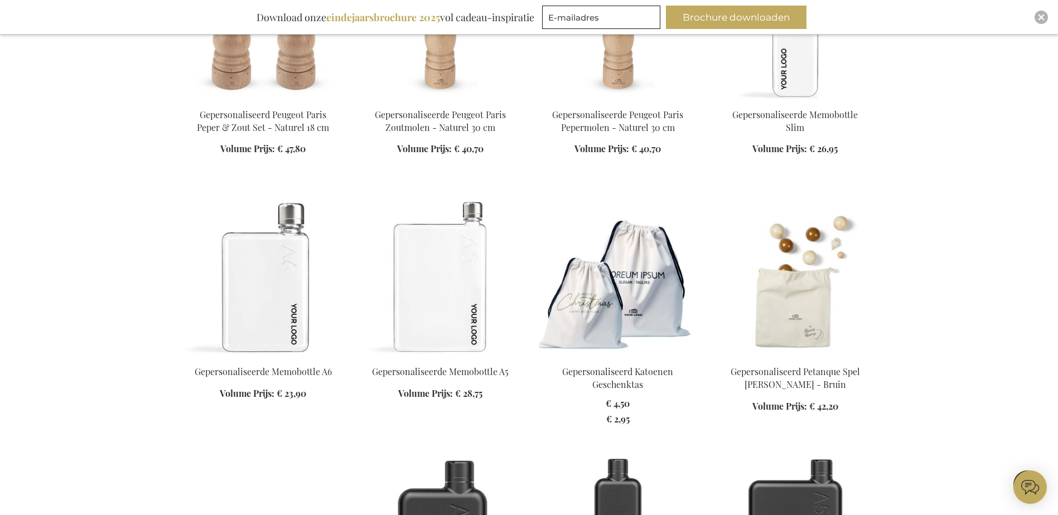
scroll to position [5091, 0]
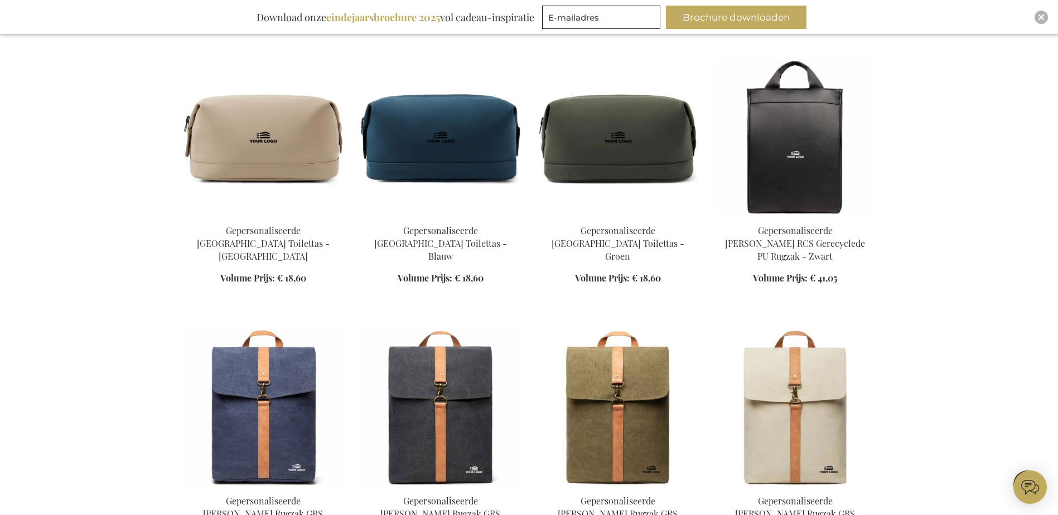
scroll to position [7321, 0]
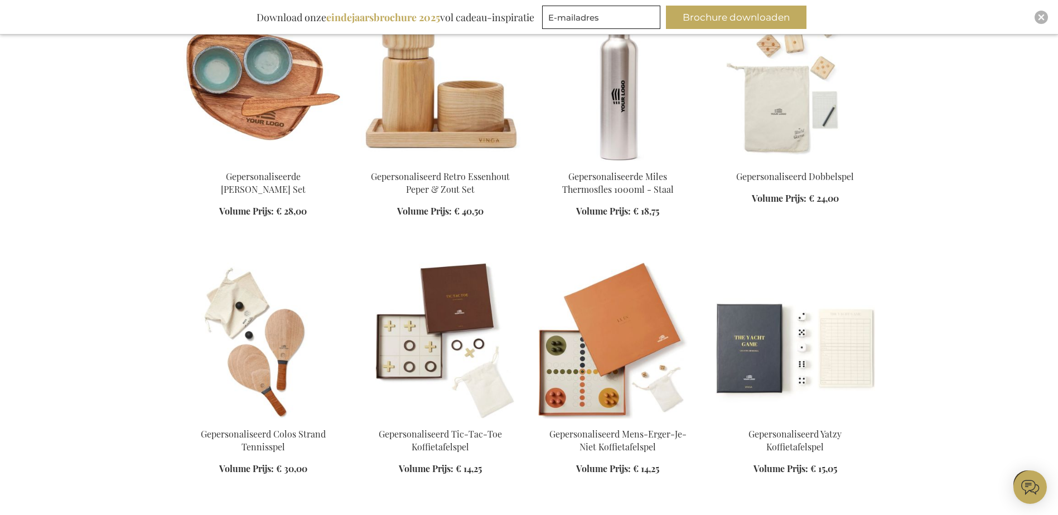
scroll to position [8715, 0]
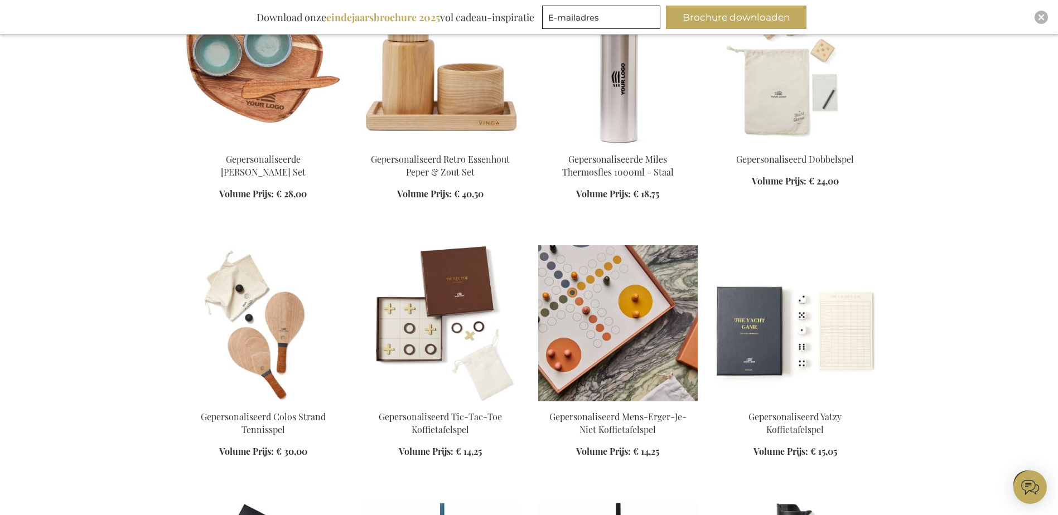
click at [611, 245] on img at bounding box center [617, 323] width 159 height 156
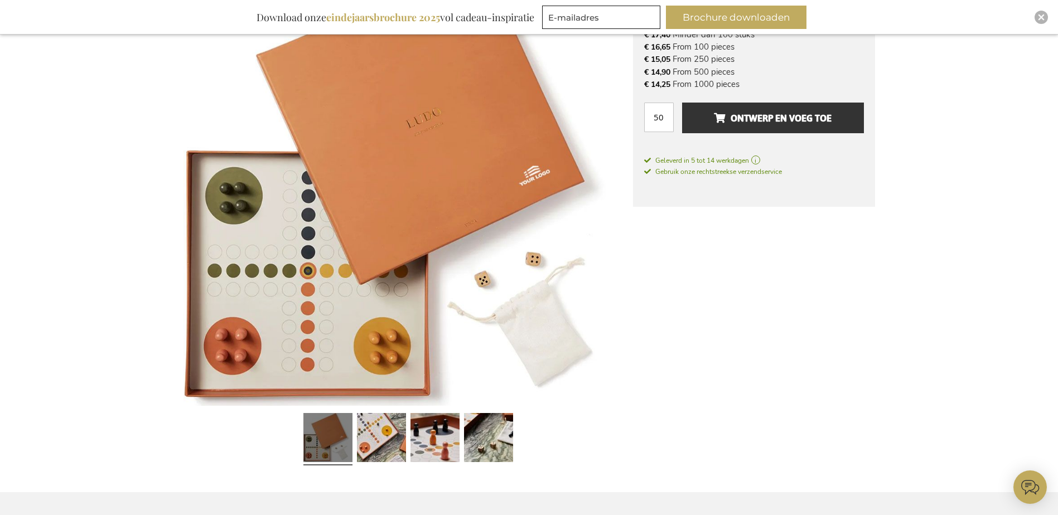
scroll to position [223, 0]
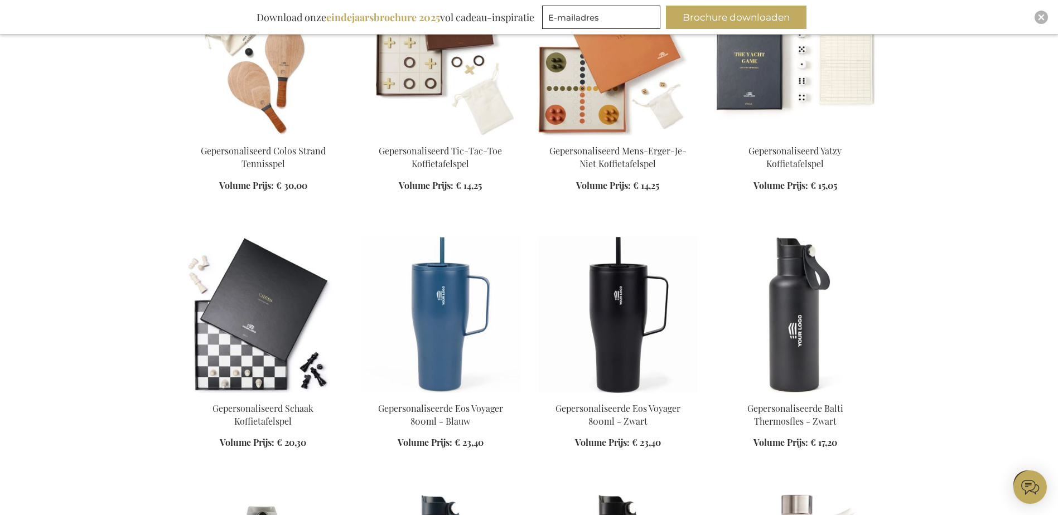
scroll to position [1111, 0]
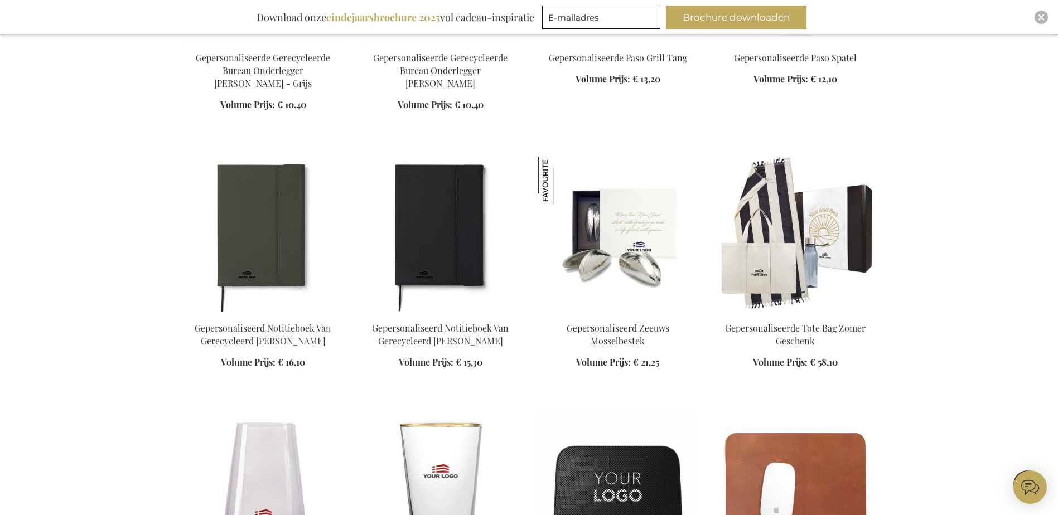
scroll to position [5069, 0]
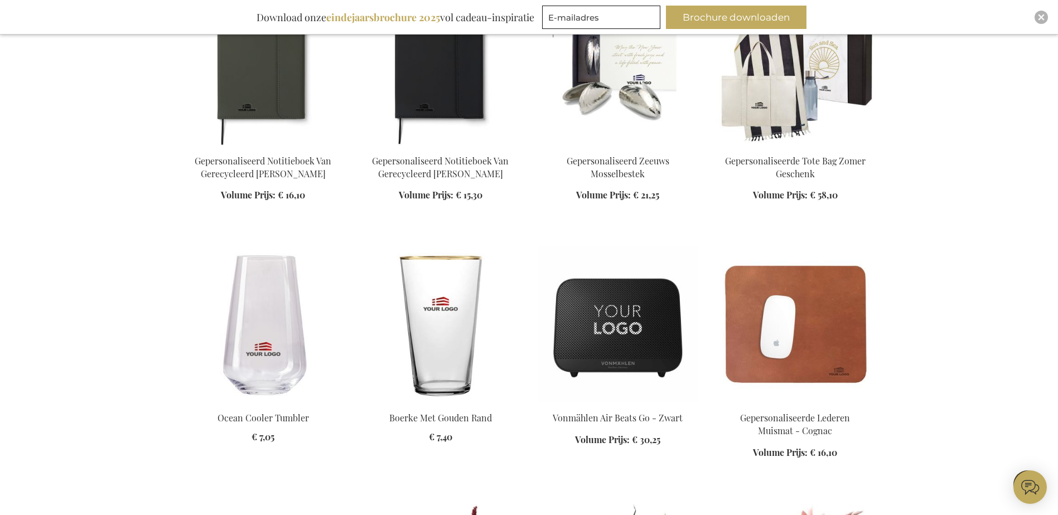
click at [466, 256] on img at bounding box center [440, 324] width 159 height 156
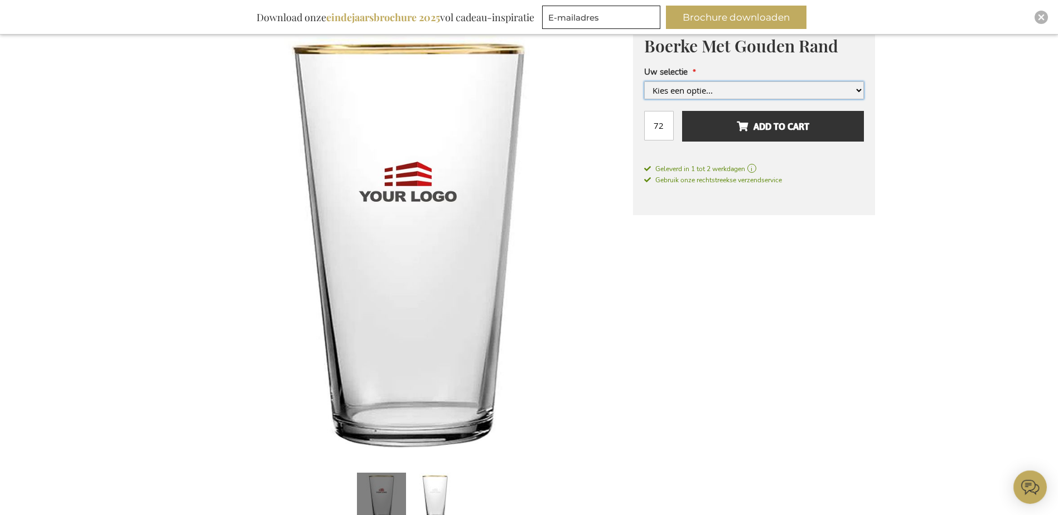
click at [765, 87] on select "Kies een optie... 1 Colour Print Full Colour Print +€ 1,10" at bounding box center [754, 90] width 220 height 18
select select "1519"
click at [644, 99] on select "Kies een optie... 1 Colour Print Full Colour Print +€ 1,10" at bounding box center [754, 90] width 220 height 18
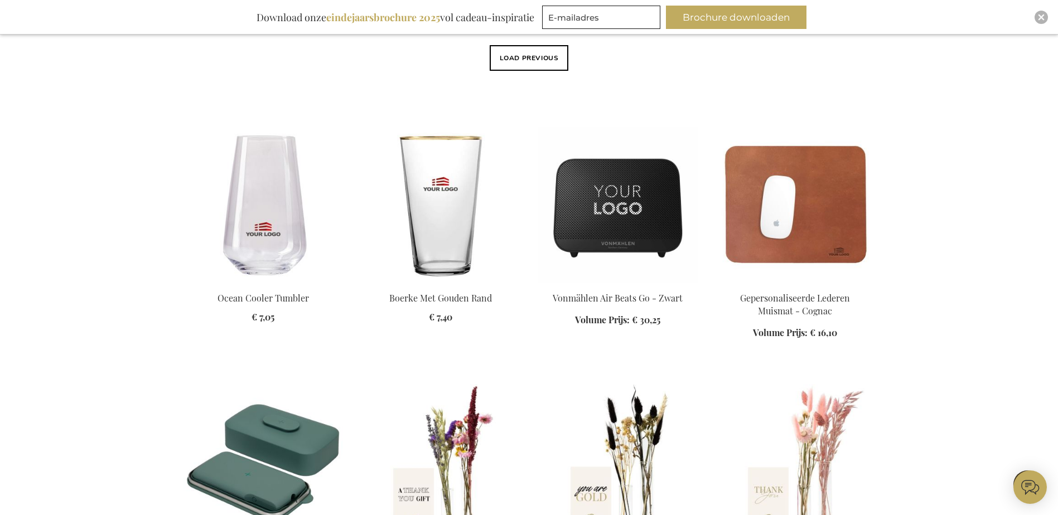
scroll to position [588, 0]
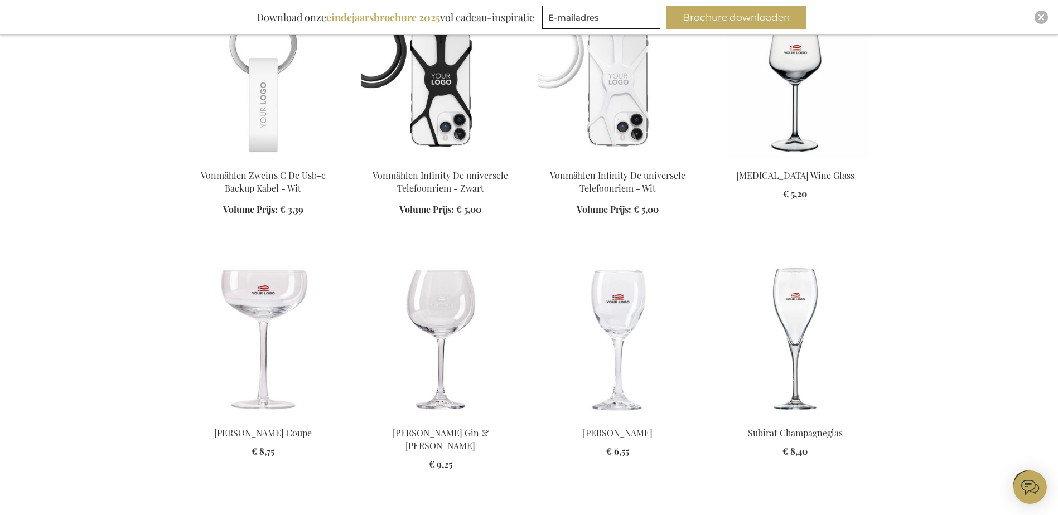
scroll to position [1871, 0]
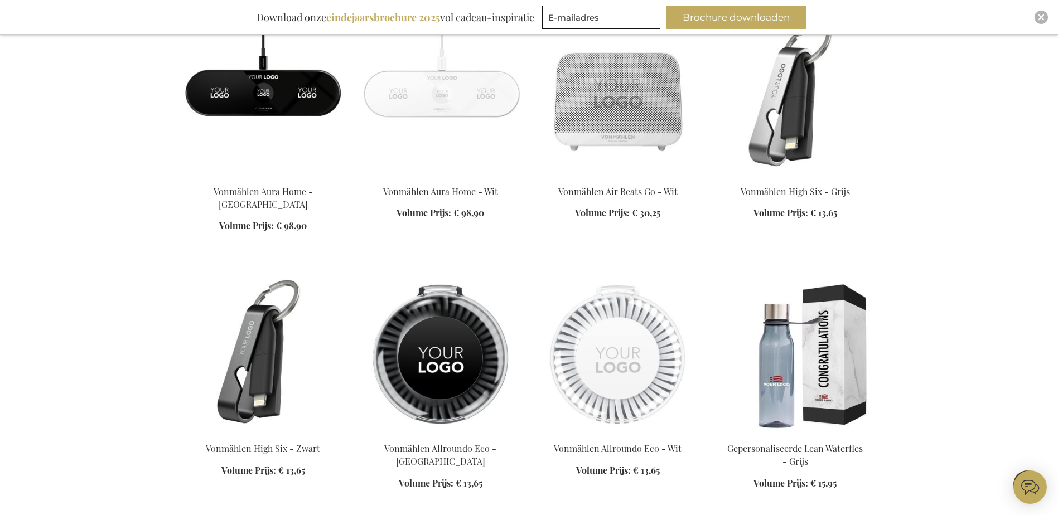
scroll to position [3543, 0]
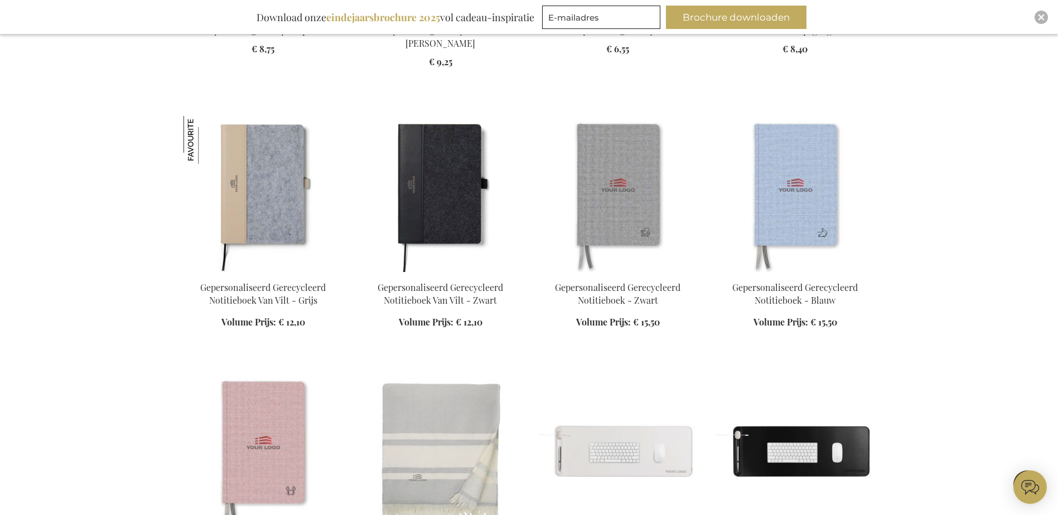
scroll to position [1982, 0]
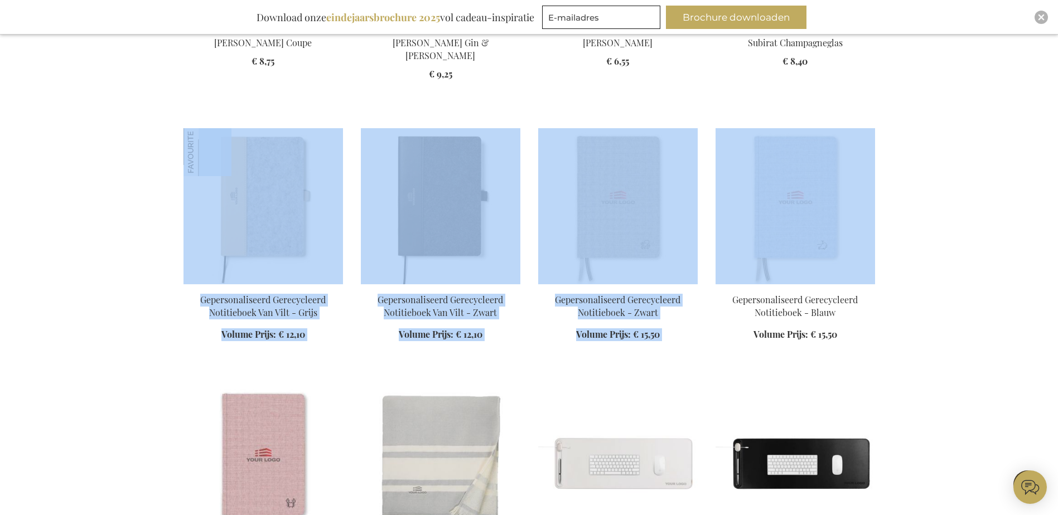
drag, startPoint x: 1057, startPoint y: 235, endPoint x: 1057, endPoint y: 61, distance: 174.5
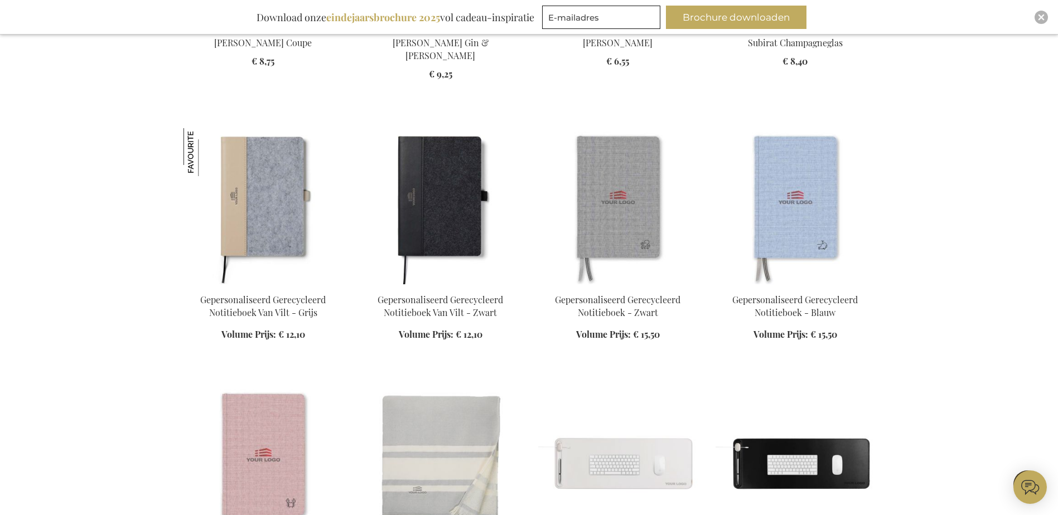
drag, startPoint x: 1057, startPoint y: 61, endPoint x: 1052, endPoint y: 206, distance: 145.0
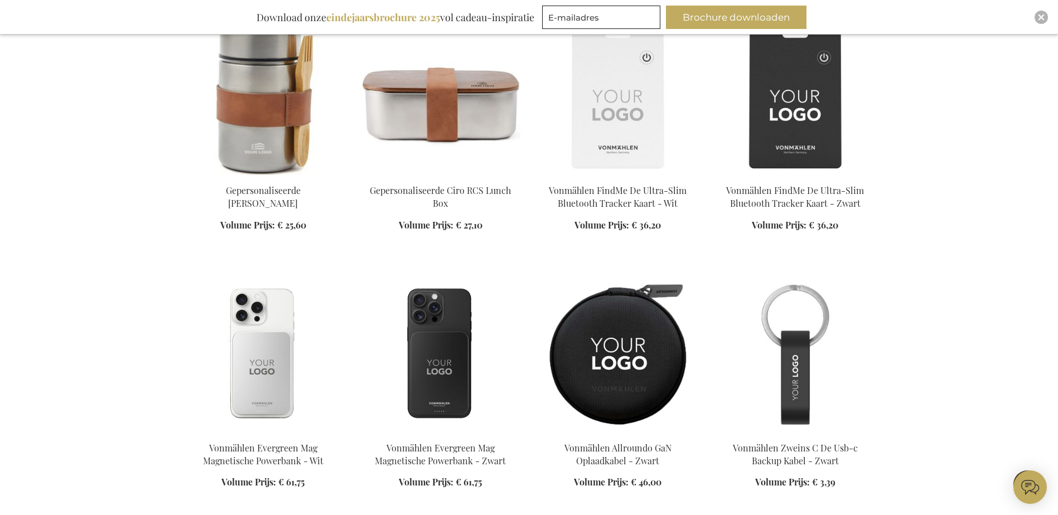
scroll to position [223, 0]
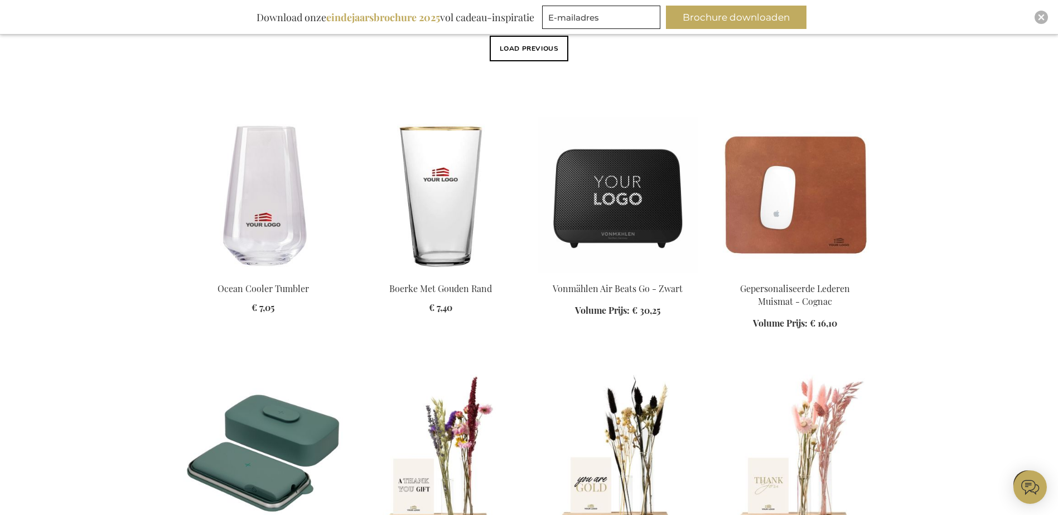
scroll to position [558, 0]
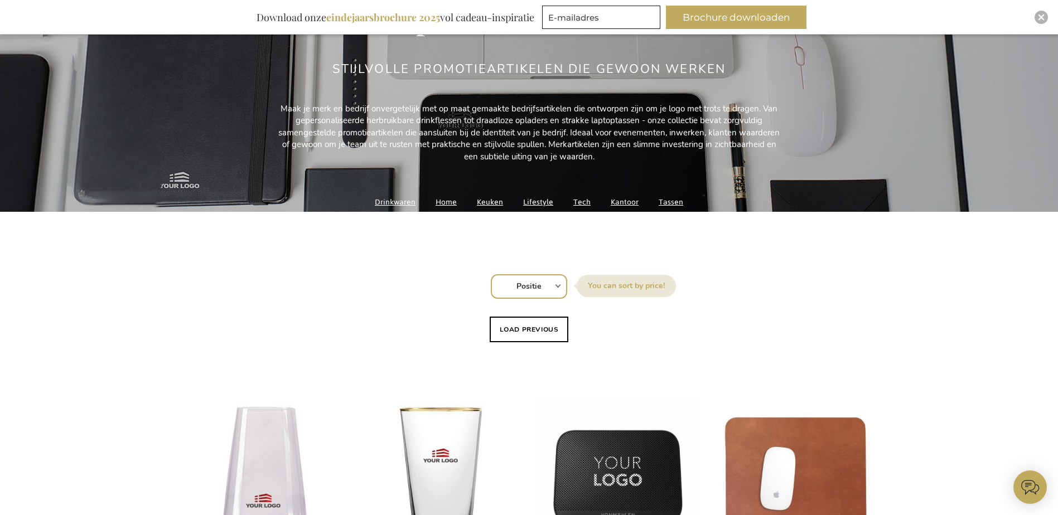
scroll to position [0, 0]
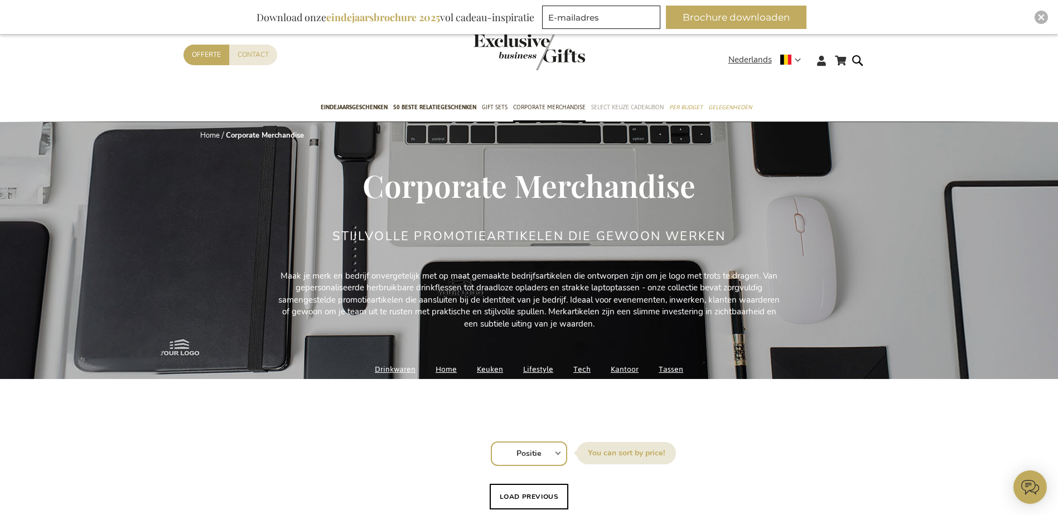
click at [631, 105] on span "Select Keuze Cadeaubon" at bounding box center [627, 107] width 72 height 12
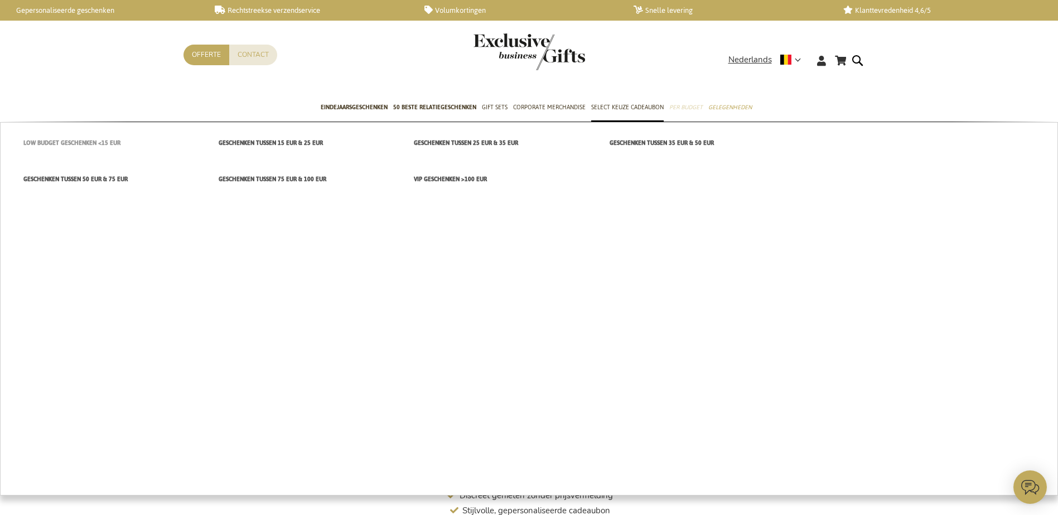
click at [96, 141] on span "Low budget Geschenken <15 EUR" at bounding box center [71, 143] width 97 height 12
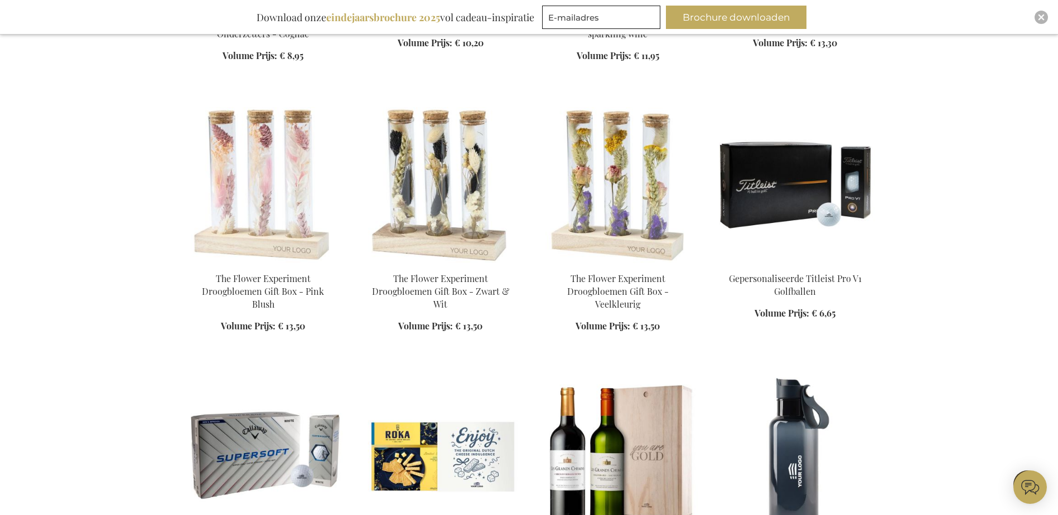
scroll to position [1171, 0]
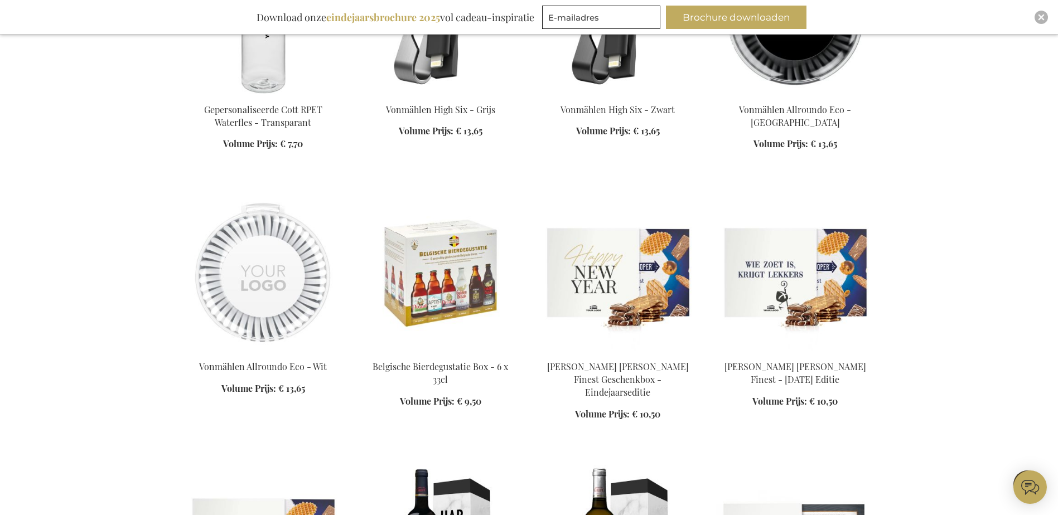
scroll to position [1952, 0]
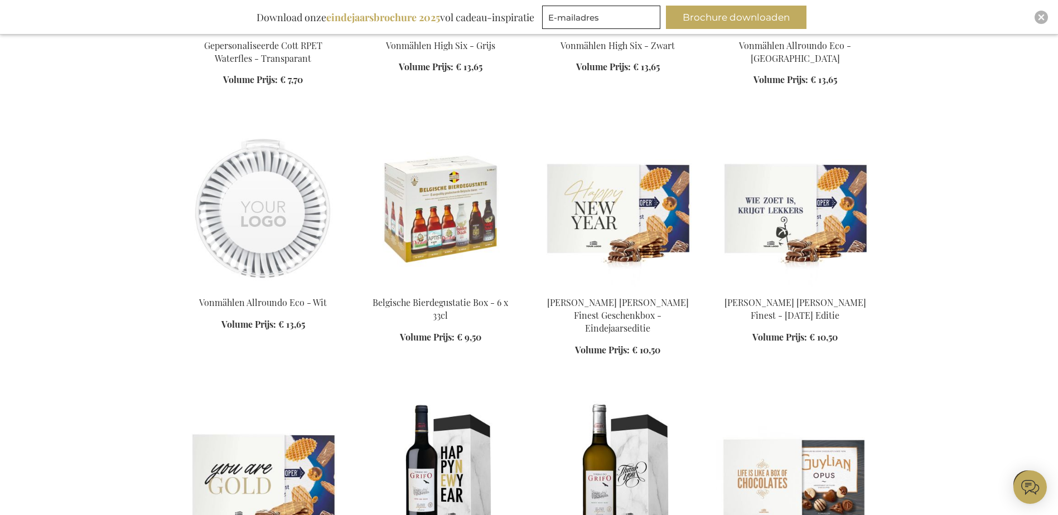
scroll to position [1896, 0]
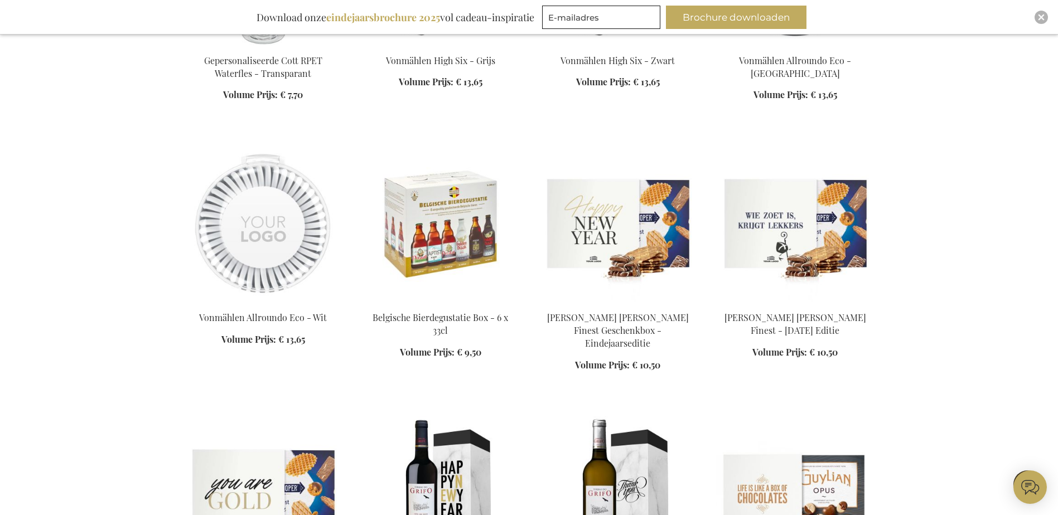
click at [432, 195] on img at bounding box center [440, 224] width 159 height 156
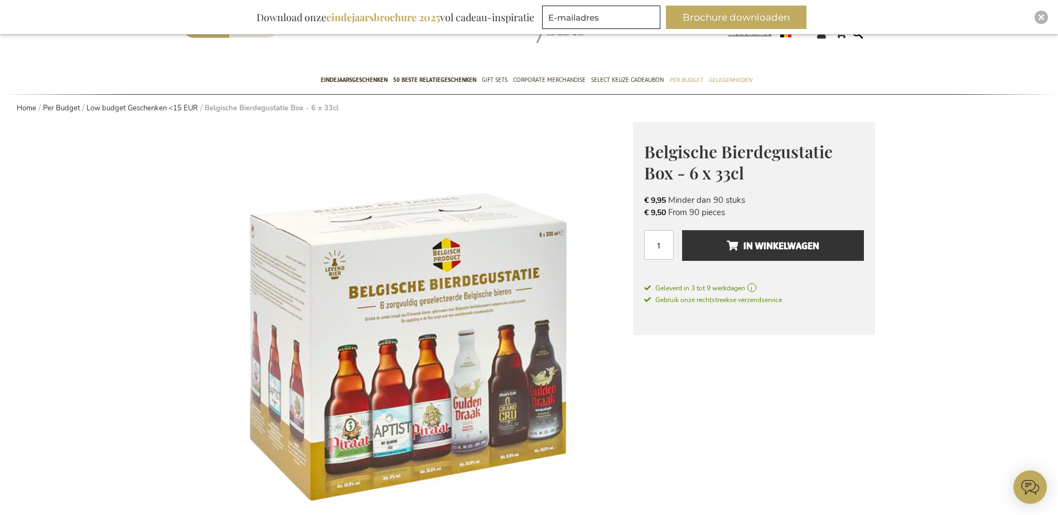
scroll to position [56, 0]
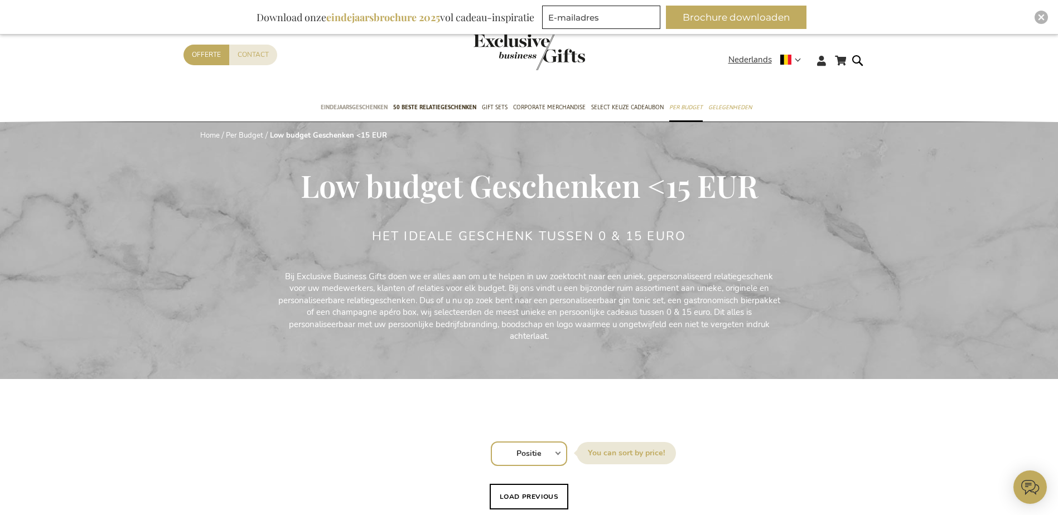
click at [341, 99] on link "Eindejaarsgeschenken" at bounding box center [354, 108] width 67 height 28
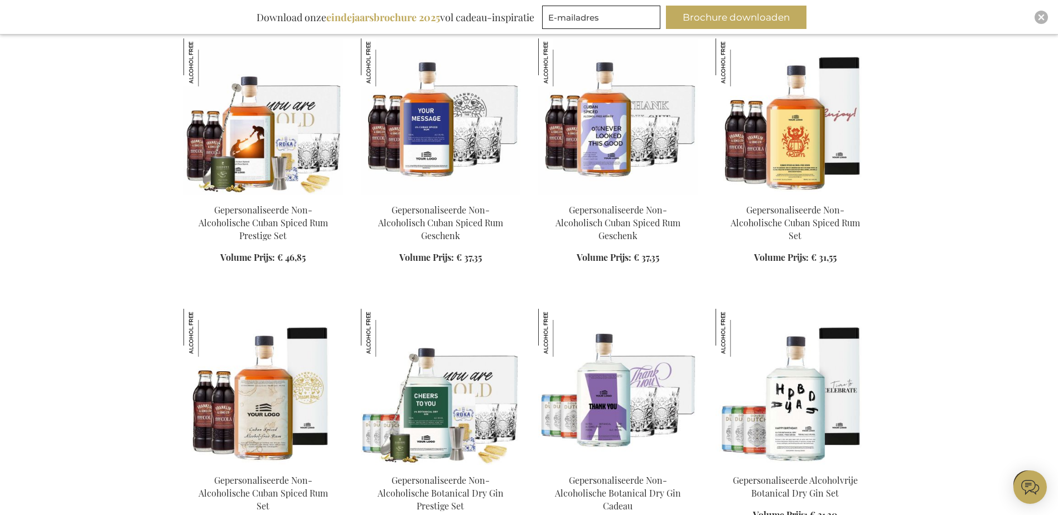
scroll to position [1059, 0]
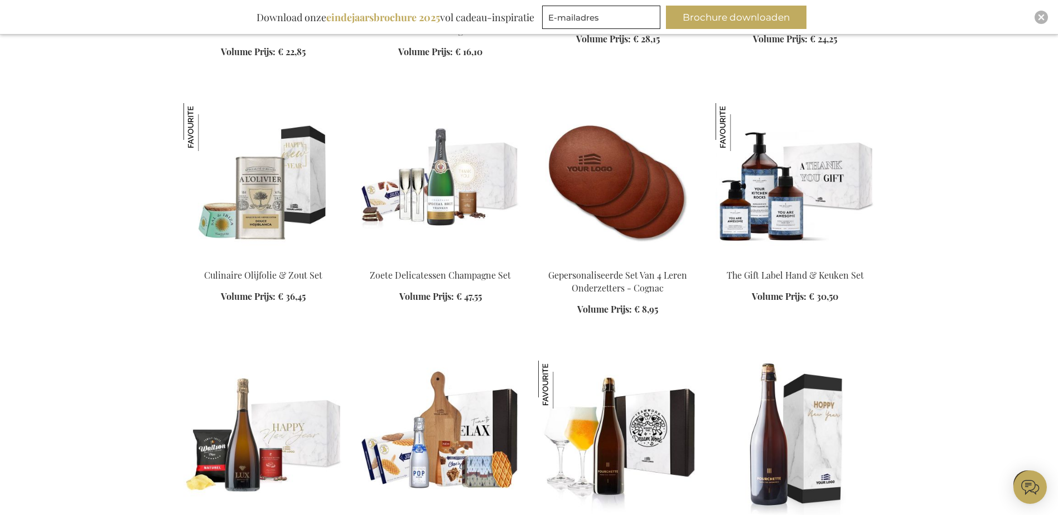
scroll to position [1952, 0]
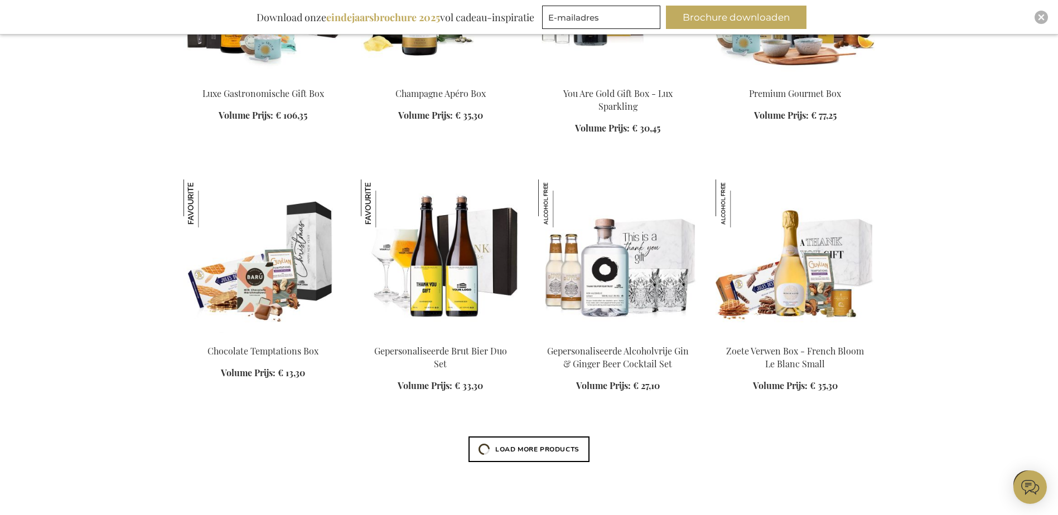
scroll to position [2732, 0]
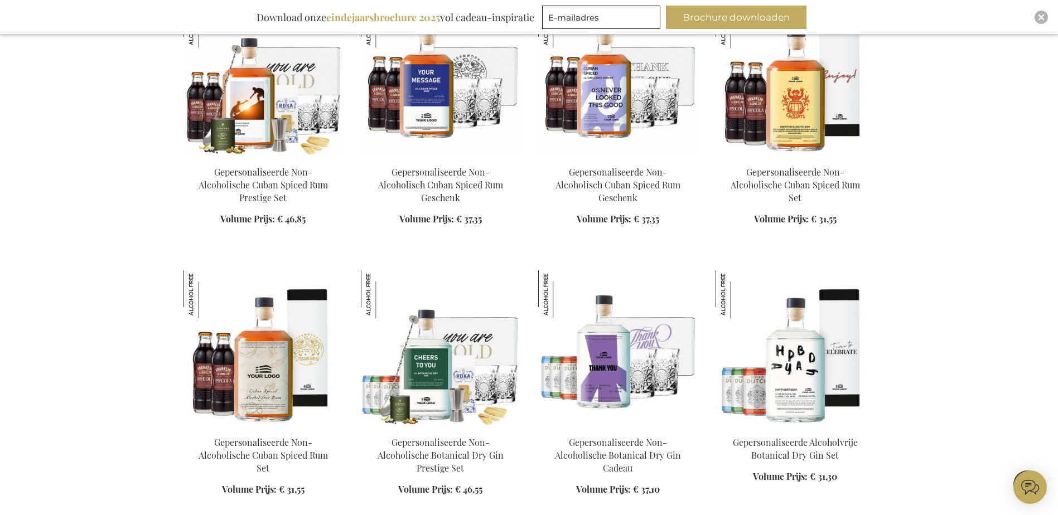
scroll to position [3624, 0]
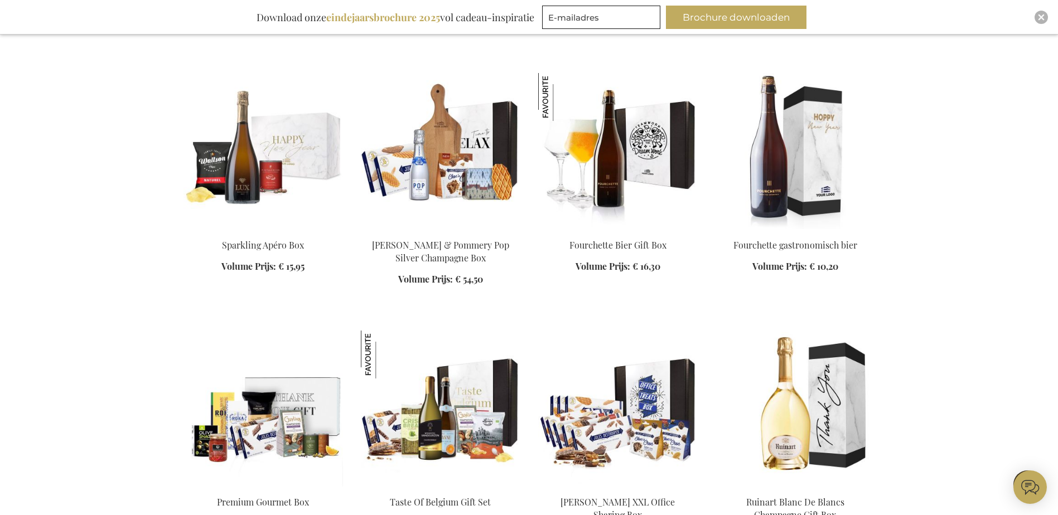
scroll to position [1840, 0]
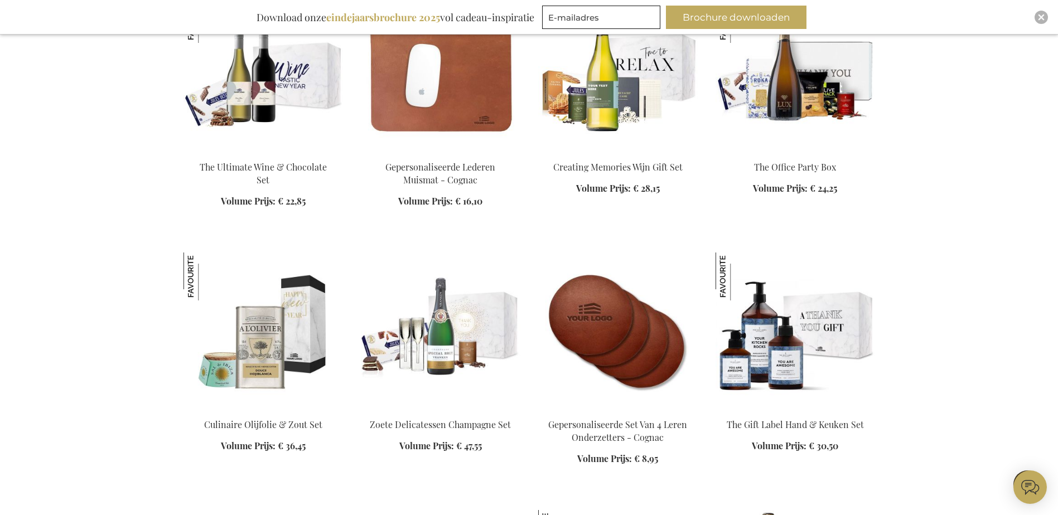
scroll to position [1617, 0]
